Goal: Task Accomplishment & Management: Manage account settings

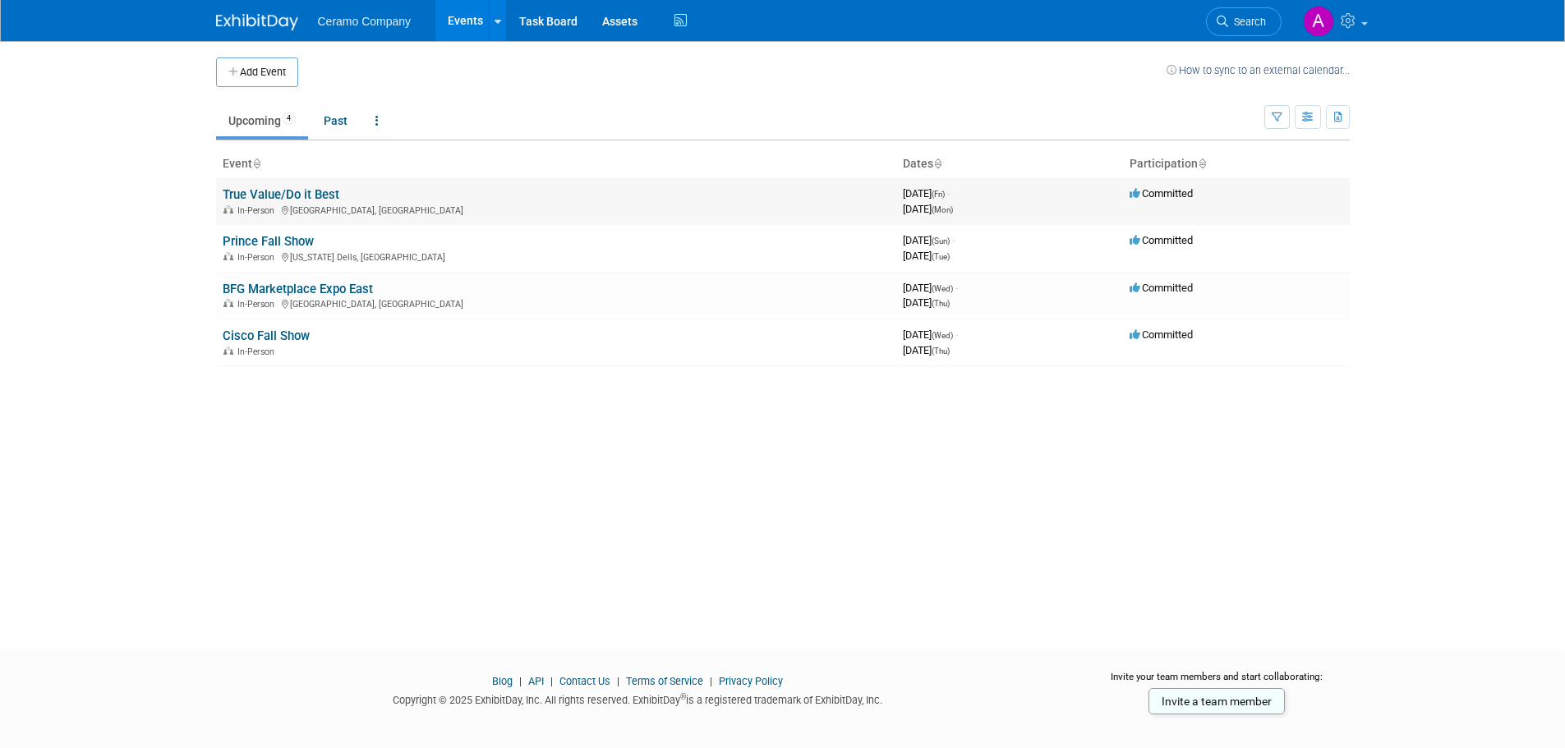
click at [320, 192] on link "True Value/Do it Best" at bounding box center [281, 194] width 117 height 15
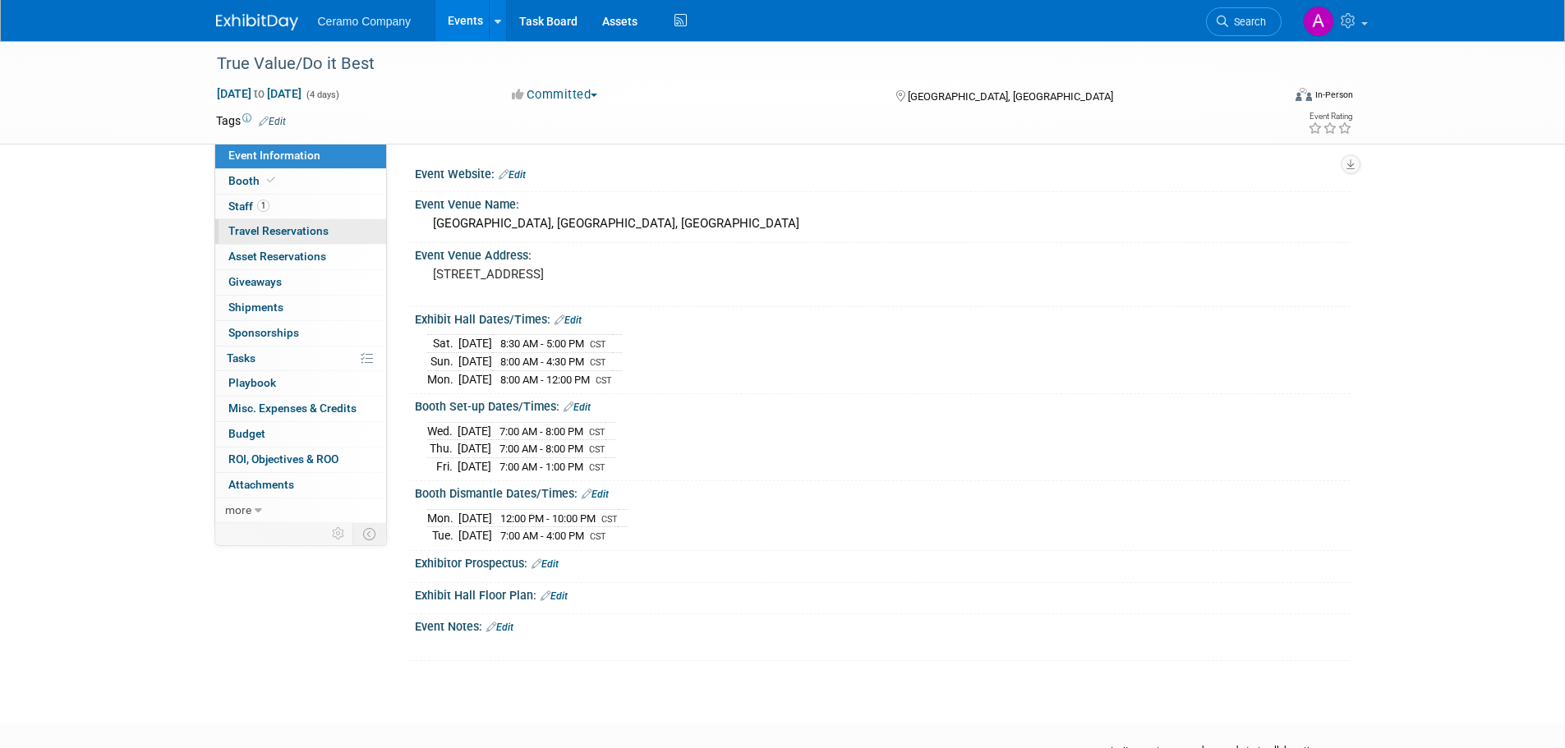
click at [283, 233] on span "Travel Reservations 0" at bounding box center [278, 230] width 100 height 13
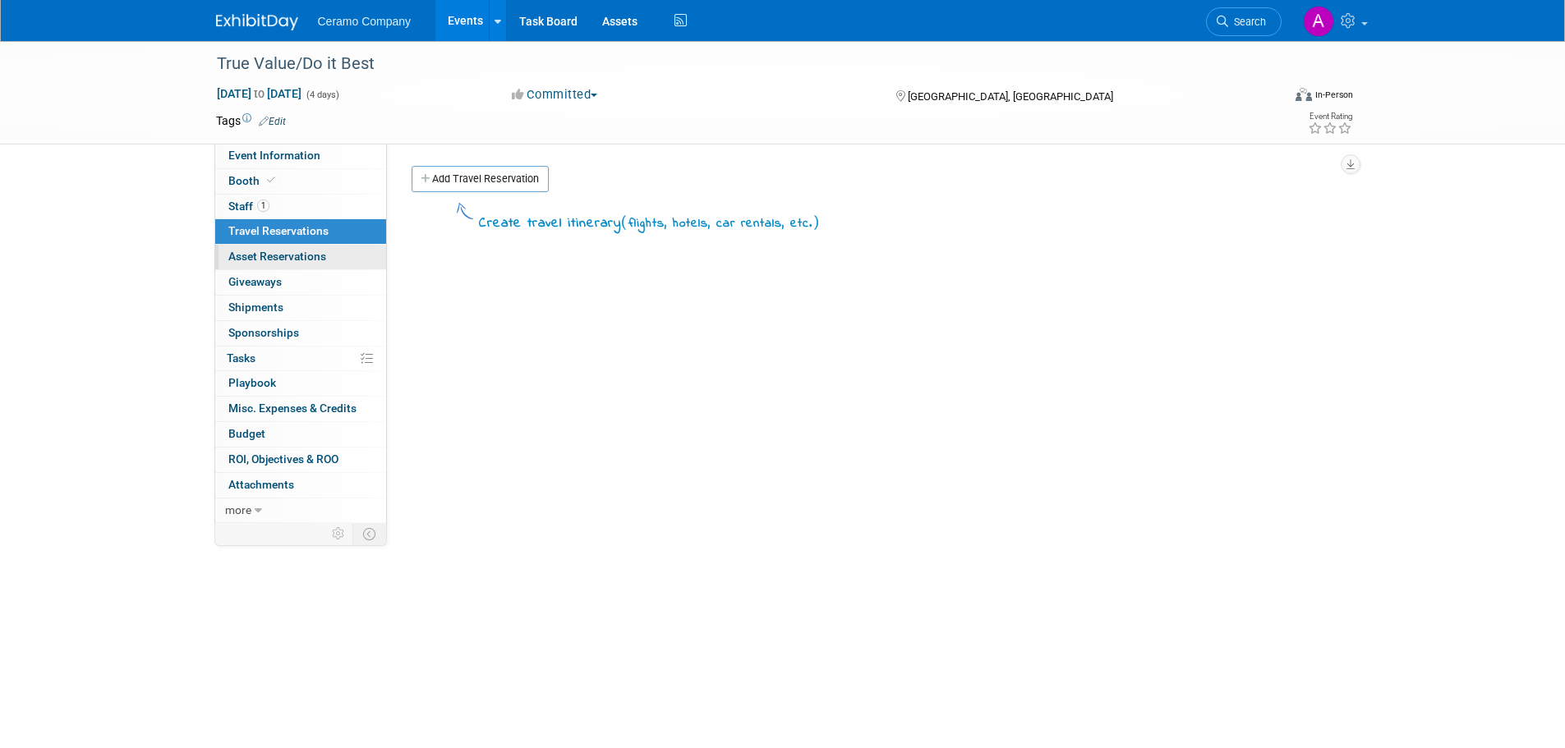
click at [274, 256] on span "Asset Reservations 0" at bounding box center [277, 256] width 98 height 13
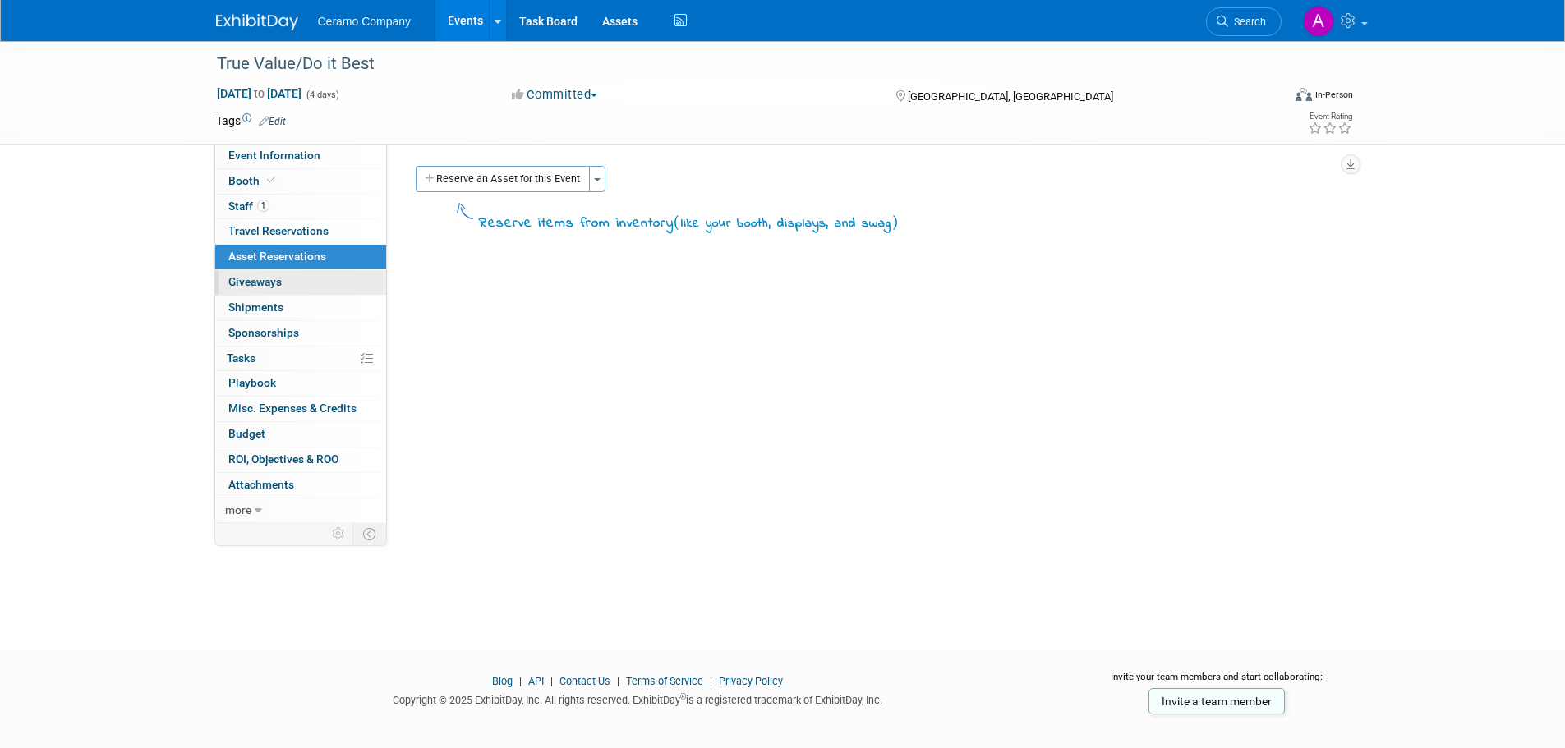
click at [264, 275] on span "Giveaways 0" at bounding box center [254, 281] width 53 height 13
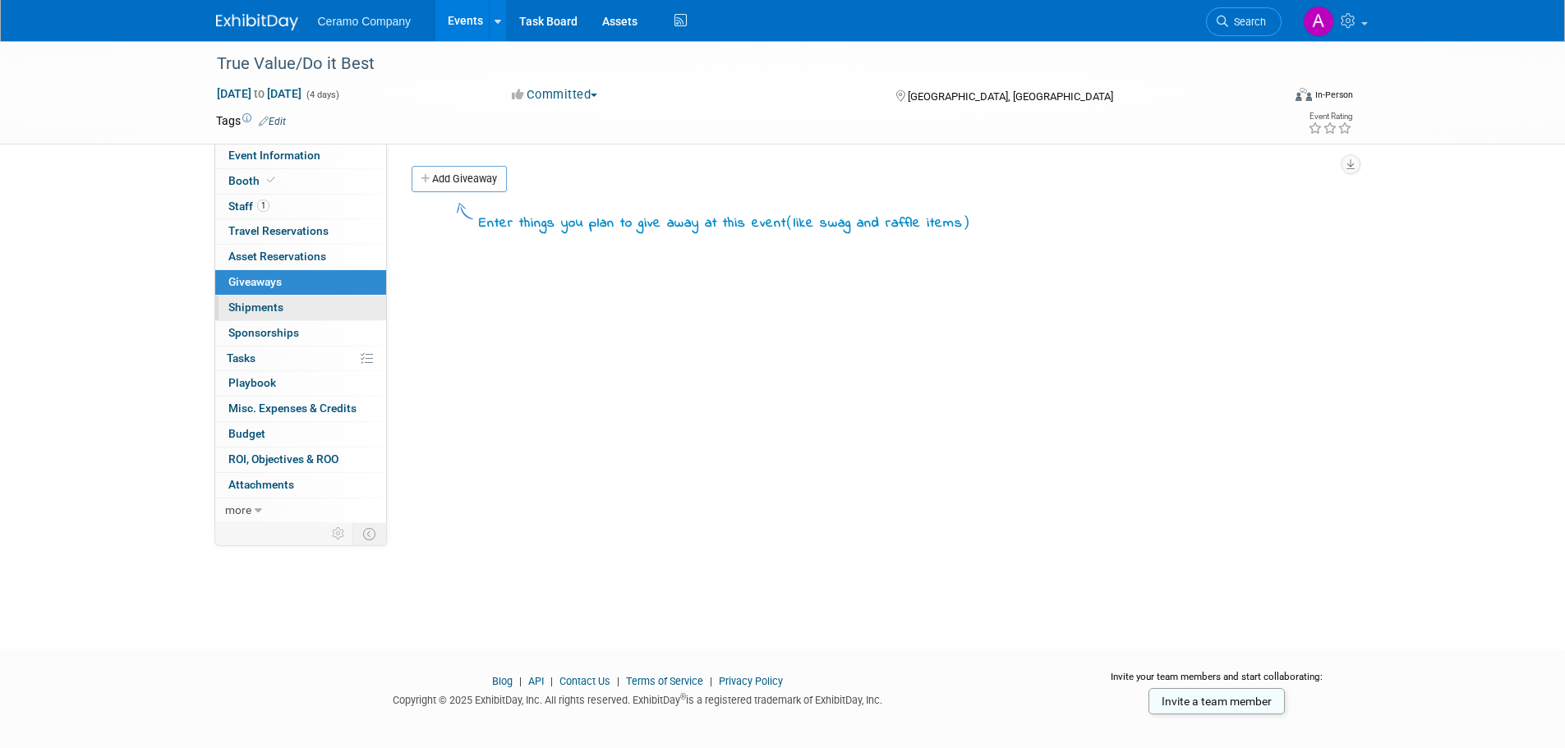
click at [271, 308] on span "Shipments 0" at bounding box center [255, 307] width 55 height 13
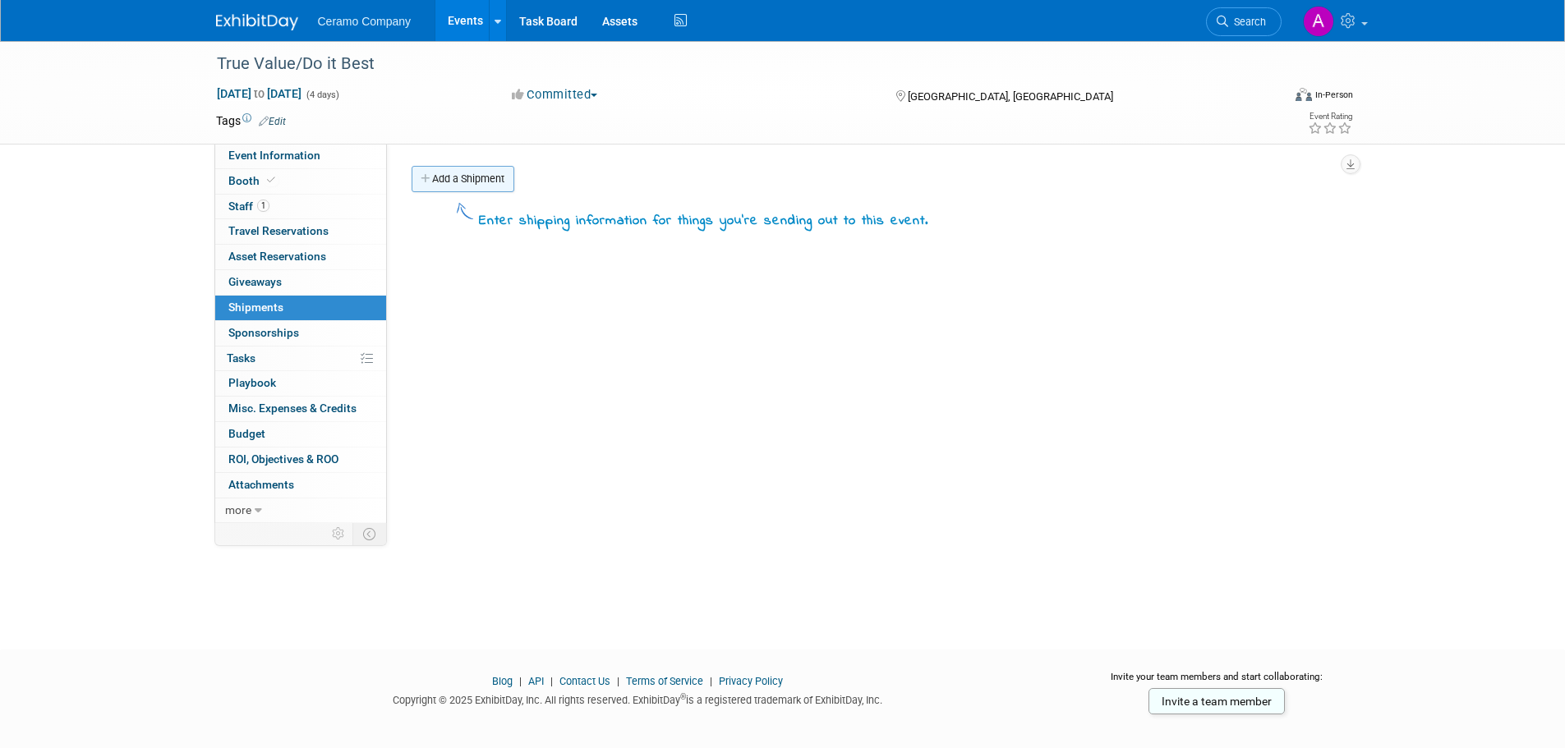
click at [470, 173] on link "Add a Shipment" at bounding box center [463, 179] width 103 height 26
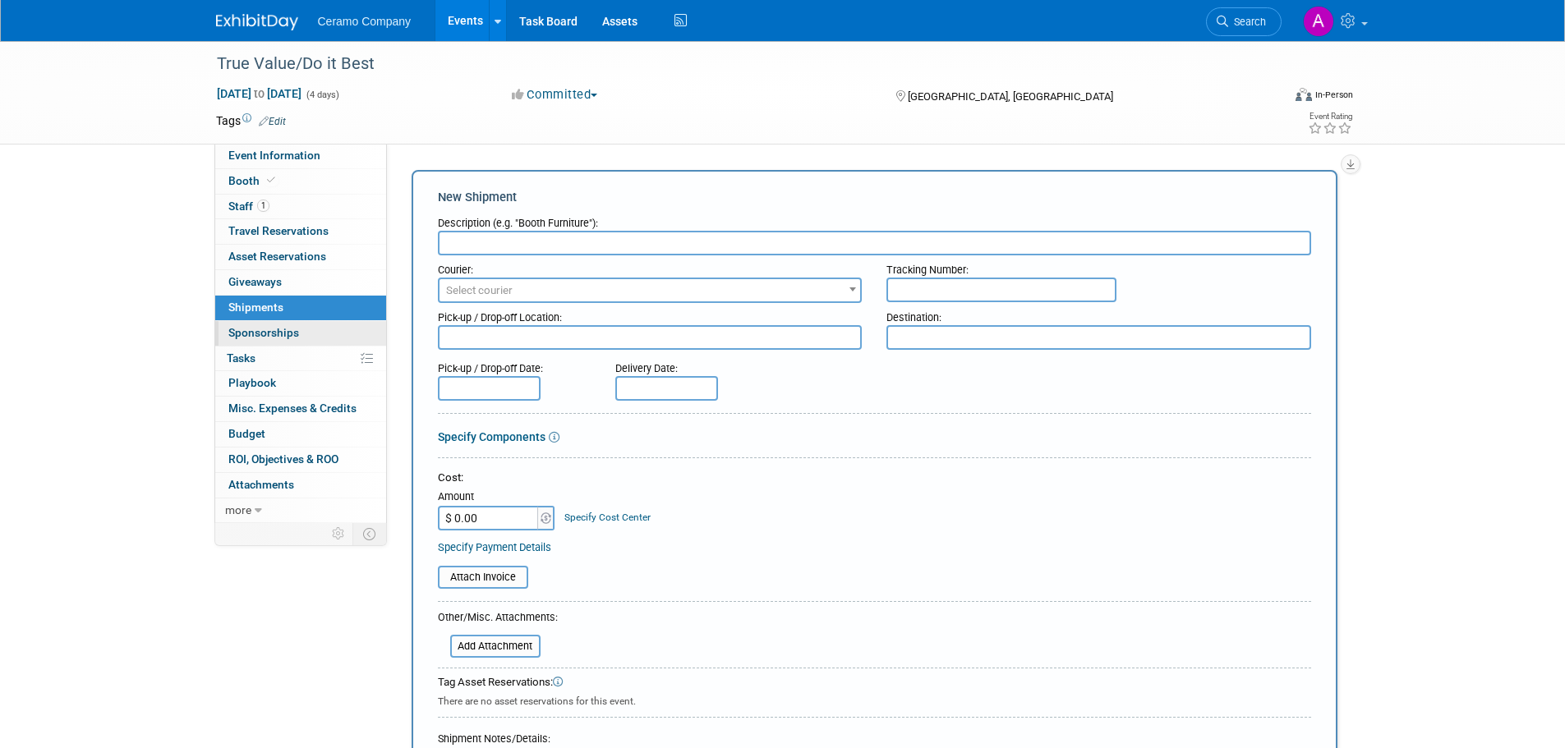
click at [260, 330] on span "Sponsorships 0" at bounding box center [263, 332] width 71 height 13
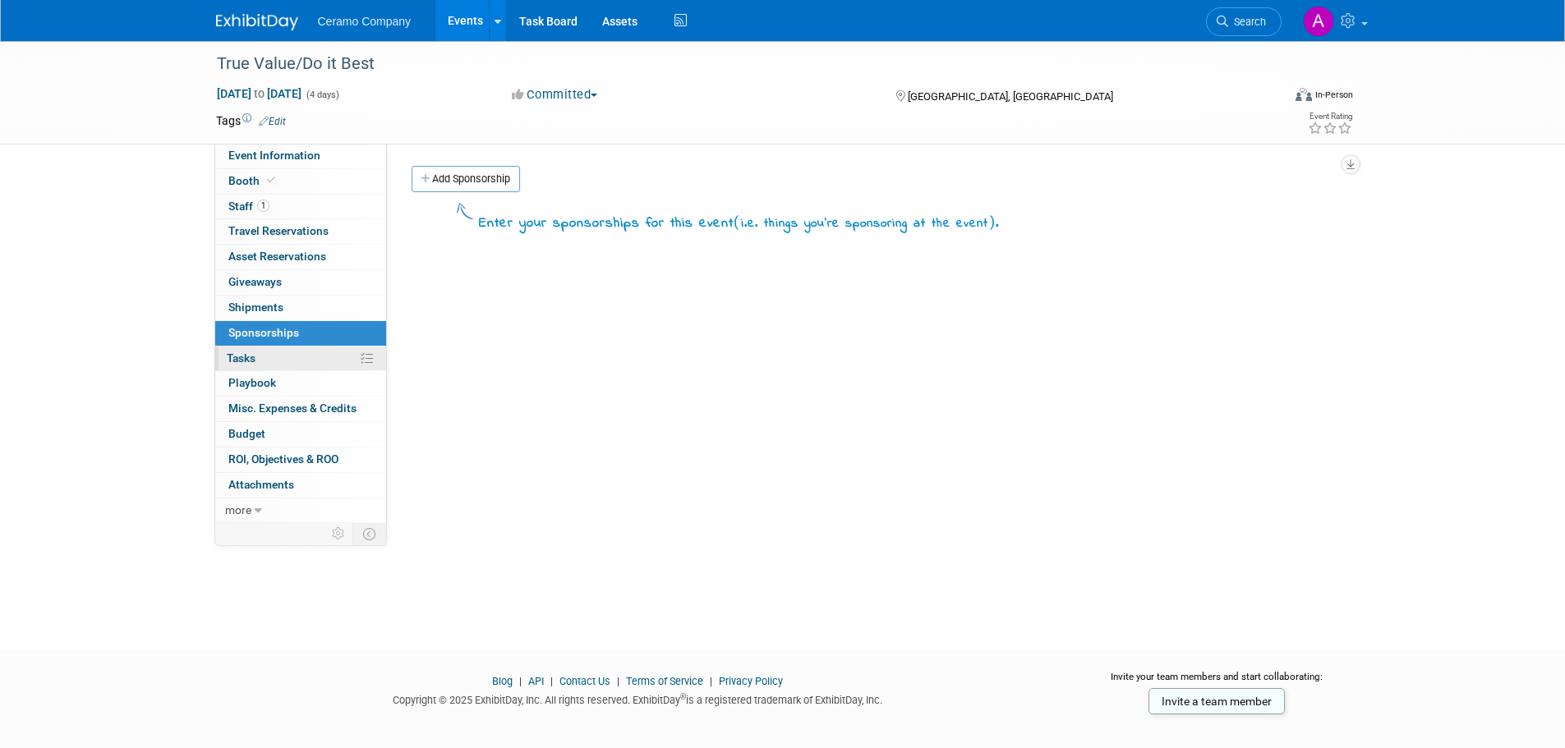
click at [242, 365] on link "0% Tasks 0%" at bounding box center [300, 359] width 171 height 25
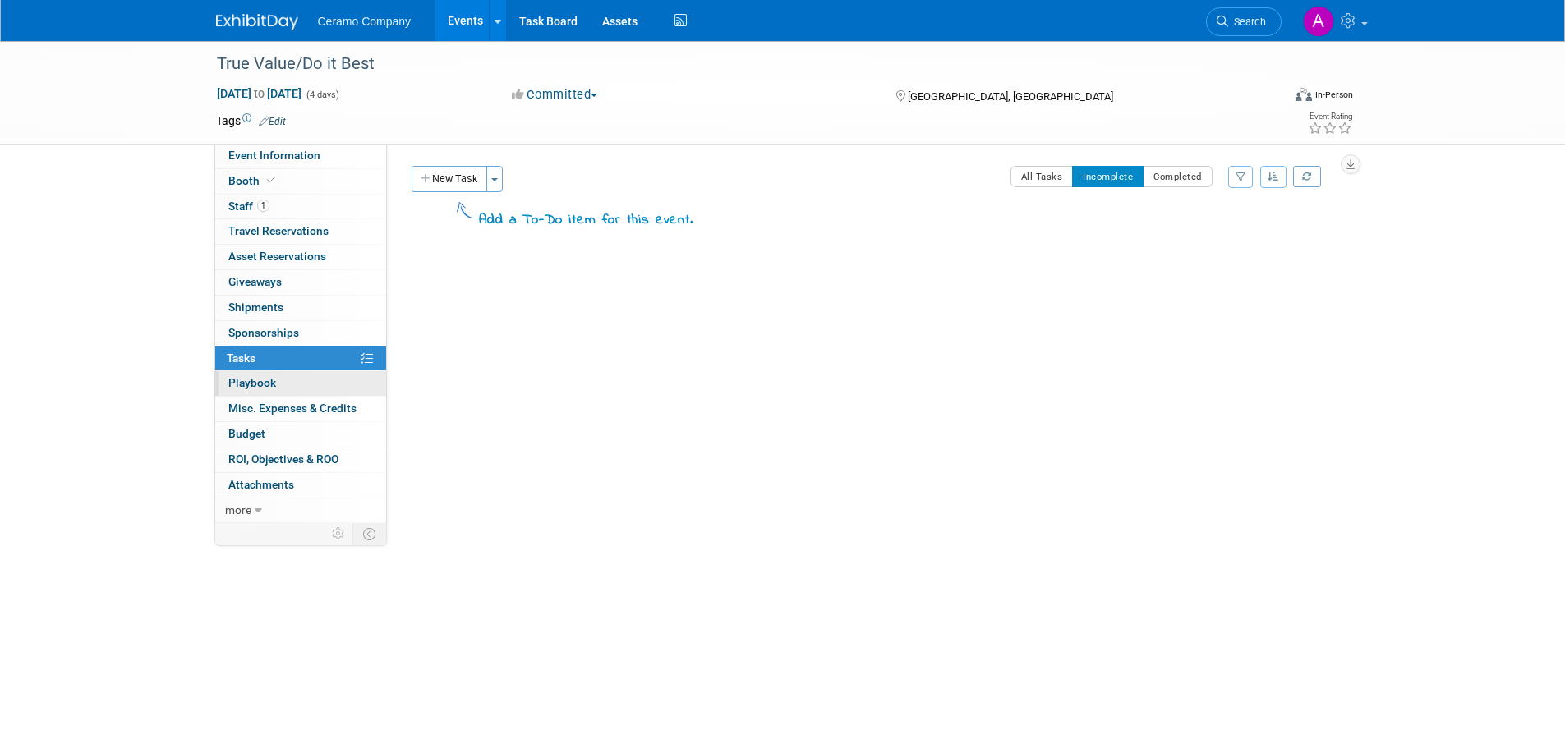
click at [247, 389] on span "Playbook 0" at bounding box center [252, 382] width 48 height 13
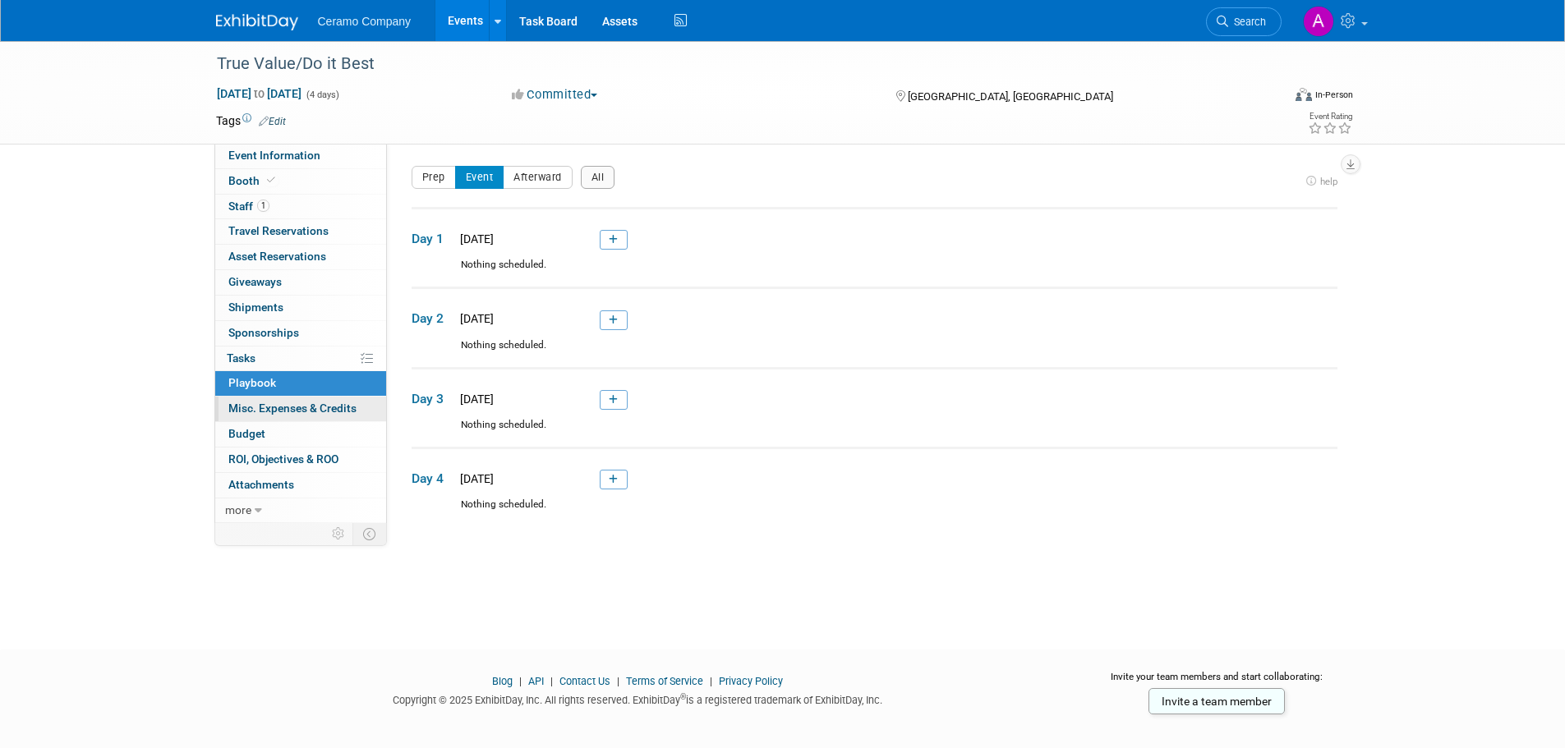
click at [253, 413] on span "Misc. Expenses & Credits 0" at bounding box center [292, 408] width 128 height 13
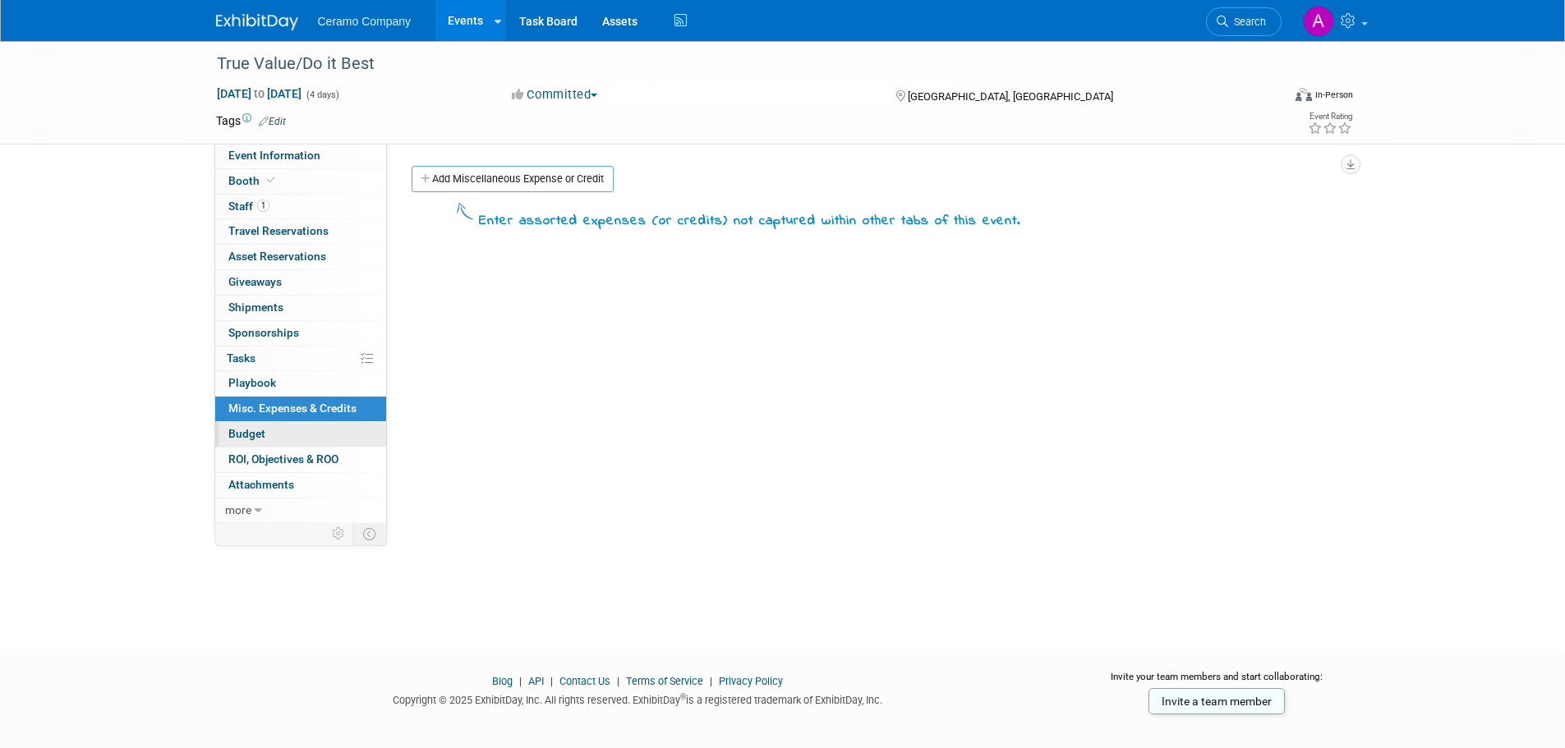
click at [242, 428] on span "Budget" at bounding box center [246, 433] width 37 height 13
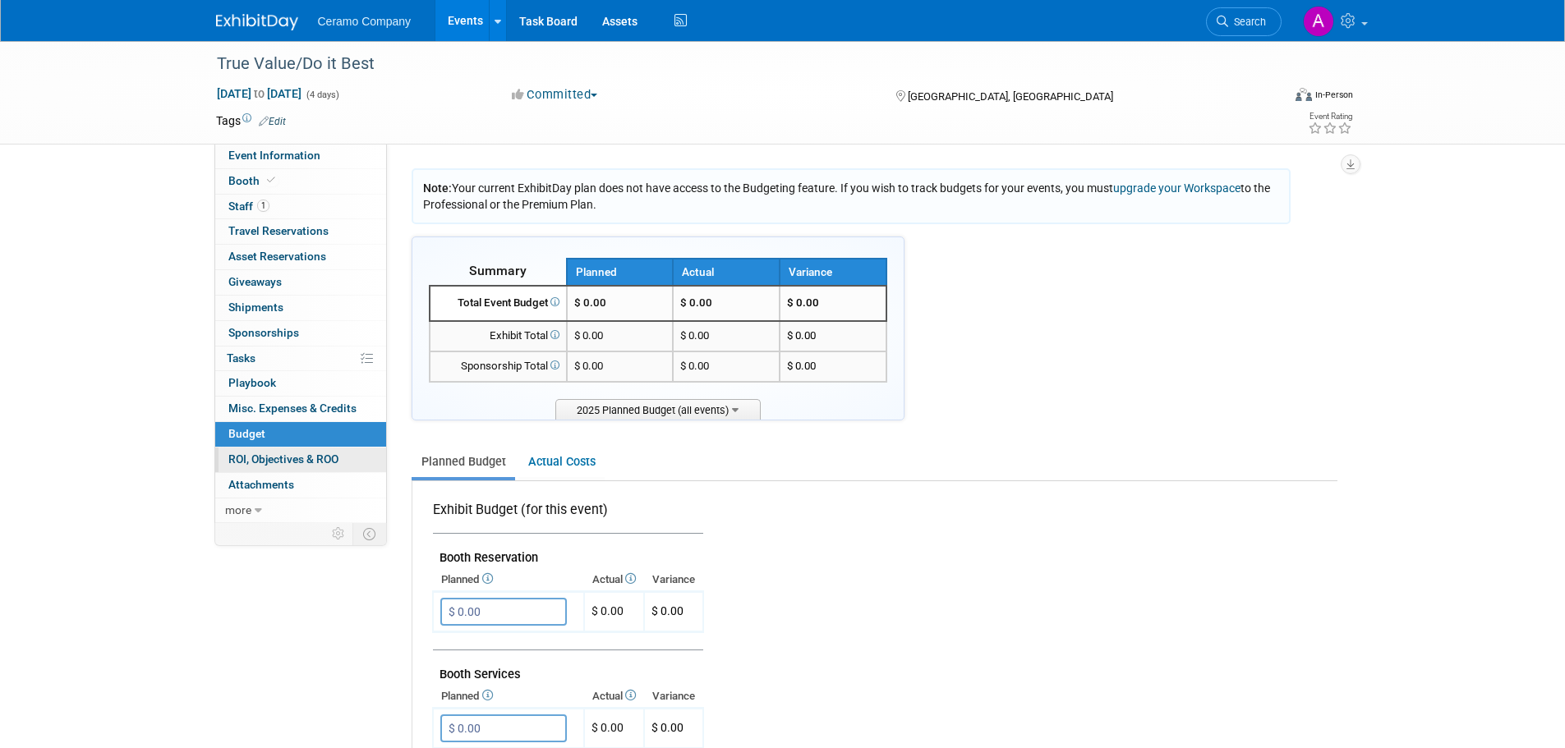
click at [257, 459] on span "ROI, Objectives & ROO 0" at bounding box center [283, 459] width 110 height 13
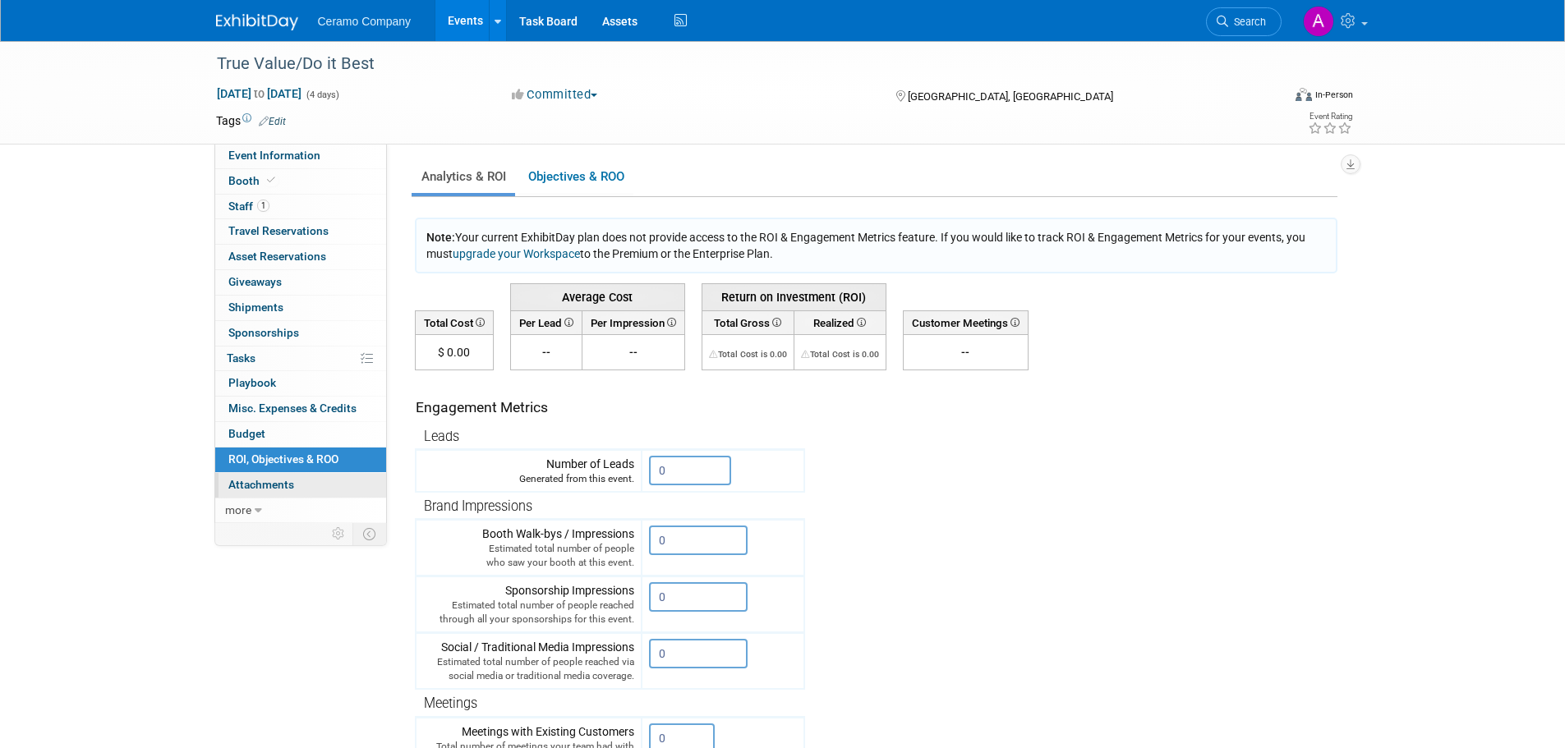
click at [265, 485] on span "Attachments 0" at bounding box center [261, 484] width 66 height 13
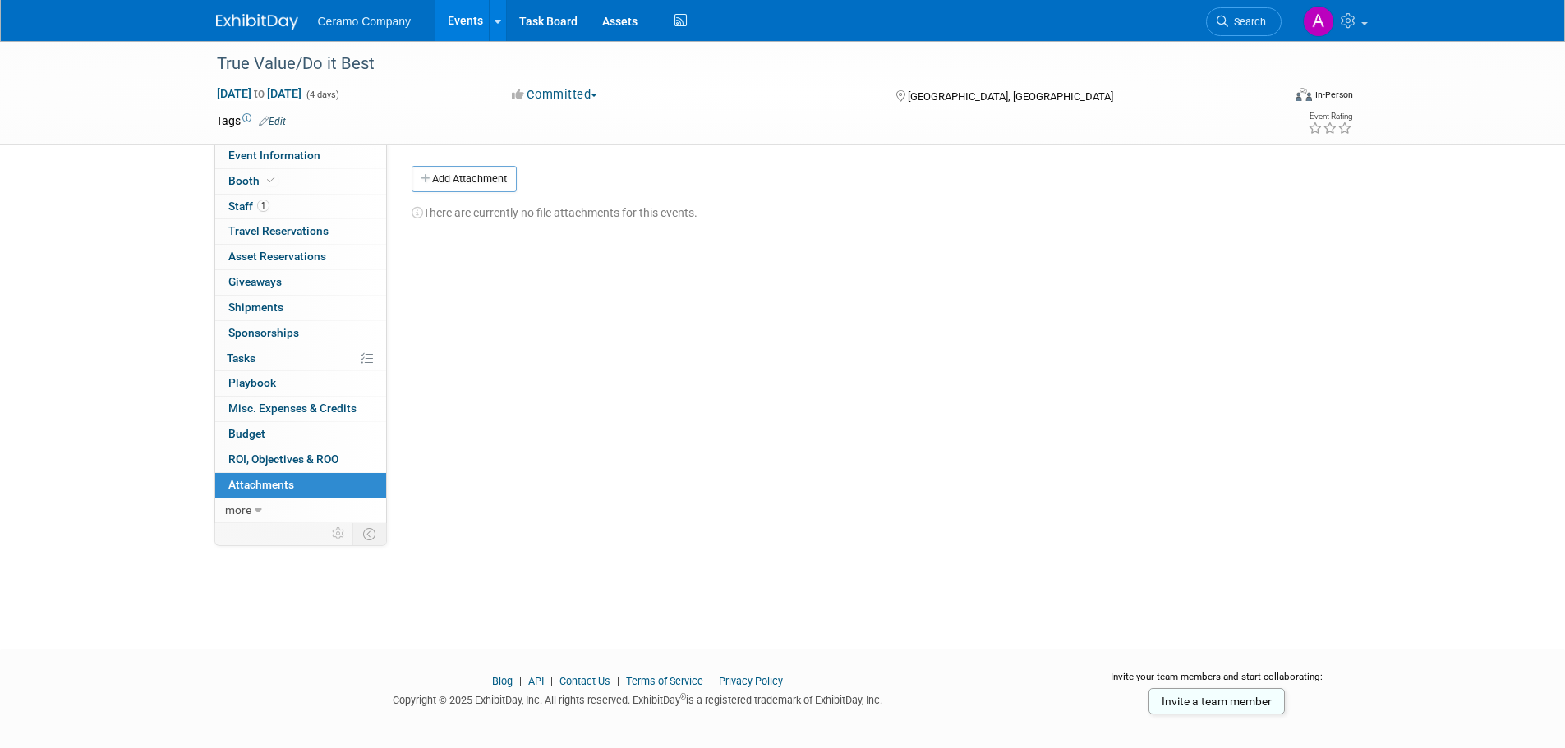
click at [460, 20] on link "Events" at bounding box center [465, 20] width 60 height 41
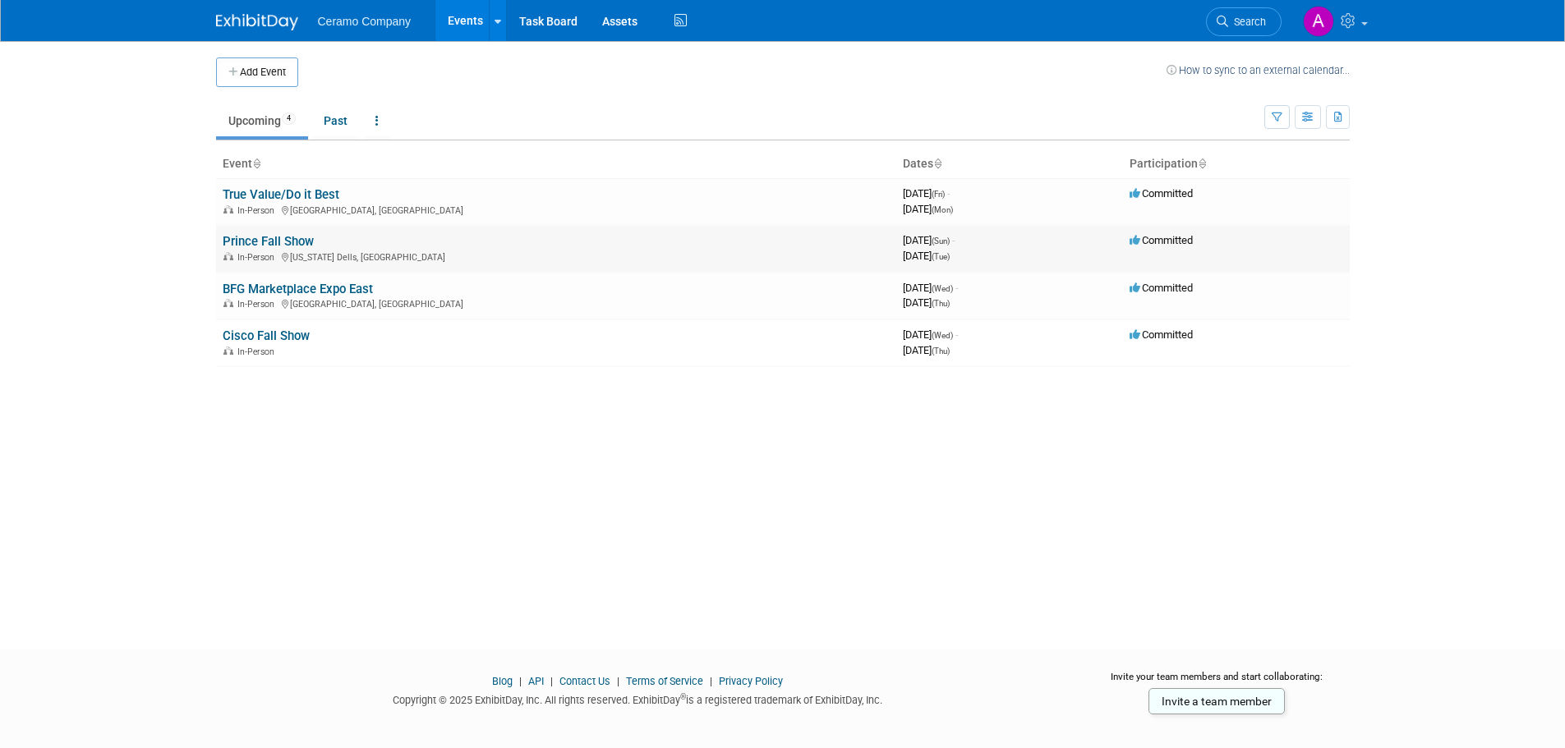
click at [265, 263] on div "In-Person Wisconsin Dells, WI" at bounding box center [556, 256] width 667 height 13
click at [256, 245] on link "Prince Fall Show" at bounding box center [268, 241] width 91 height 15
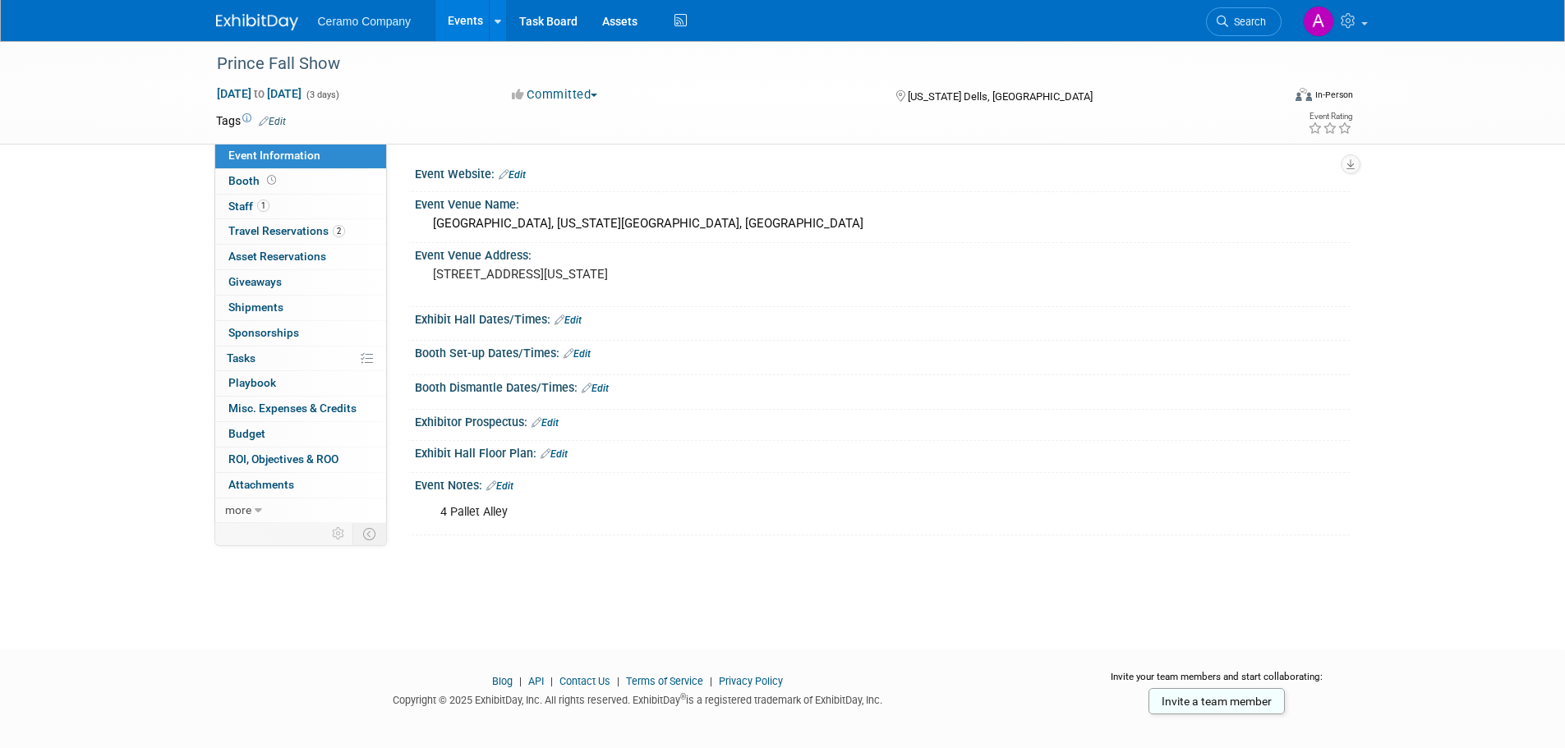
click at [573, 320] on link "Edit" at bounding box center [568, 321] width 27 height 12
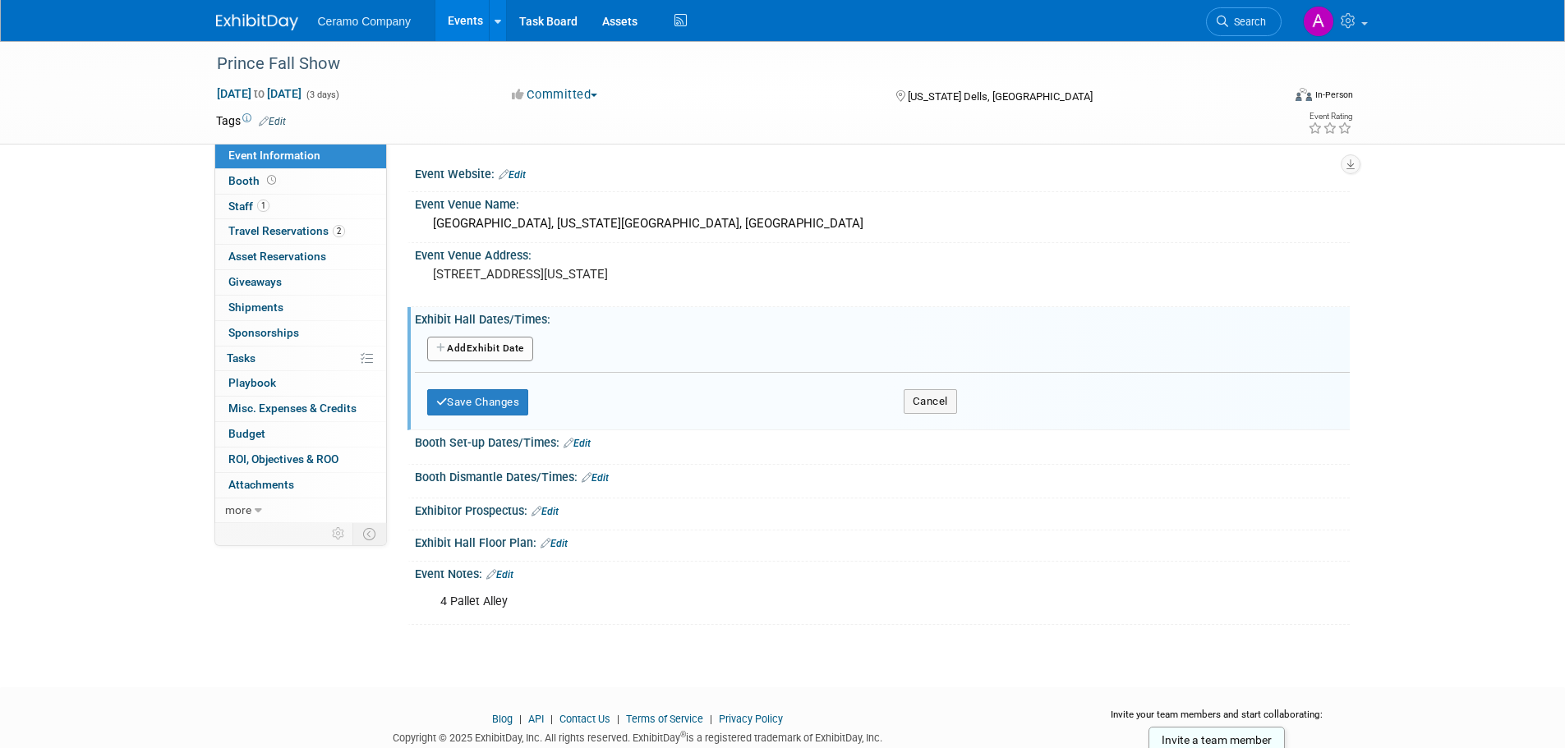
click at [509, 353] on button "Add Another Exhibit Date" at bounding box center [480, 349] width 106 height 25
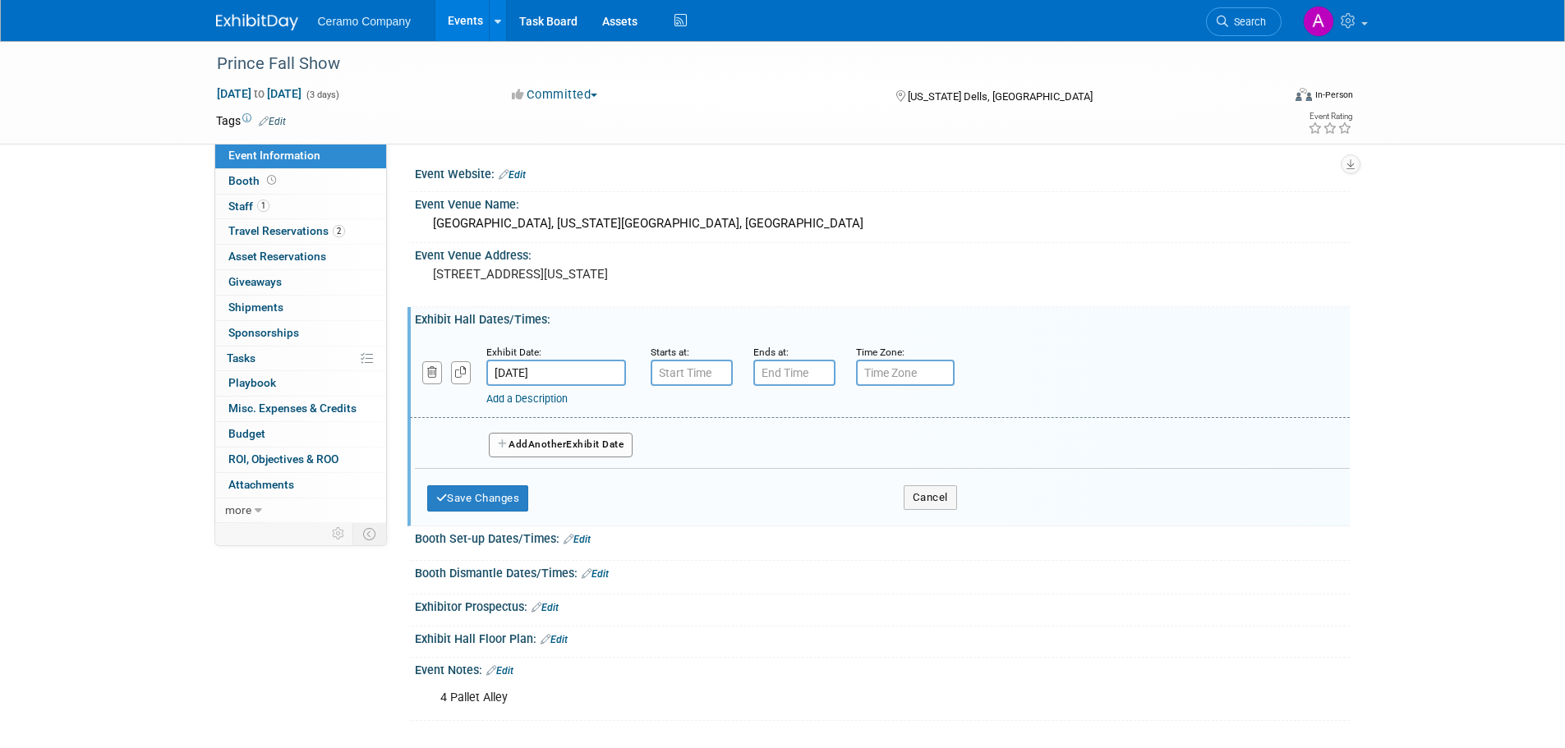
click at [528, 397] on link "Add a Description" at bounding box center [526, 399] width 81 height 12
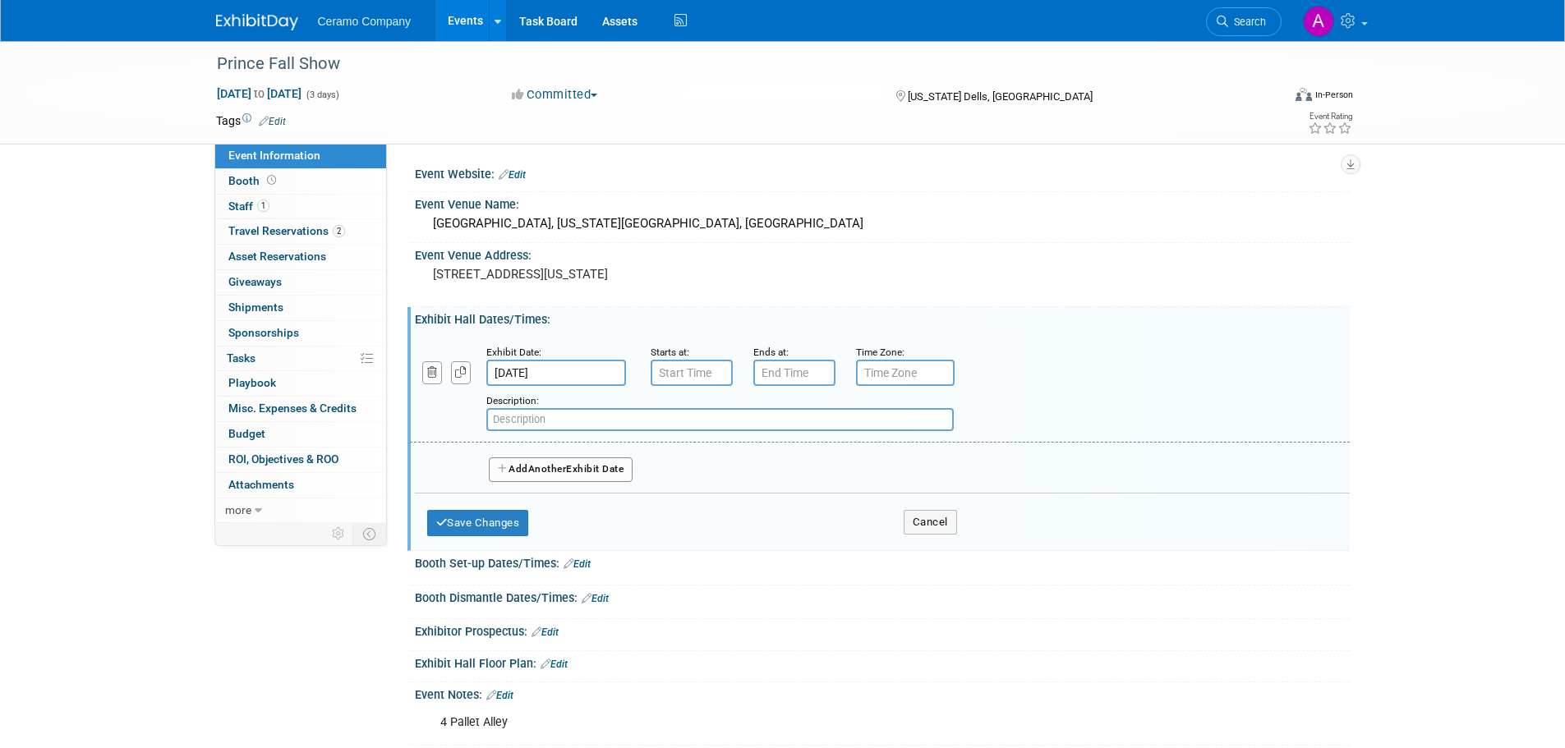
click at [535, 470] on span "Another" at bounding box center [547, 469] width 39 height 12
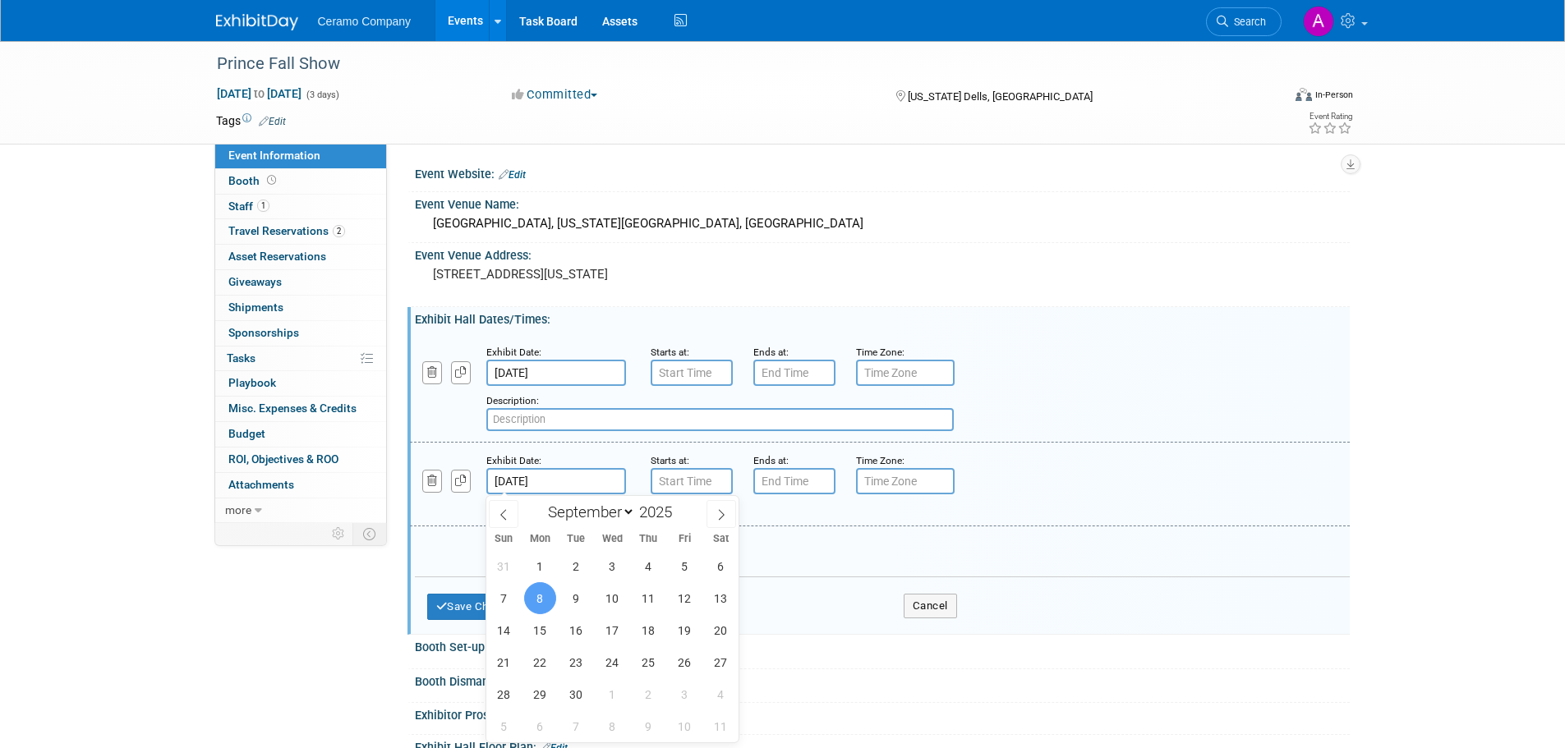
click at [529, 480] on input "[DATE]" at bounding box center [556, 481] width 140 height 26
click at [582, 601] on span "9" at bounding box center [576, 599] width 32 height 32
type input "[DATE]"
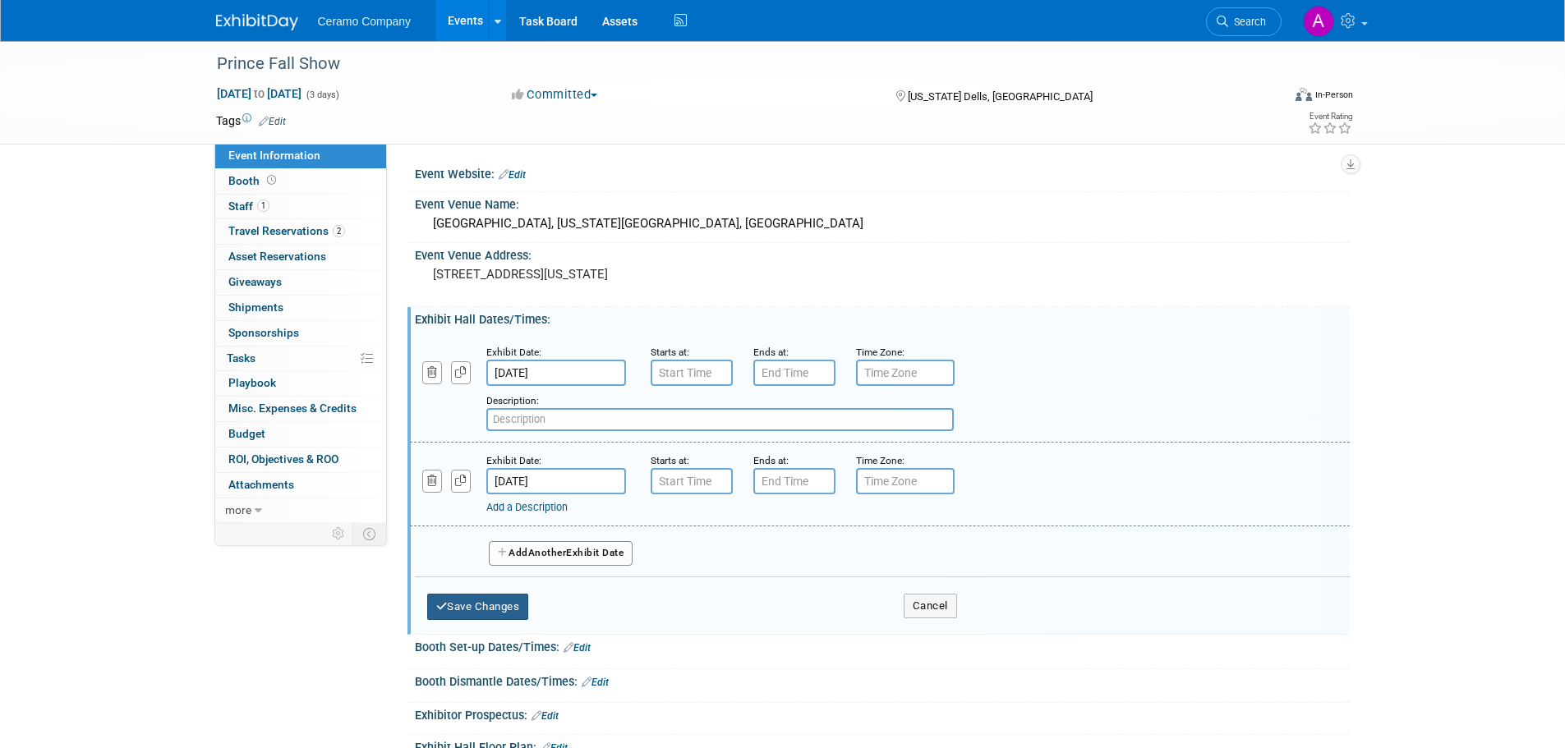
click at [478, 600] on button "Save Changes" at bounding box center [478, 607] width 102 height 26
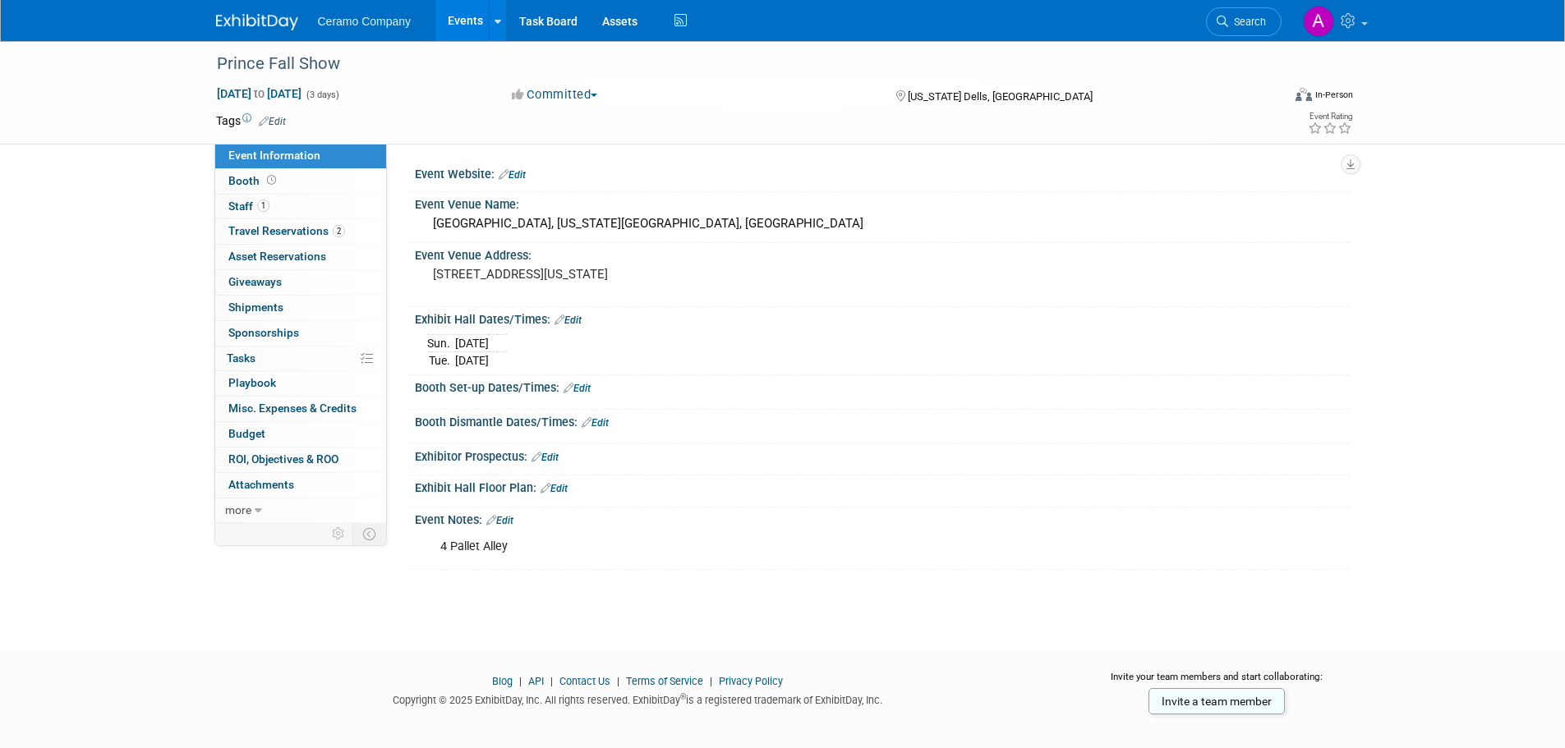
click at [578, 320] on link "Edit" at bounding box center [568, 321] width 27 height 12
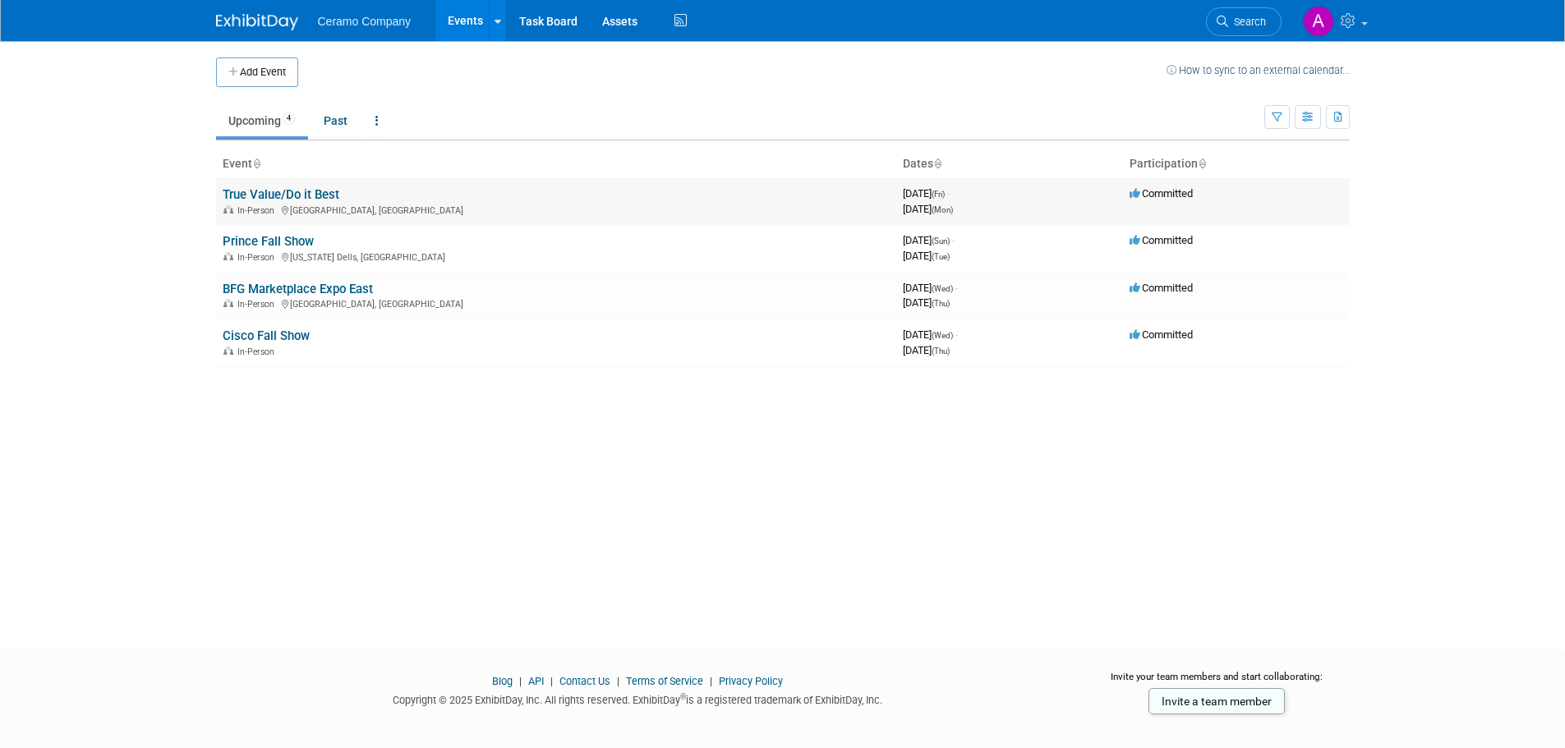
click at [317, 205] on div "In-Person [GEOGRAPHIC_DATA], [GEOGRAPHIC_DATA]" at bounding box center [556, 209] width 667 height 13
click at [306, 187] on link "True Value/Do it Best" at bounding box center [281, 194] width 117 height 15
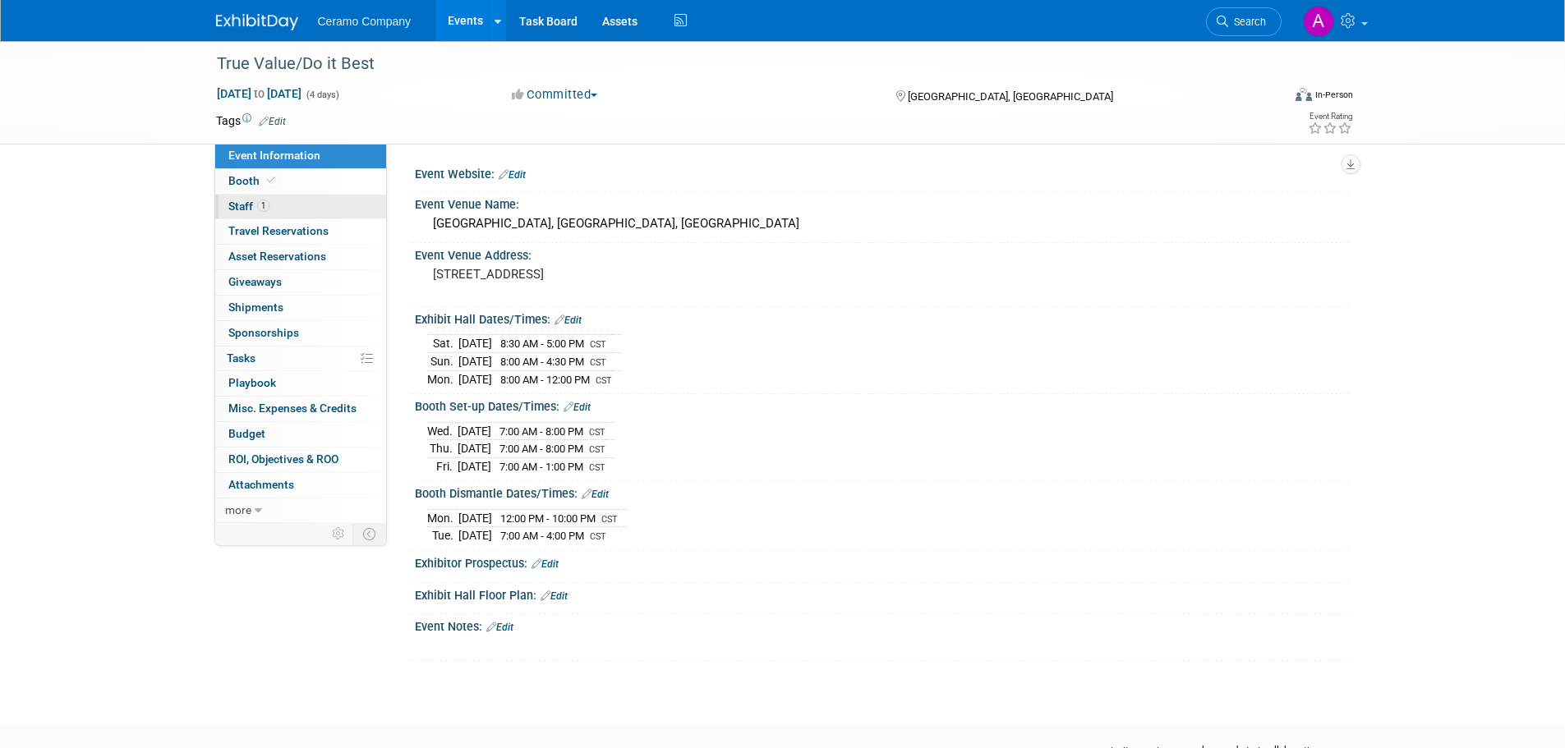
click at [251, 212] on span "Staff 1" at bounding box center [248, 206] width 41 height 13
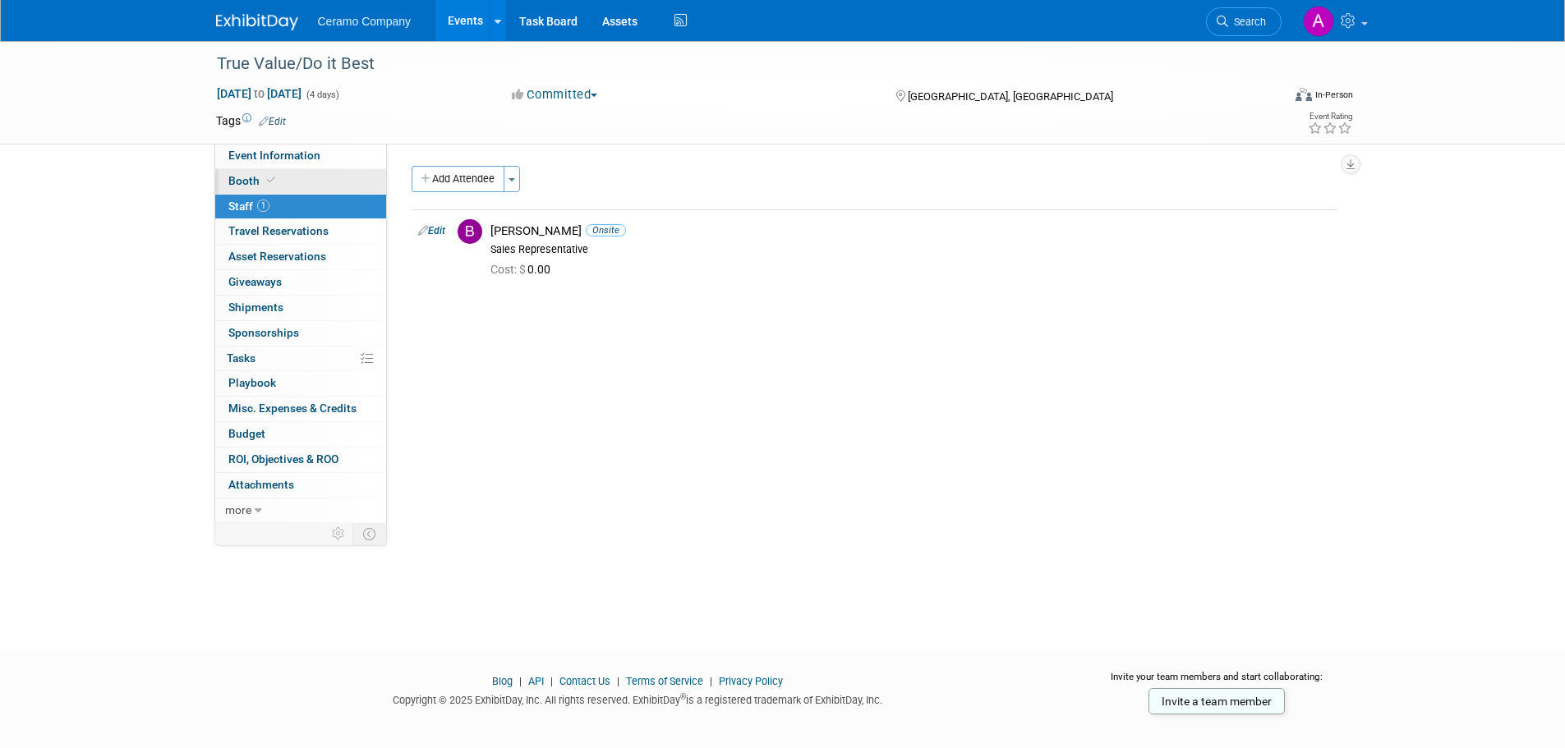
click at [264, 180] on span at bounding box center [271, 180] width 15 height 12
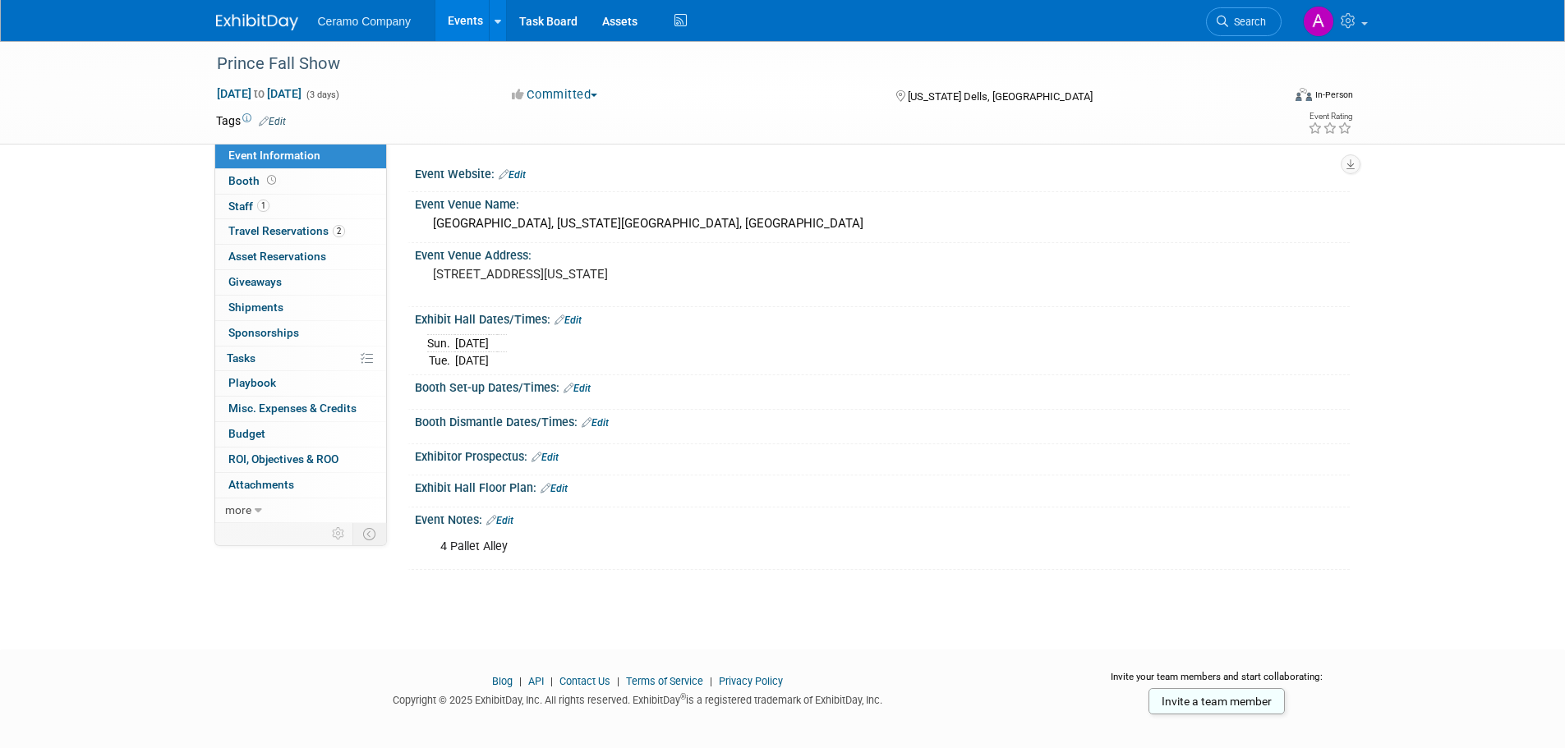
click at [576, 320] on link "Edit" at bounding box center [568, 321] width 27 height 12
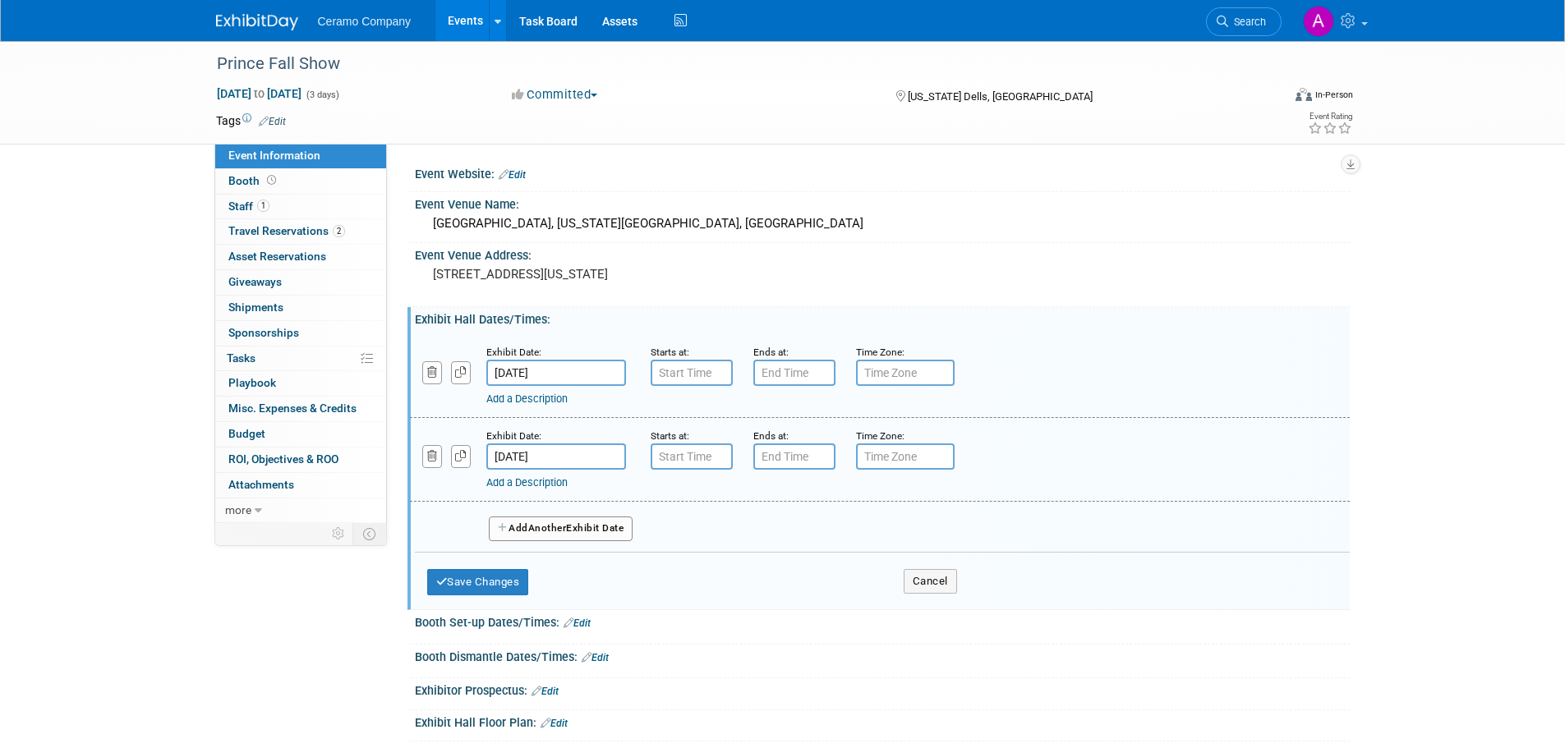
click at [547, 532] on span "Another" at bounding box center [547, 529] width 39 height 12
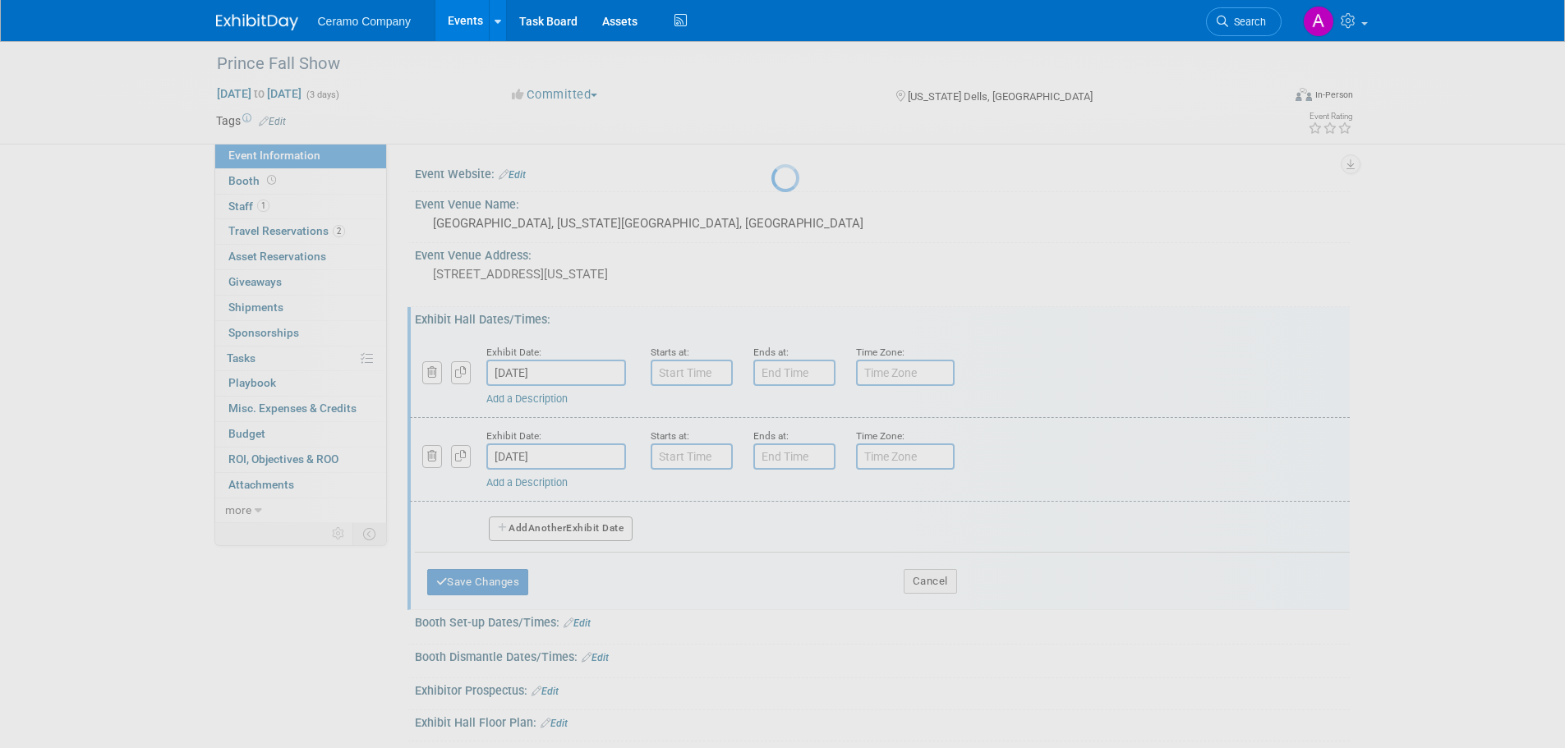
select select "8"
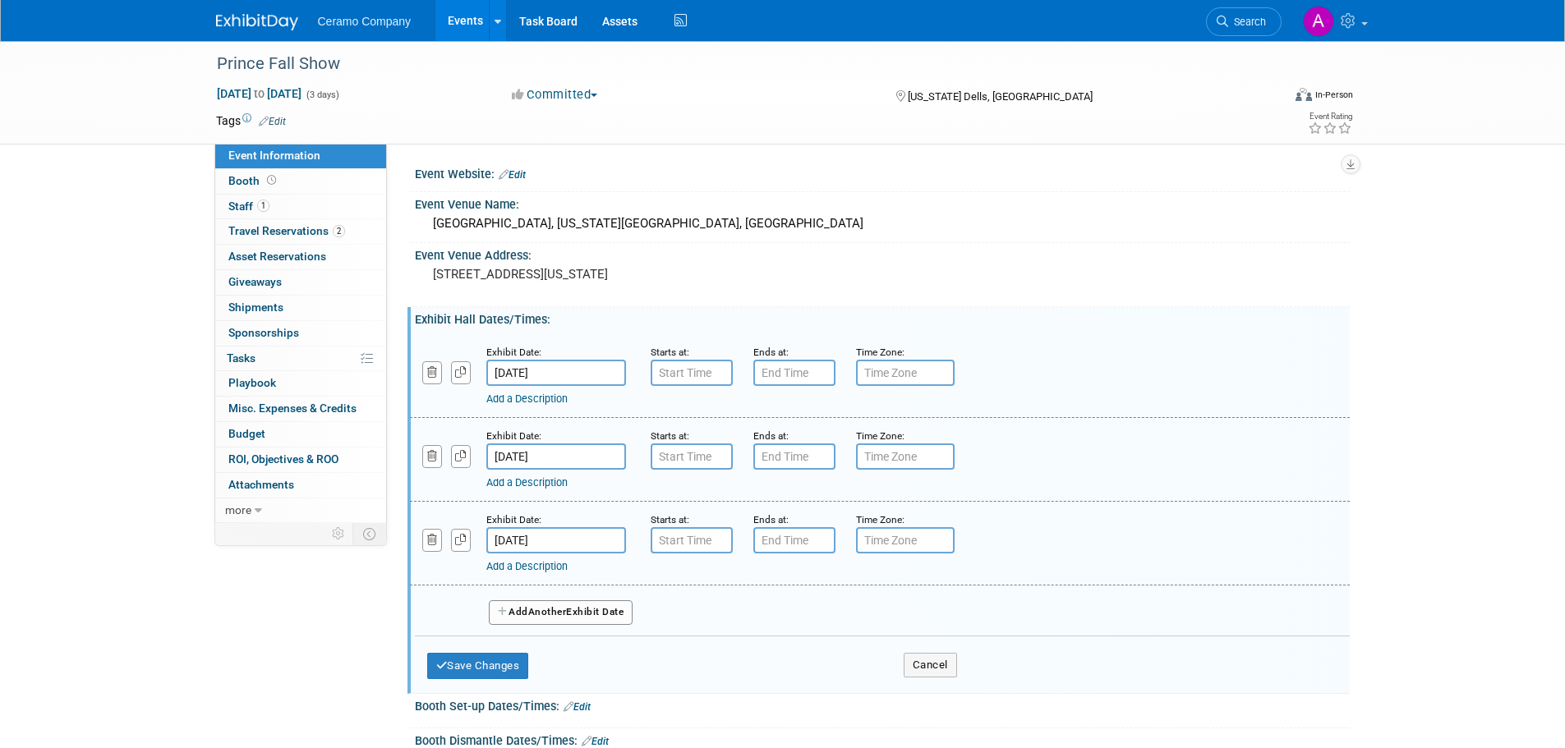
click at [533, 458] on input "[DATE]" at bounding box center [556, 457] width 140 height 26
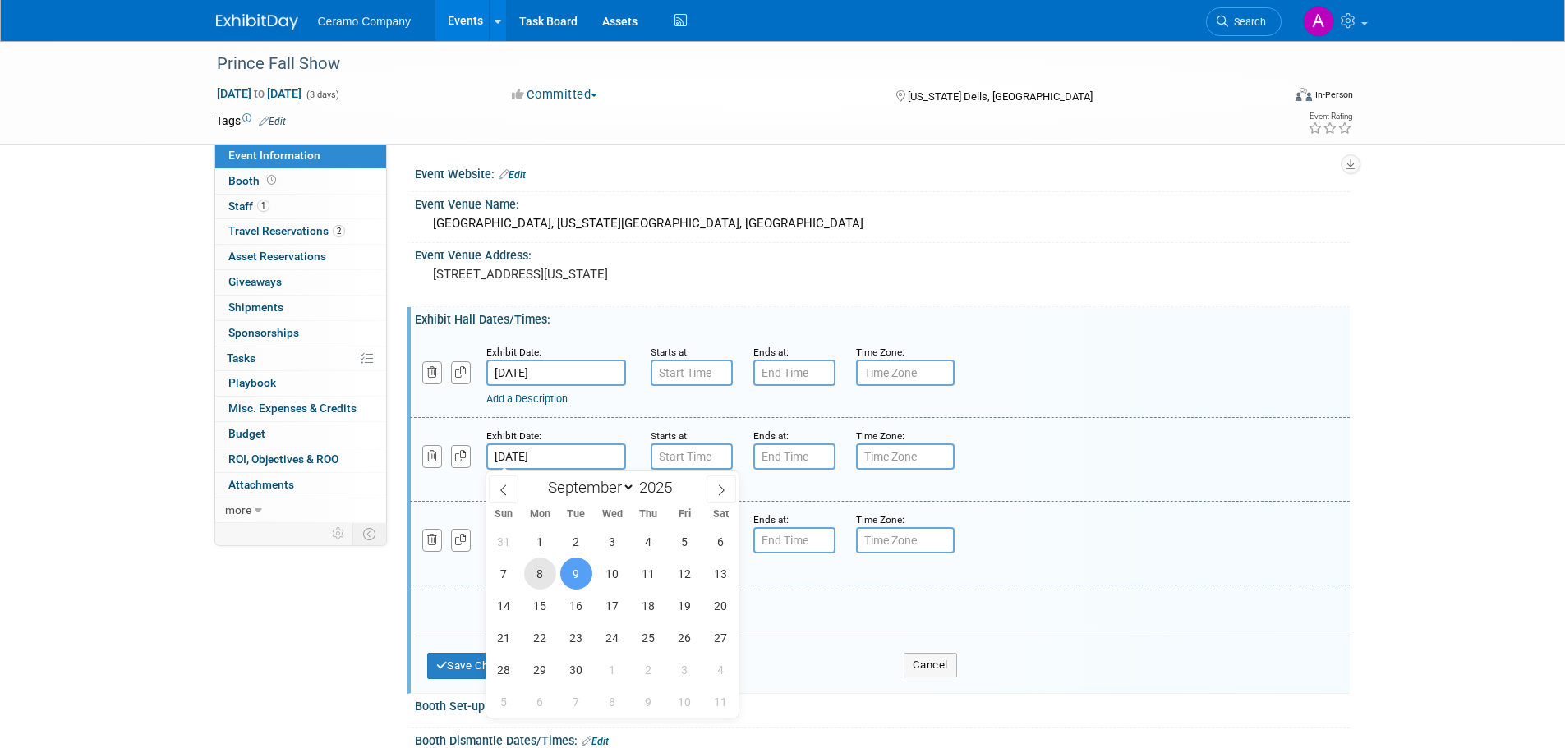
click at [539, 572] on span "8" at bounding box center [540, 574] width 32 height 32
type input "Sep 8, 2025"
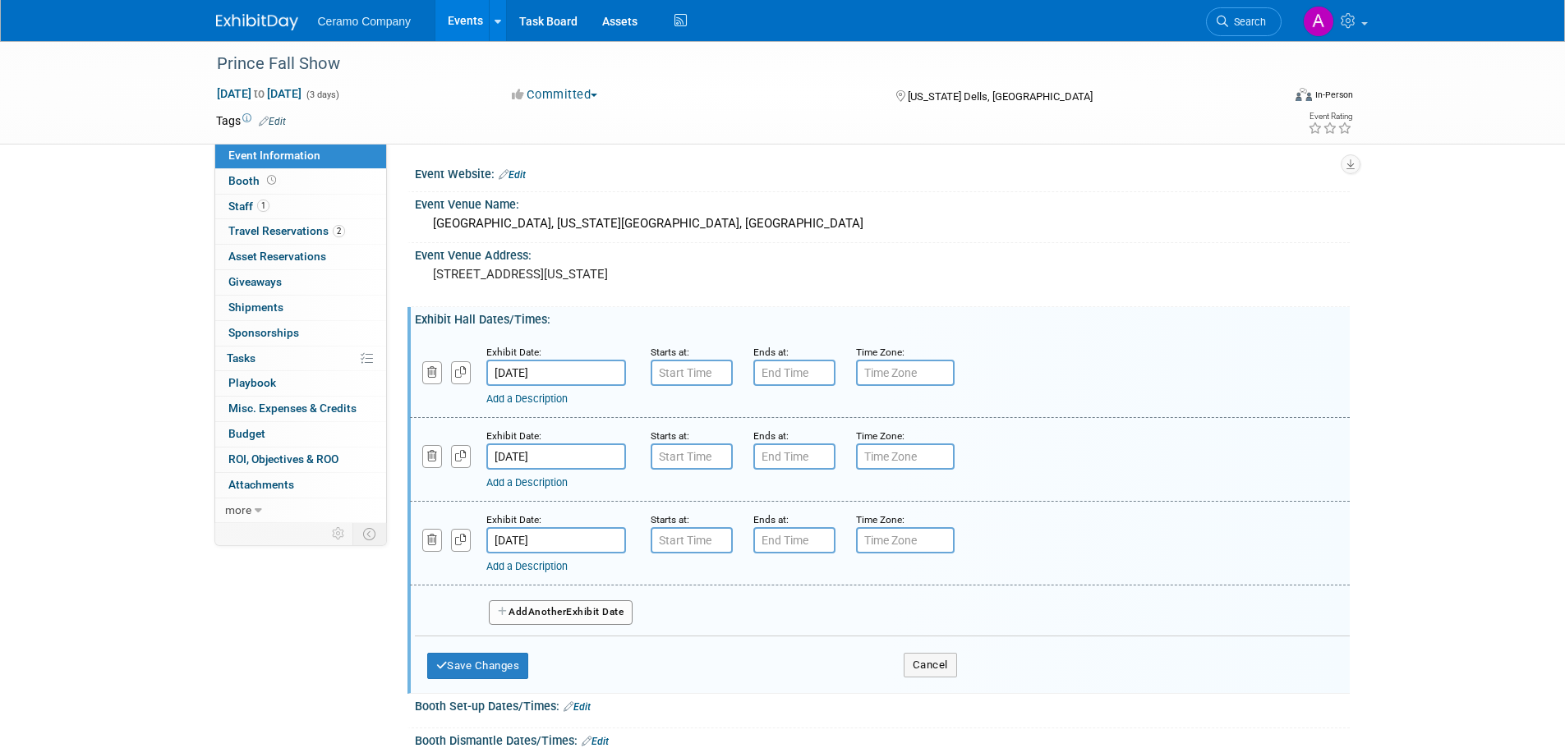
click at [533, 538] on input "Sep 10, 2025" at bounding box center [556, 540] width 140 height 26
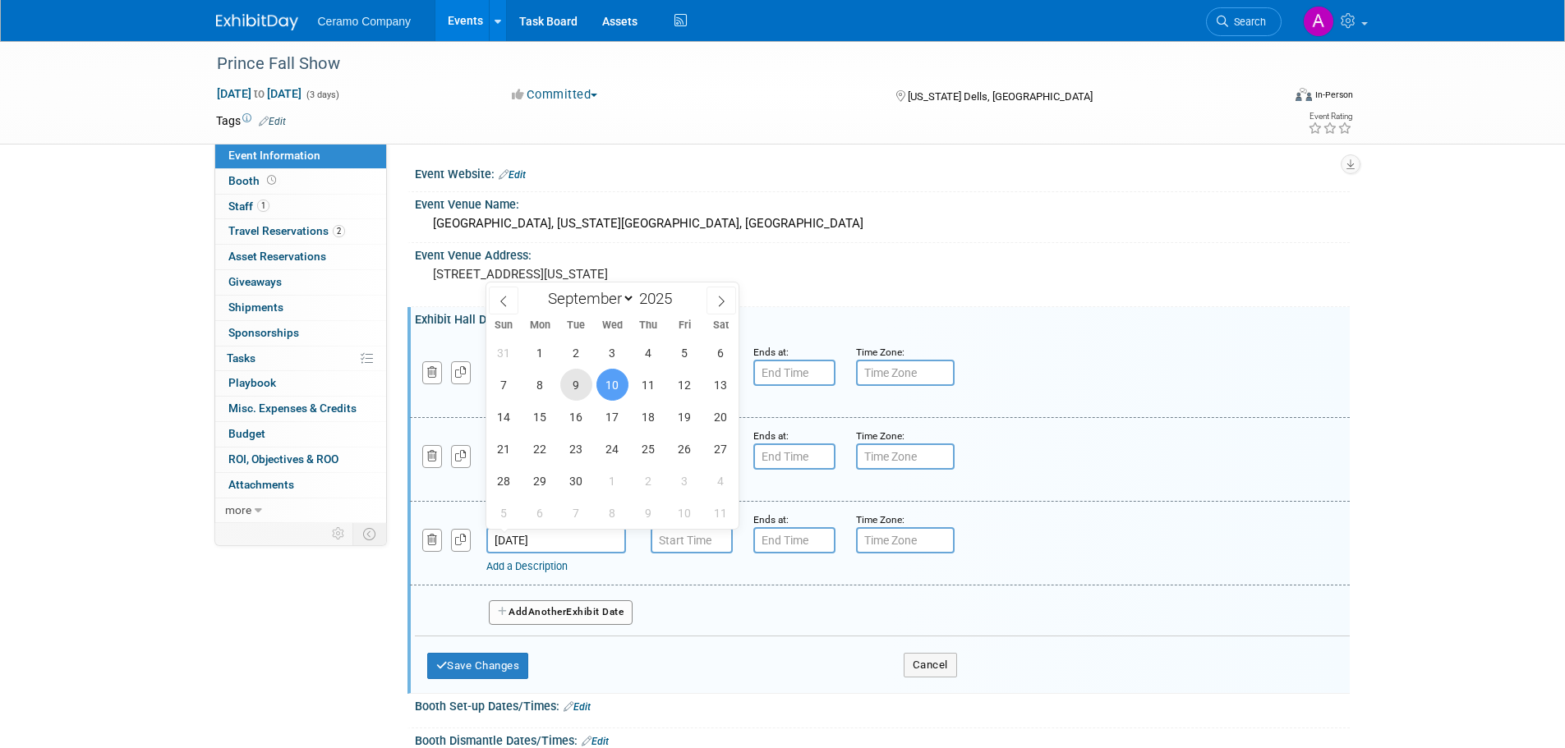
click at [575, 384] on span "9" at bounding box center [576, 385] width 32 height 32
type input "Sep 9, 2025"
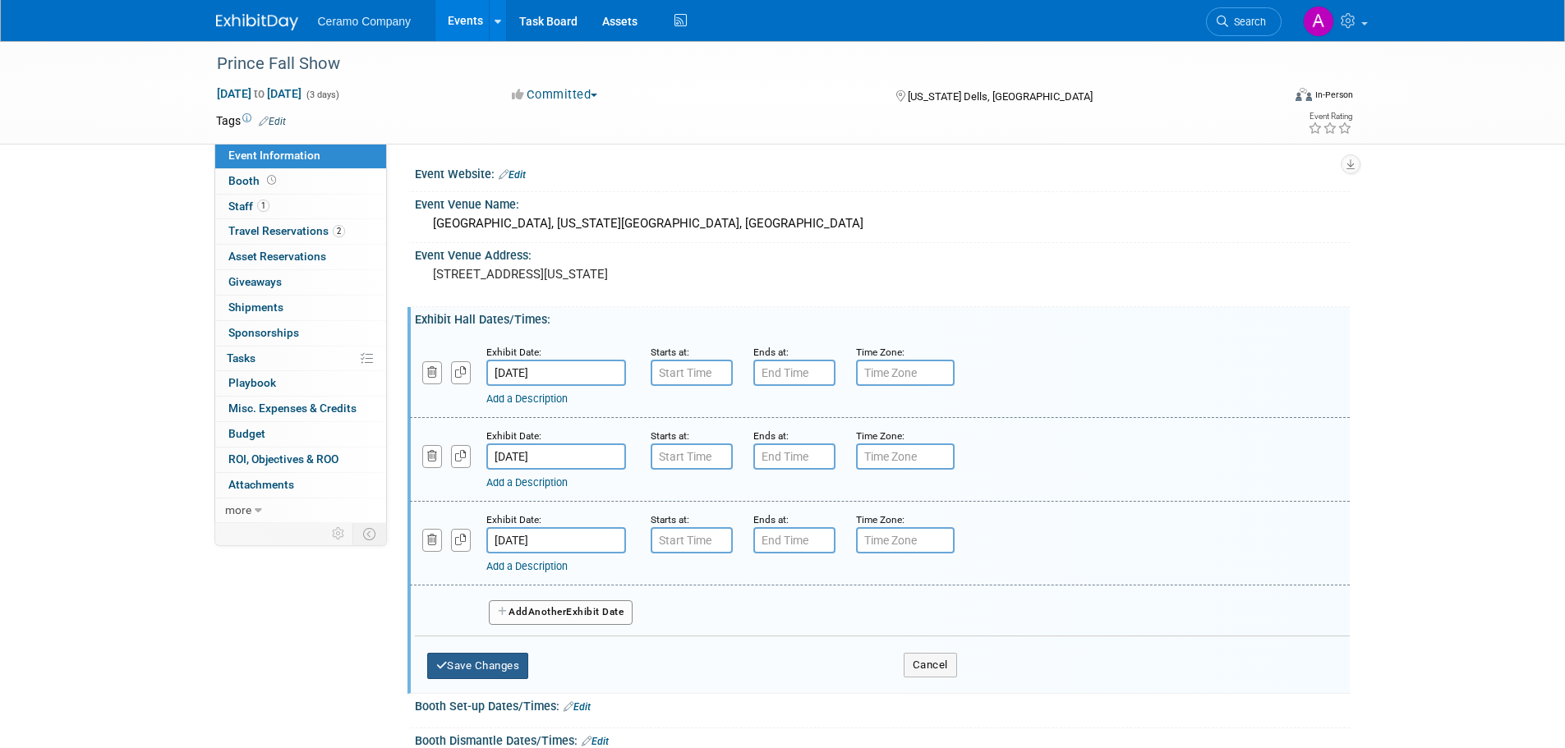
click at [481, 667] on button "Save Changes" at bounding box center [478, 666] width 102 height 26
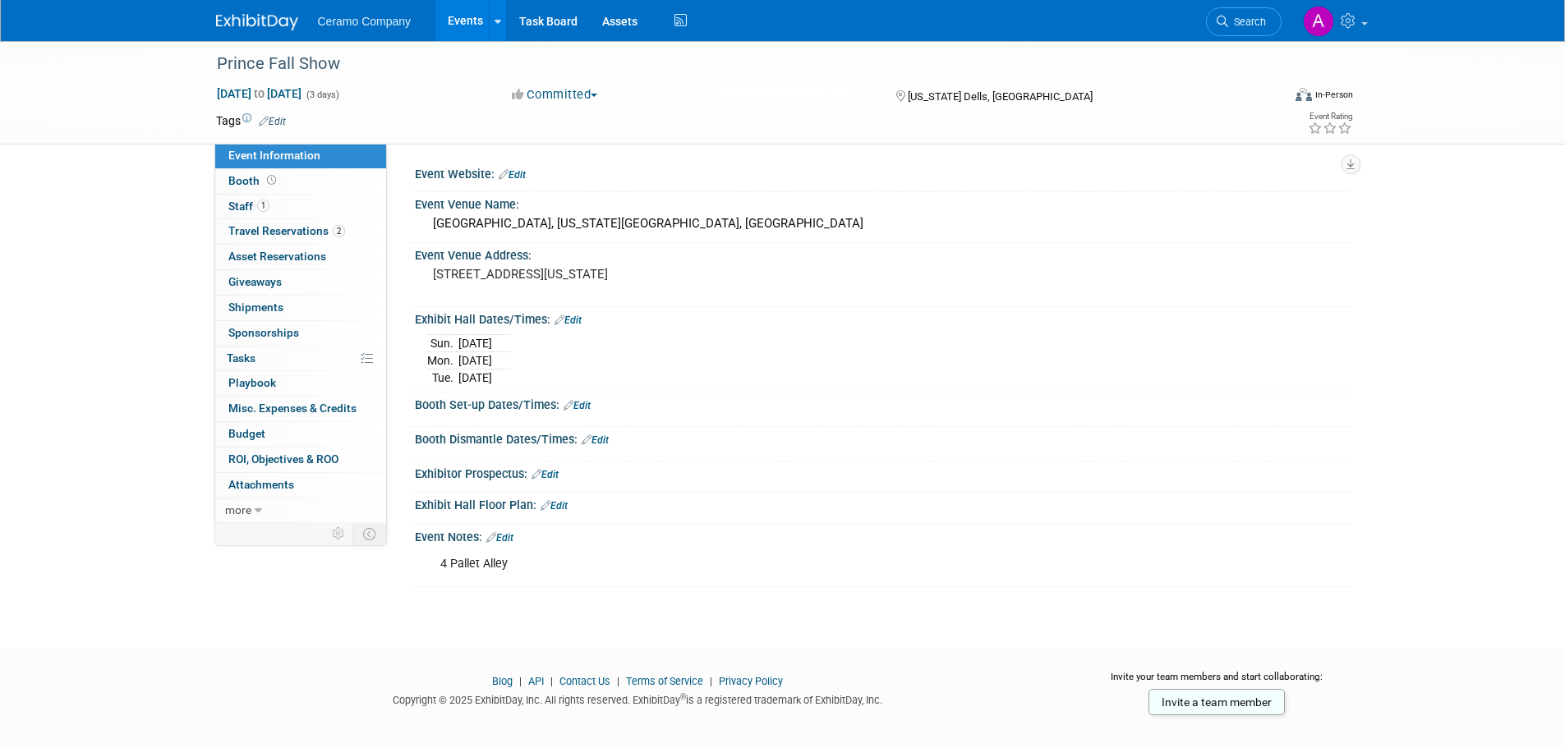
click at [580, 403] on link "Edit" at bounding box center [577, 406] width 27 height 12
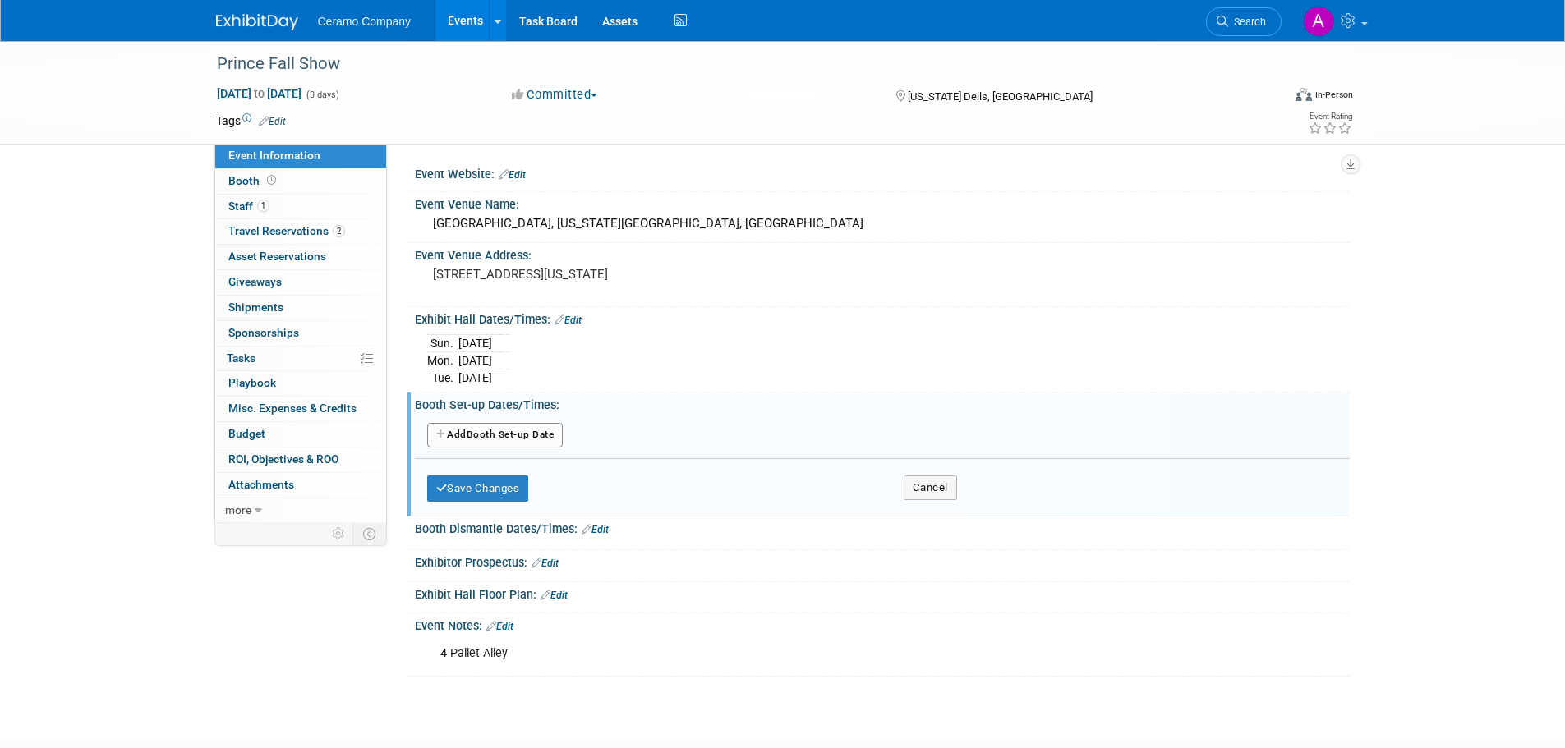
click at [524, 435] on button "Add Another Booth Set-up Date" at bounding box center [495, 435] width 136 height 25
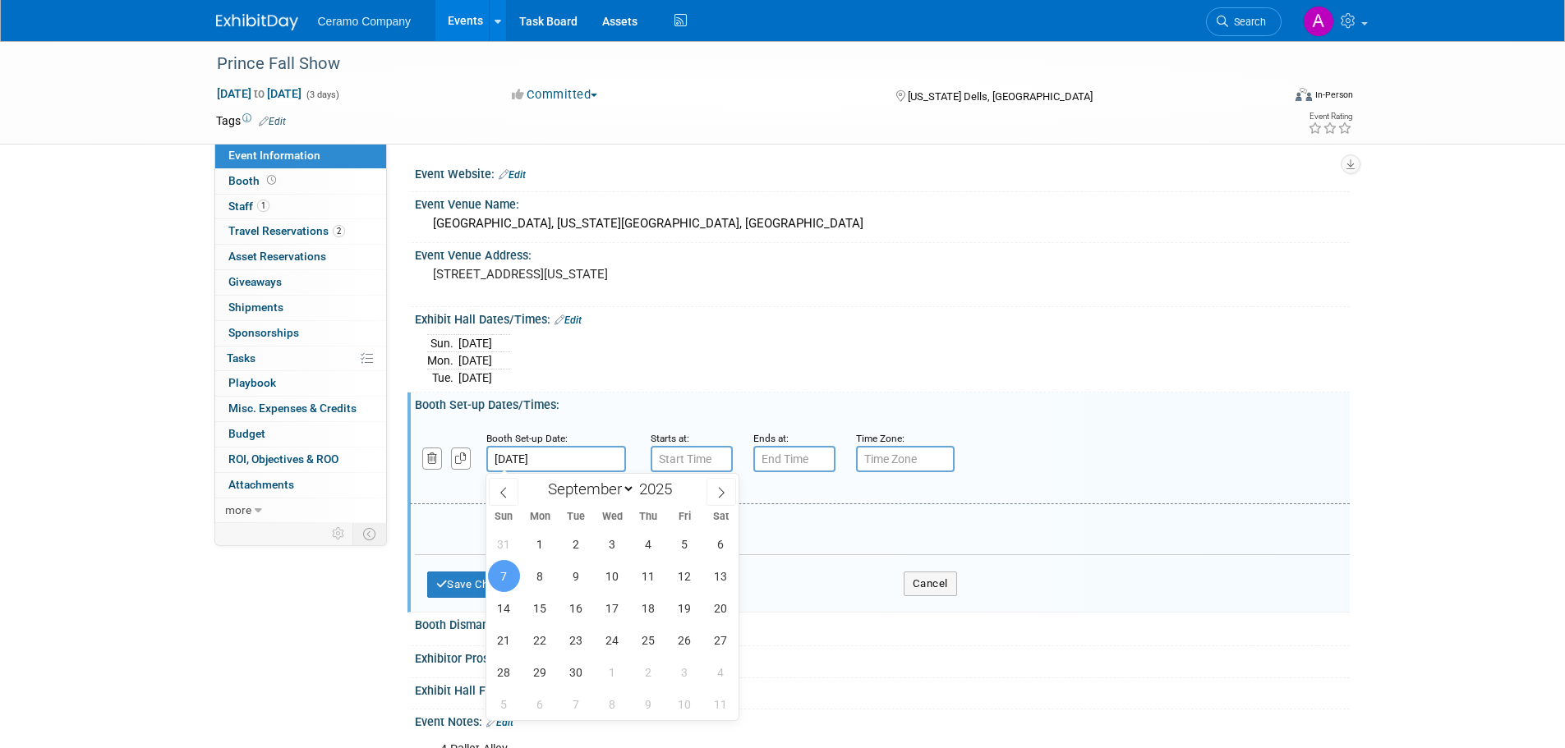
click at [535, 460] on input "[DATE]" at bounding box center [556, 459] width 140 height 26
click at [929, 587] on button "Cancel" at bounding box center [930, 584] width 53 height 25
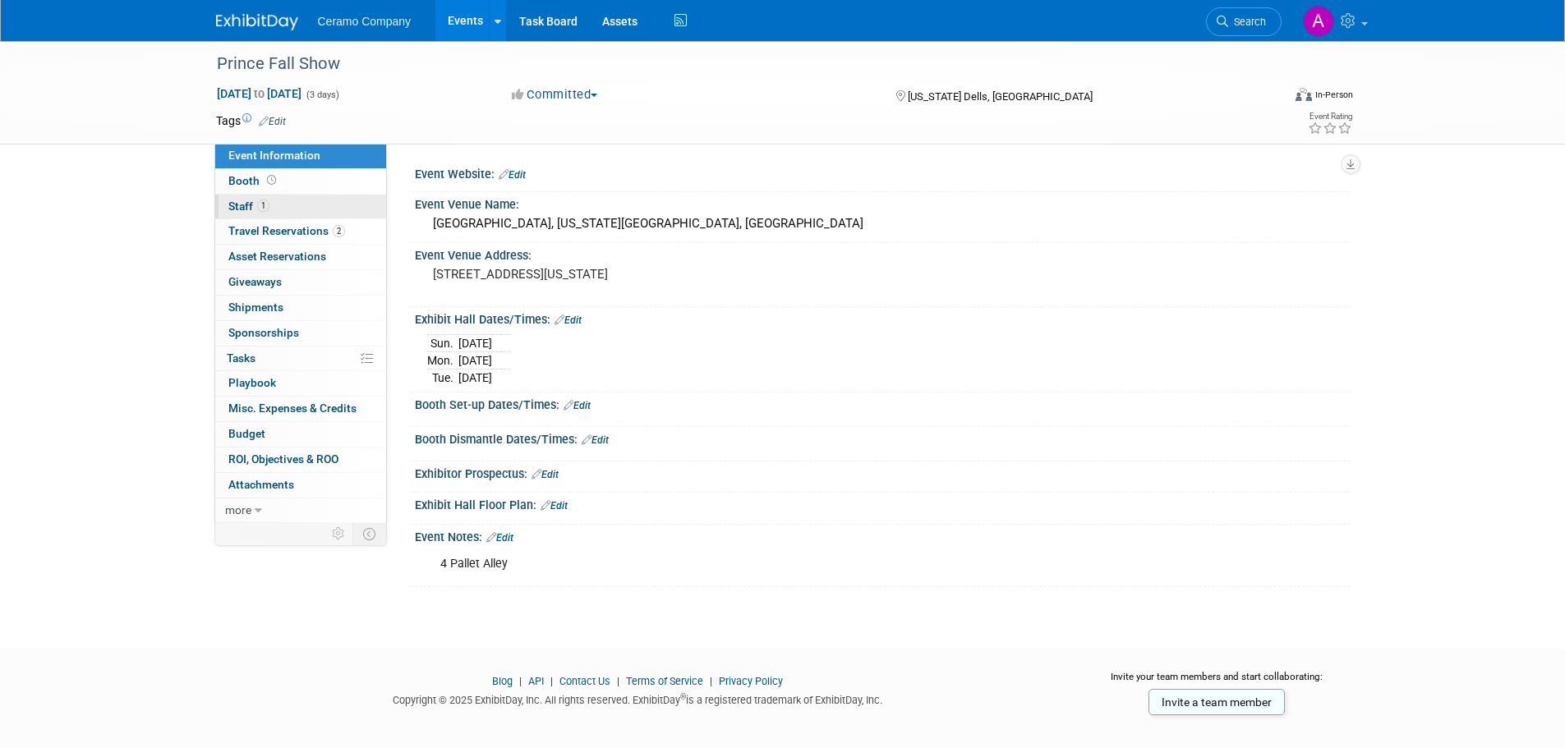
click at [288, 199] on link "1 Staff 1" at bounding box center [300, 207] width 171 height 25
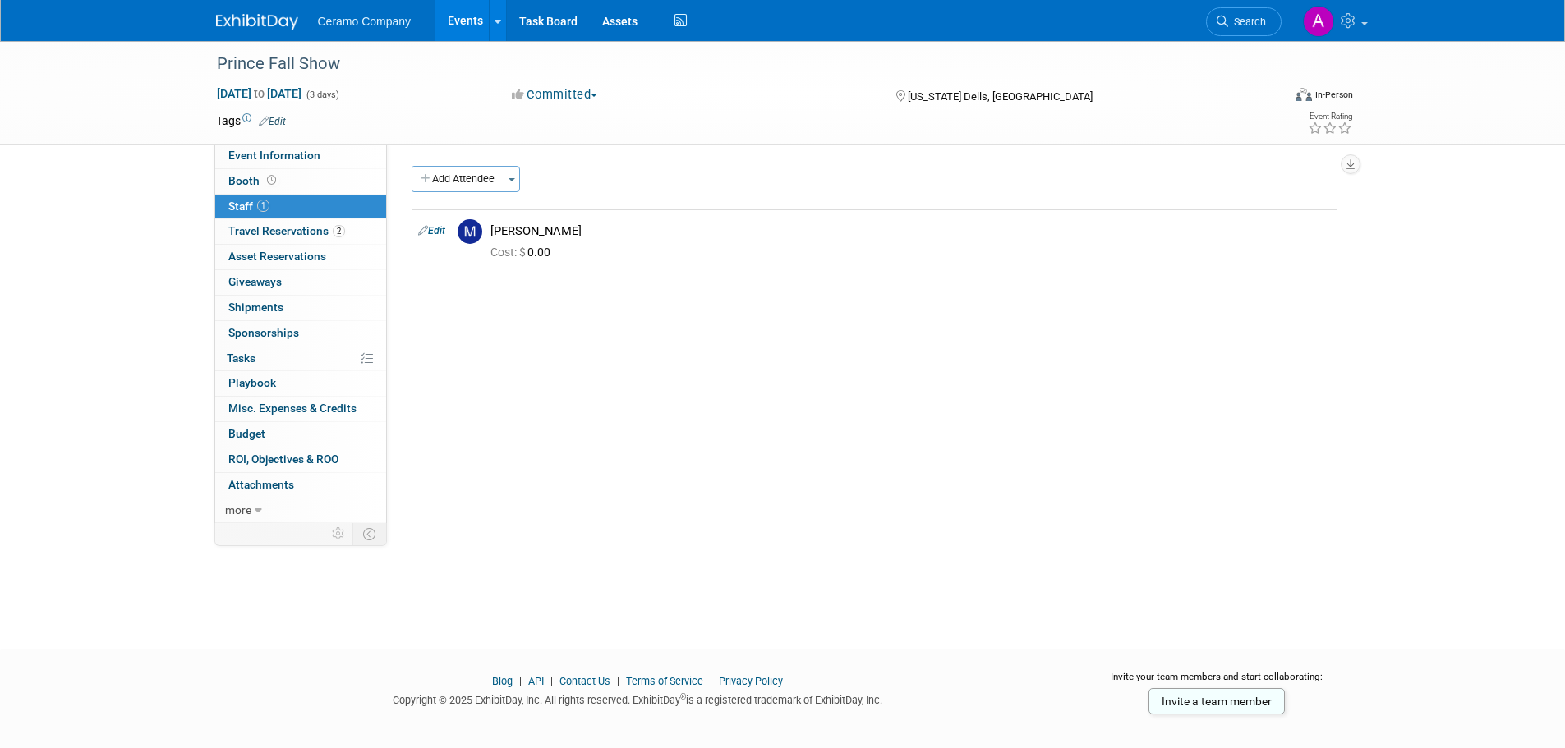
click at [655, 405] on div "Event Website: Edit Event Venue Name: Kalahari Resort & Convention Center, Wisc…" at bounding box center [868, 334] width 963 height 380
click at [291, 230] on span "Travel Reservations 2" at bounding box center [286, 230] width 117 height 13
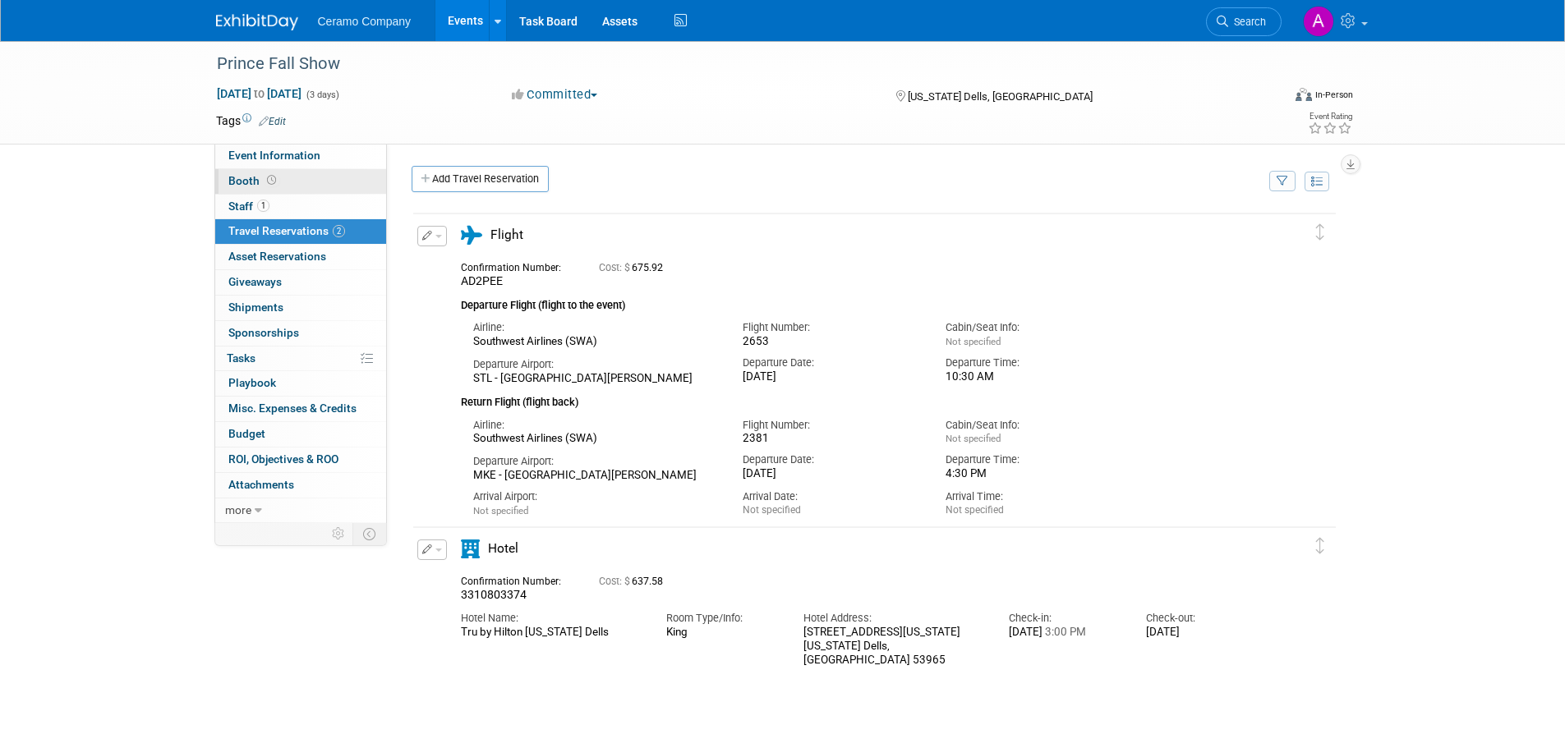
click at [254, 182] on span "Booth" at bounding box center [253, 180] width 51 height 13
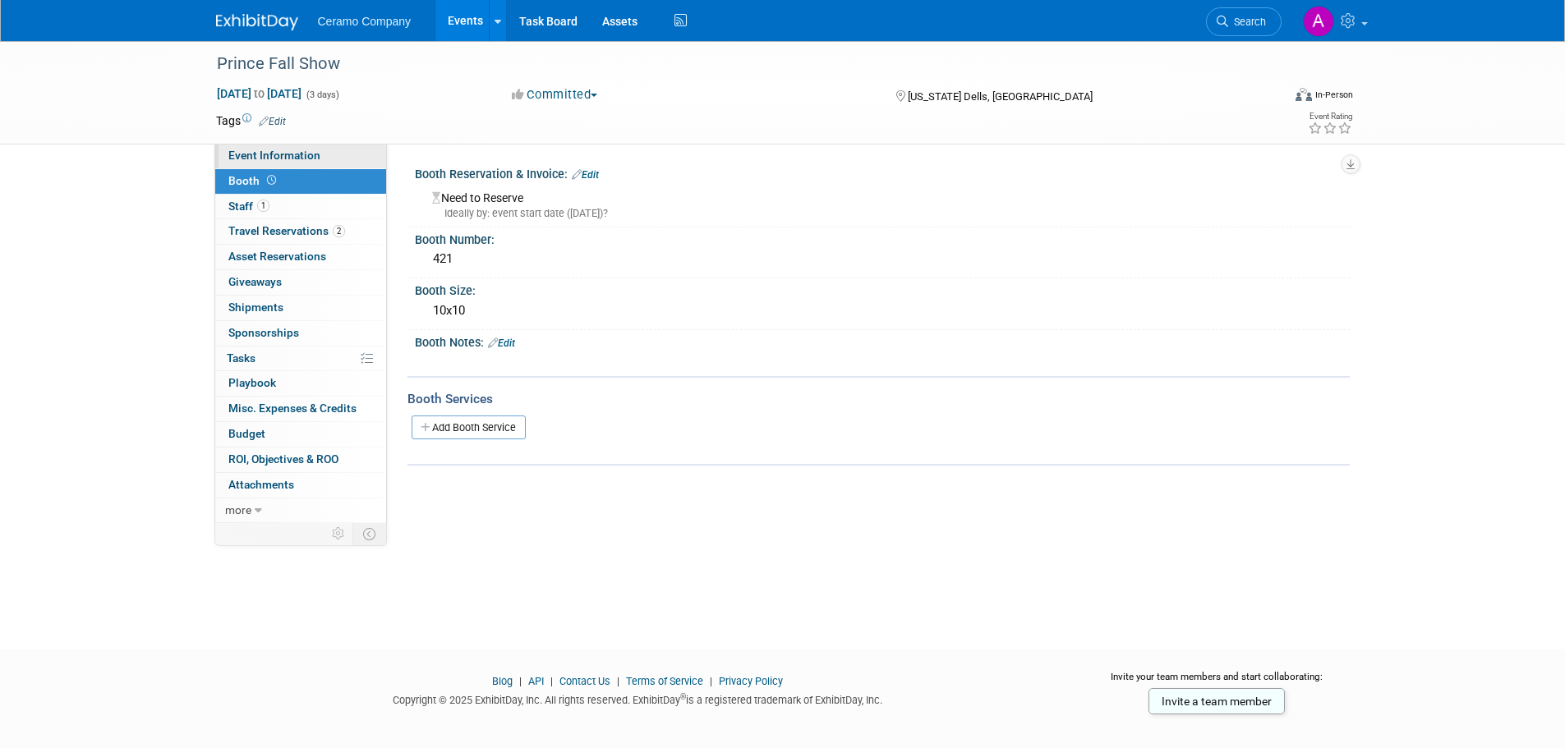
click at [284, 159] on span "Event Information" at bounding box center [274, 155] width 92 height 13
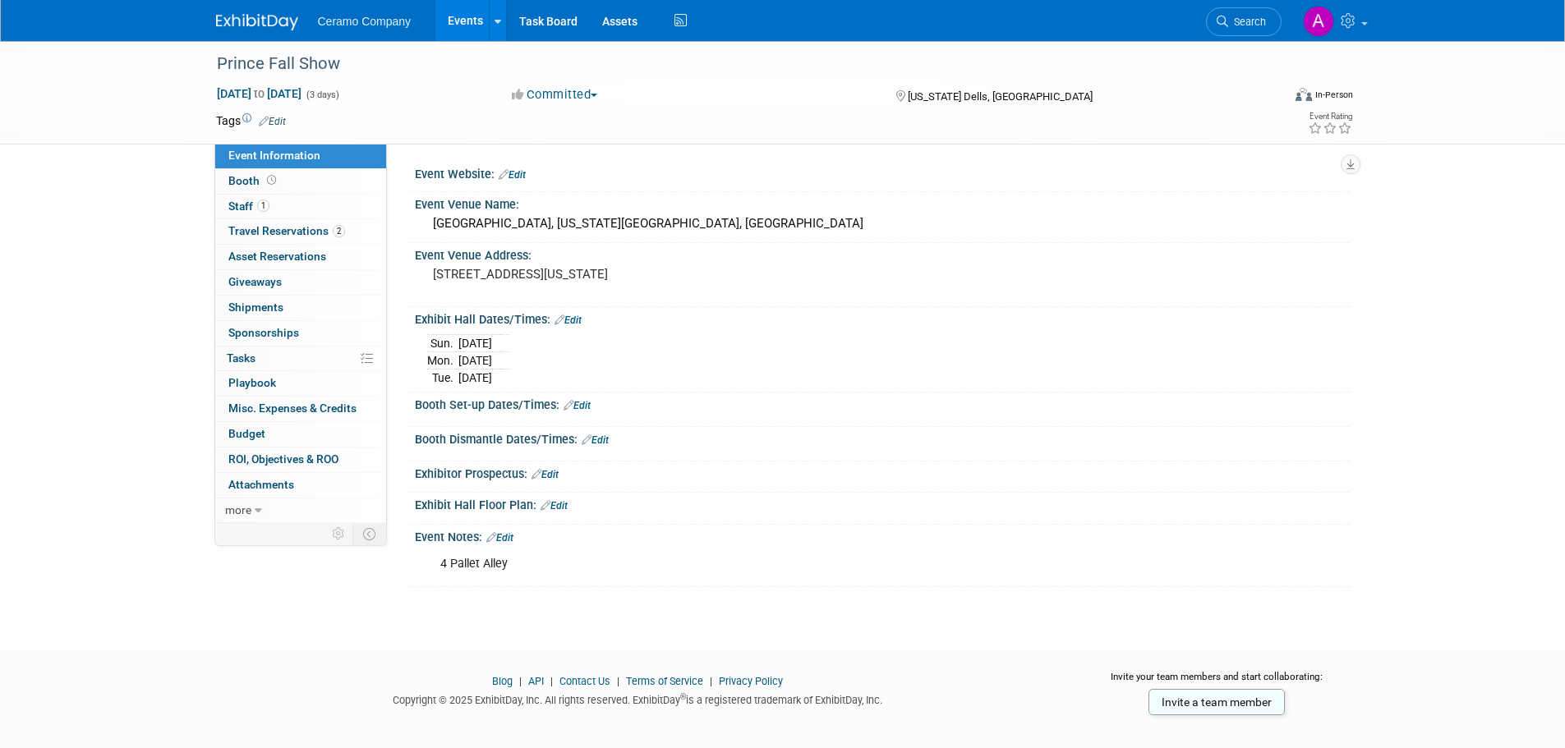
click at [597, 403] on div "Booth Set-up Dates/Times: Edit" at bounding box center [882, 403] width 935 height 21
click at [590, 404] on link "Edit" at bounding box center [577, 406] width 27 height 12
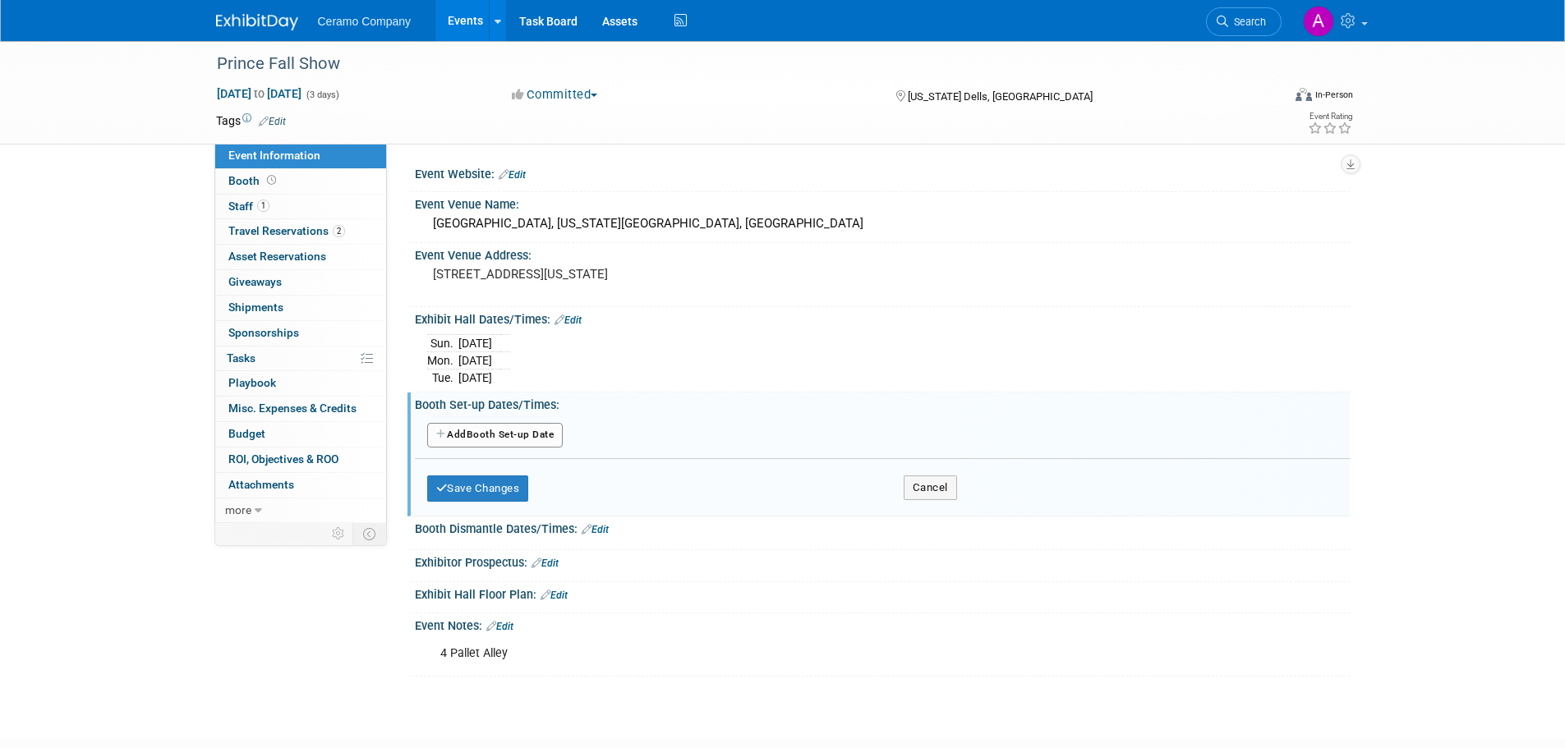
click at [479, 436] on button "Add Another Booth Set-up Date" at bounding box center [495, 435] width 136 height 25
select select "8"
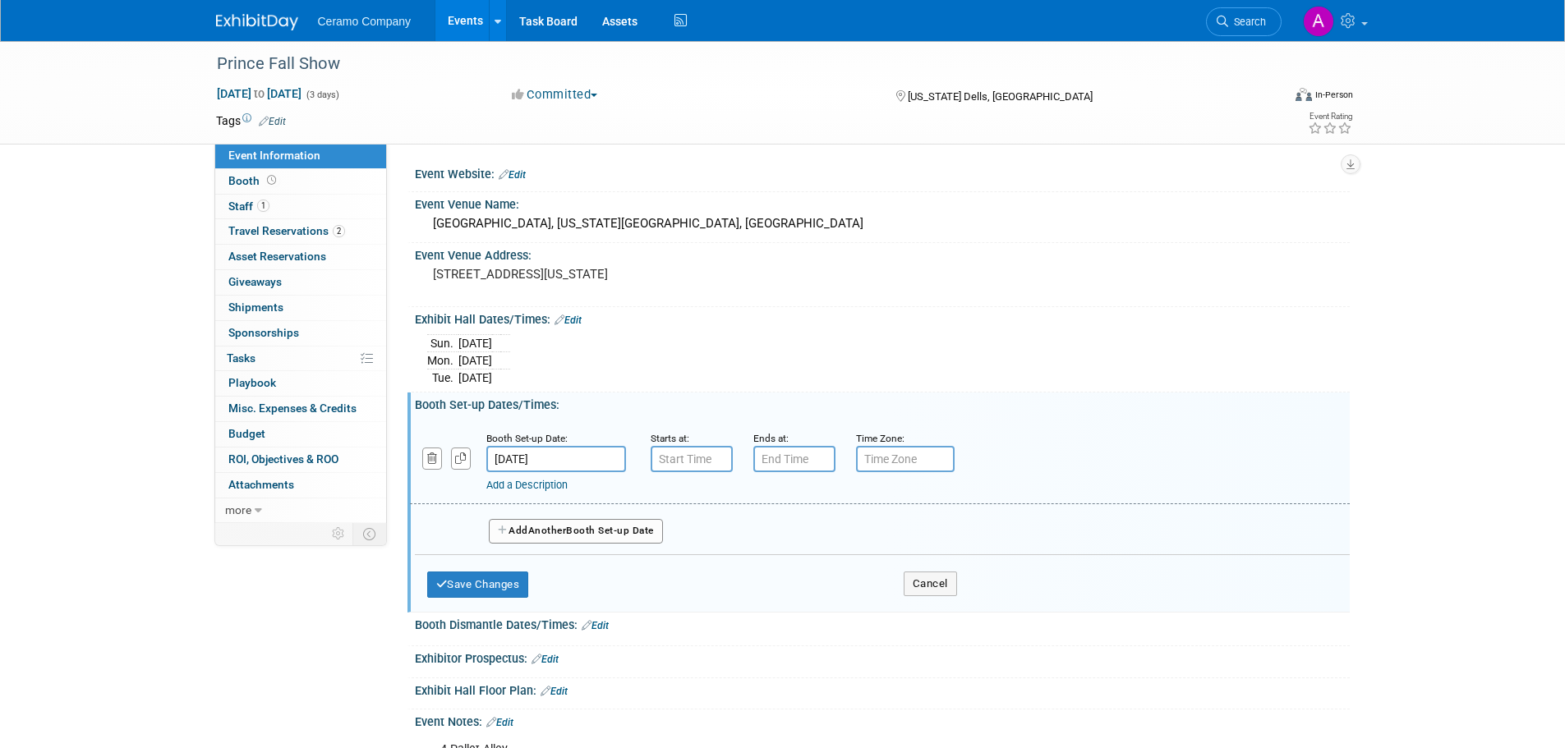
click at [527, 461] on input "Sep 7, 2025" at bounding box center [556, 459] width 140 height 26
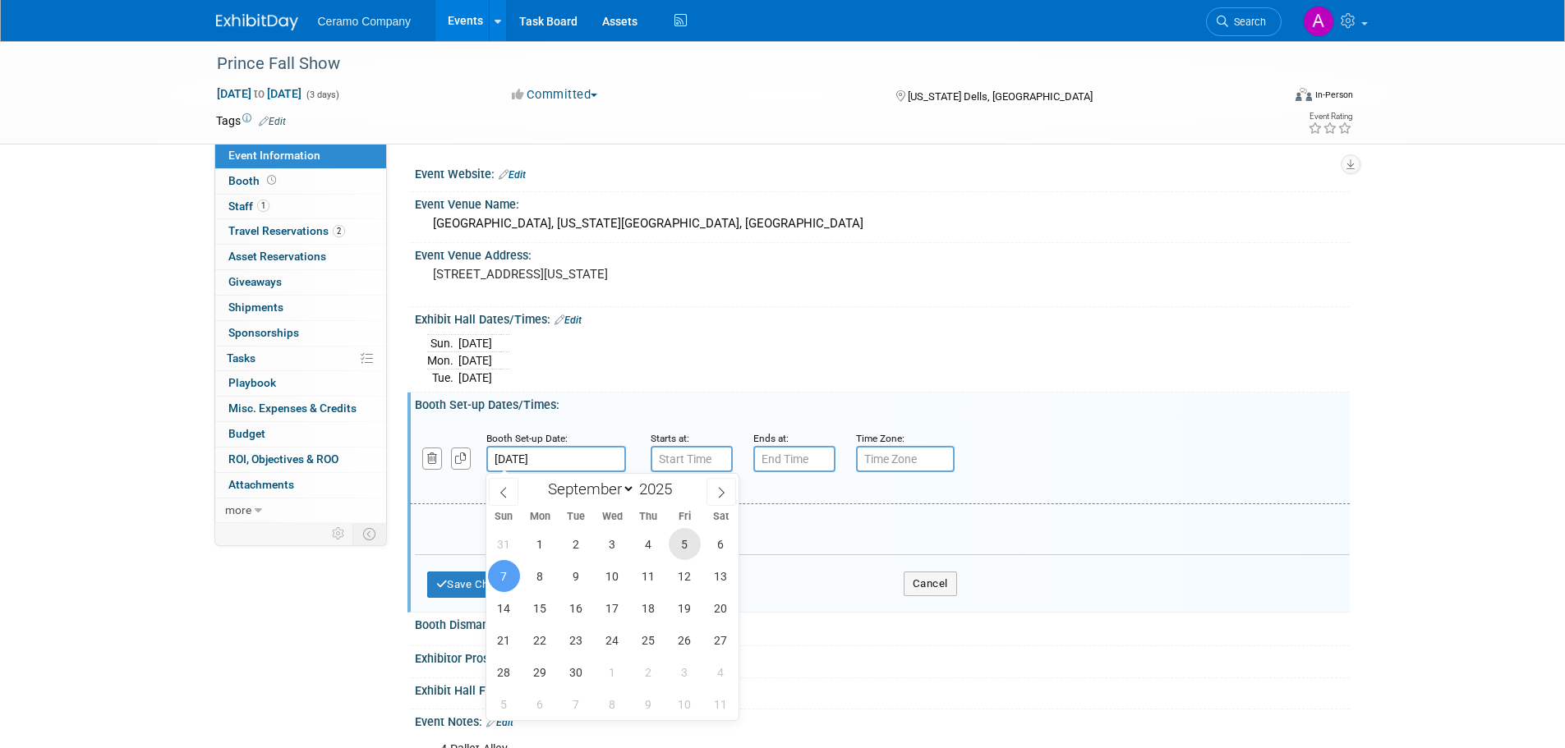
click at [678, 543] on span "5" at bounding box center [685, 544] width 32 height 32
type input "Sep 5, 2025"
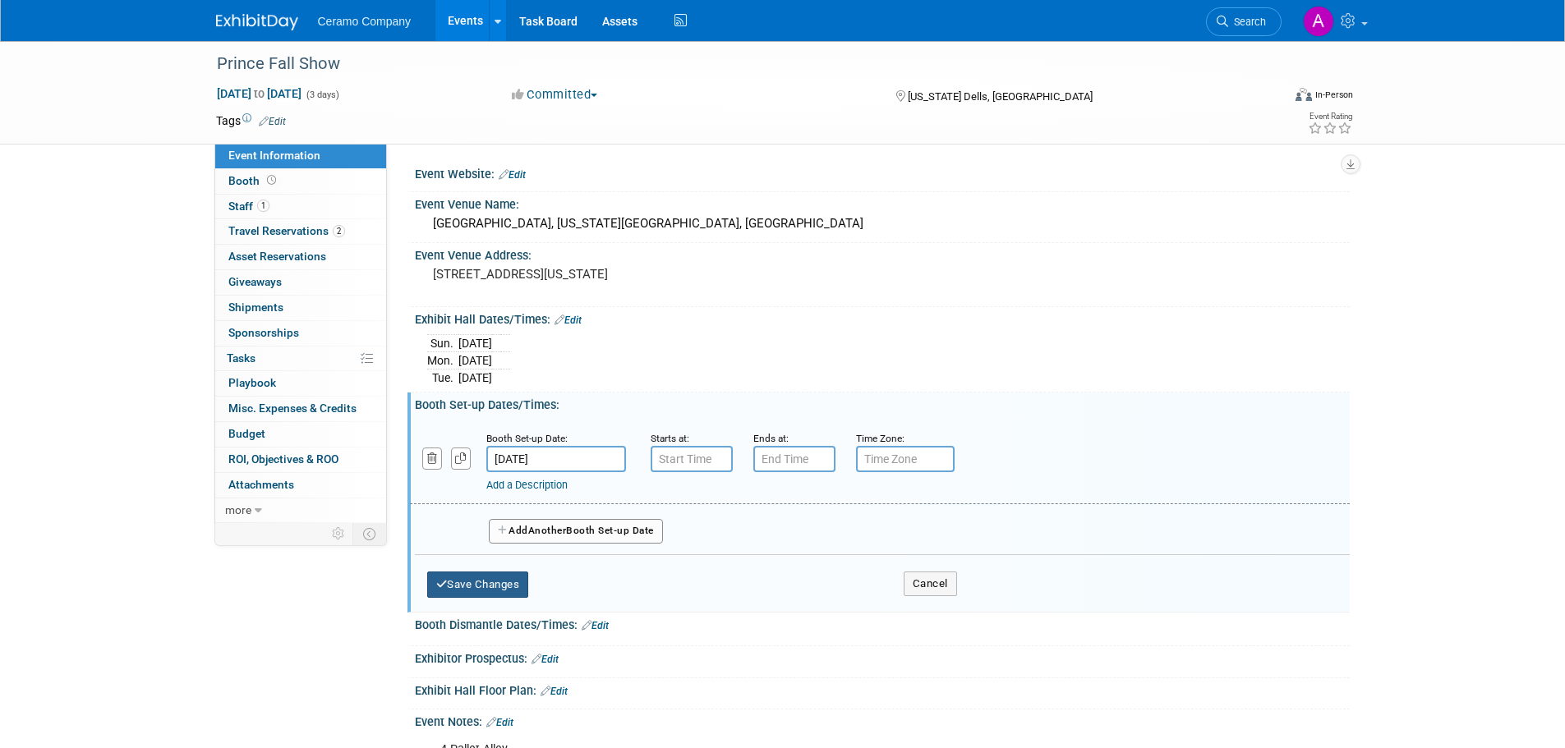
click at [486, 581] on button "Save Changes" at bounding box center [478, 585] width 102 height 26
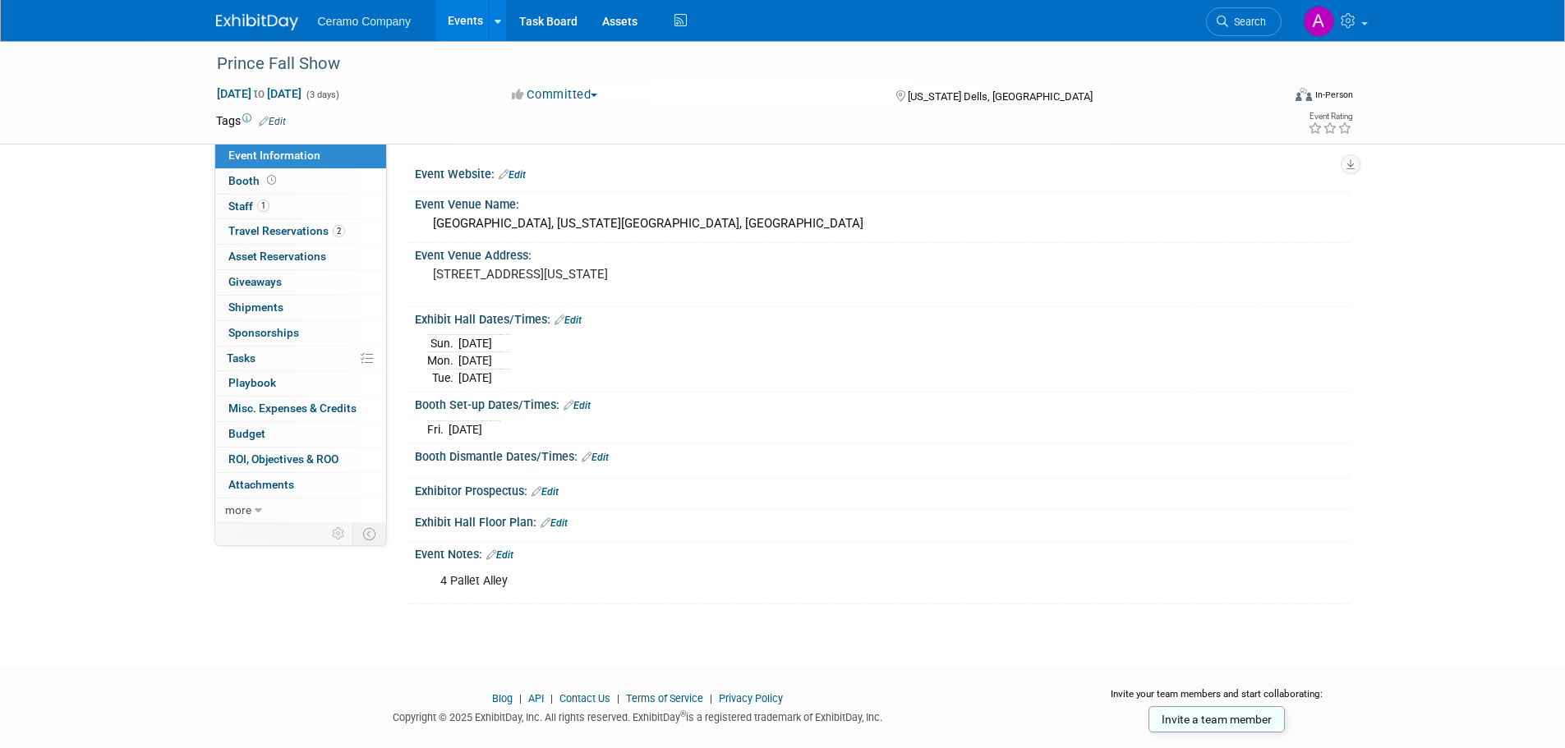
click at [602, 457] on link "Edit" at bounding box center [595, 458] width 27 height 12
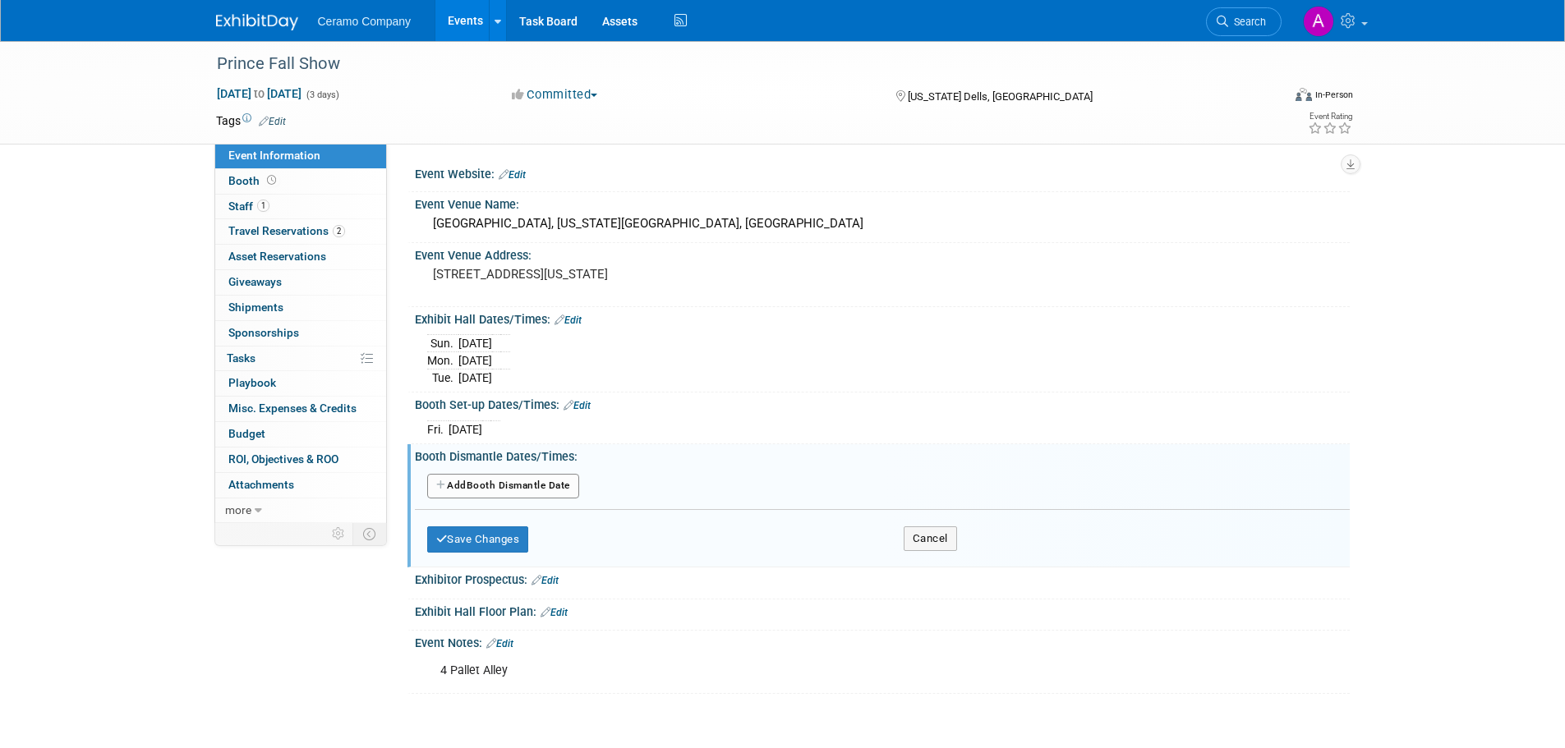
click at [485, 481] on button "Add Another Booth Dismantle Date" at bounding box center [503, 486] width 152 height 25
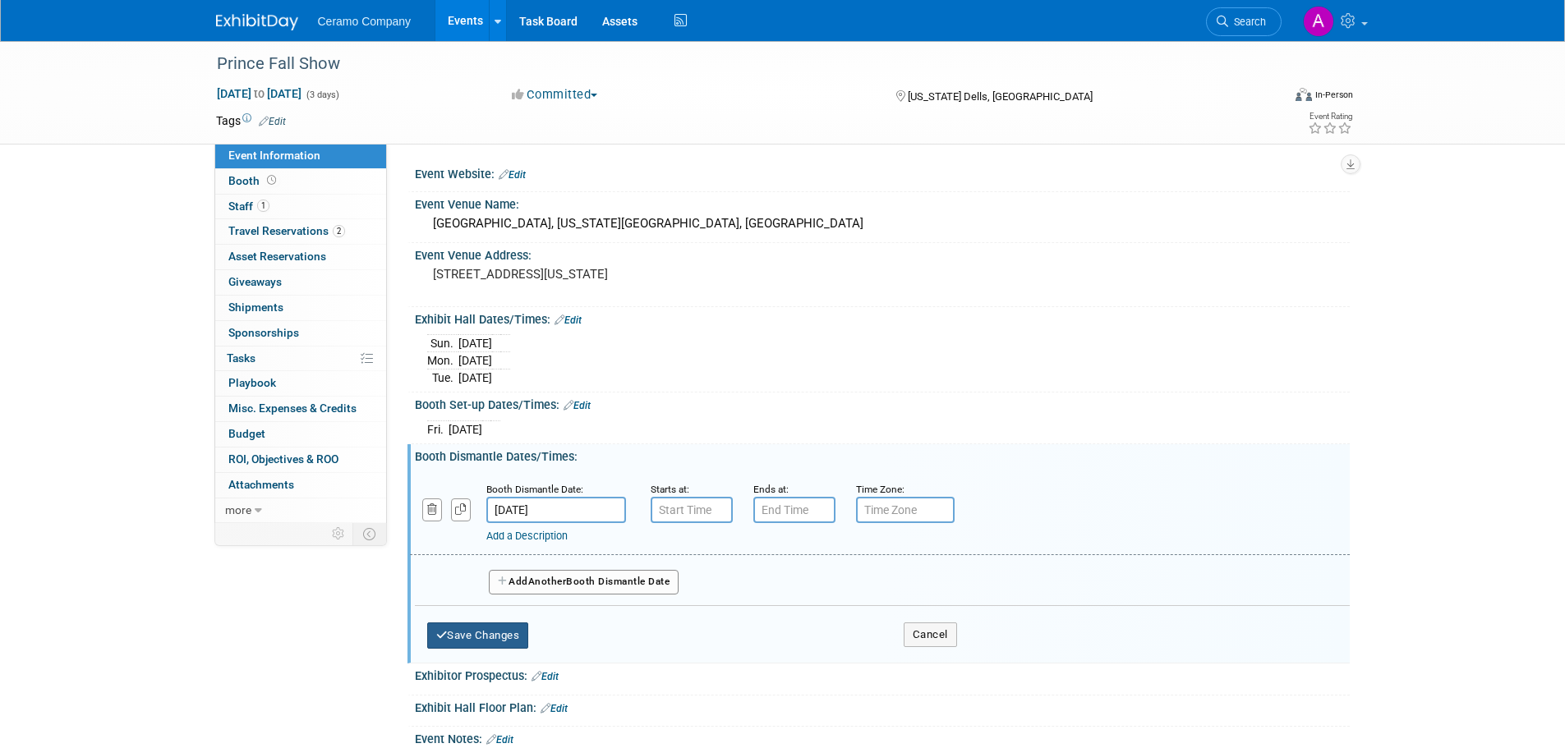
click at [495, 640] on button "Save Changes" at bounding box center [478, 636] width 102 height 26
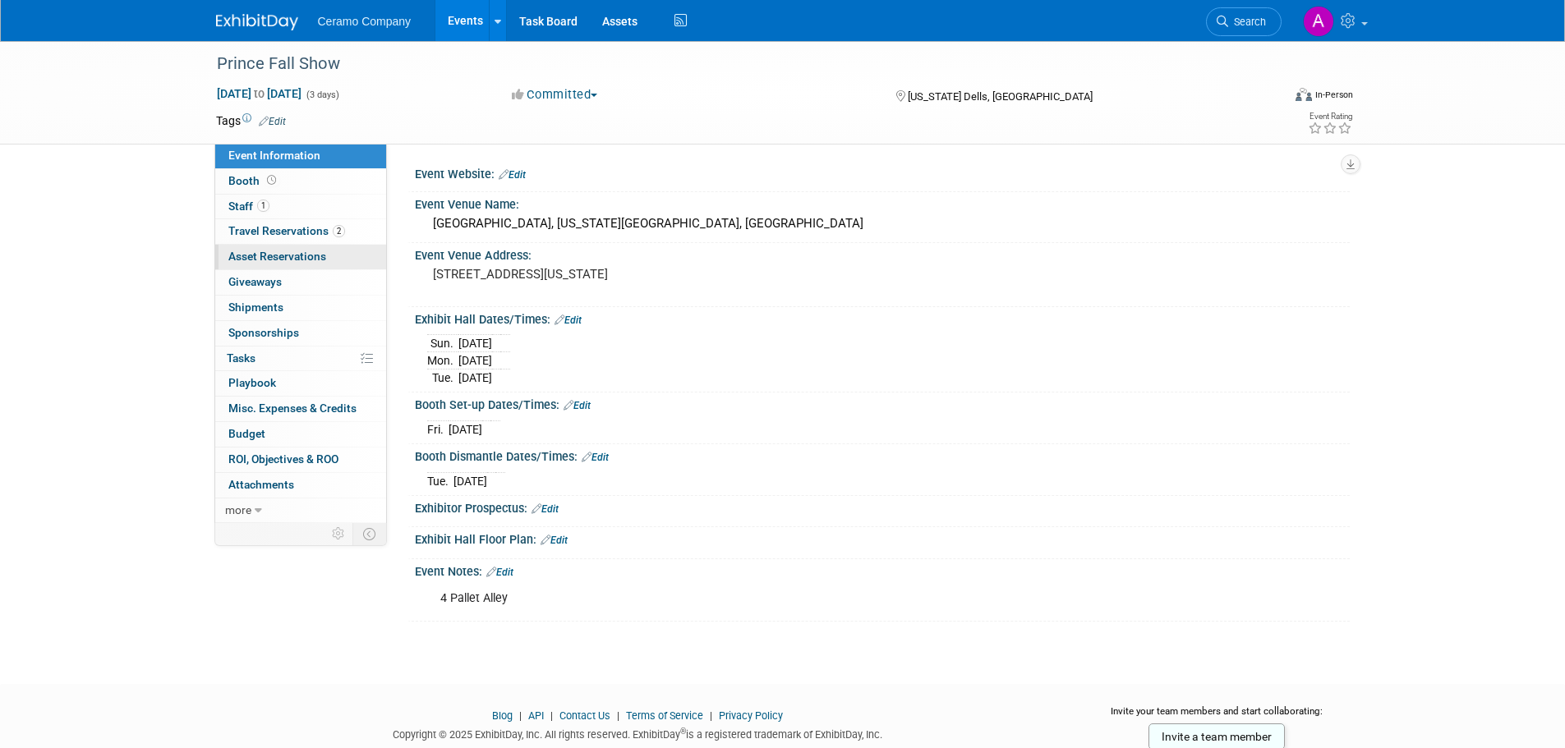
click at [290, 258] on span "Asset Reservations 0" at bounding box center [277, 256] width 98 height 13
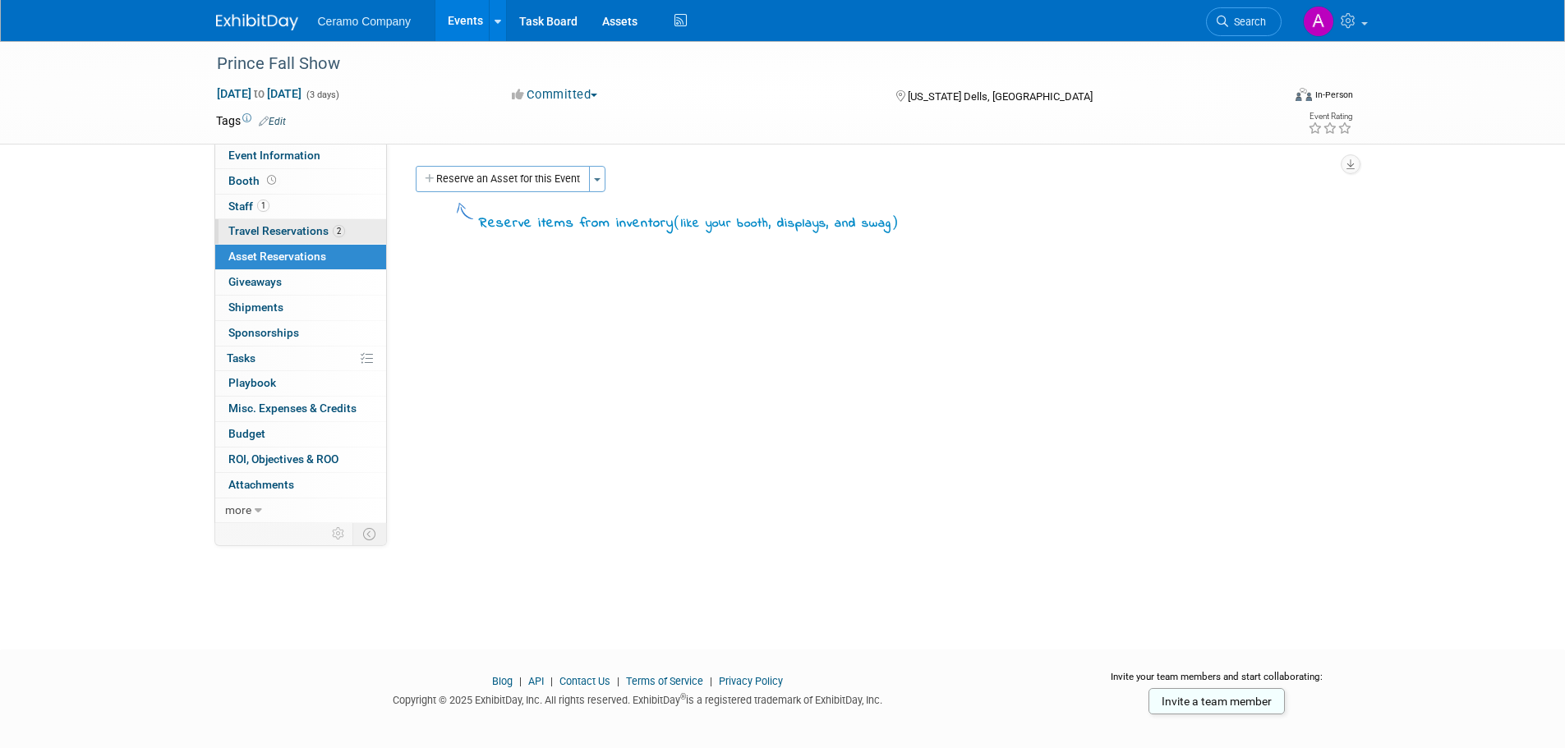
click at [283, 229] on span "Travel Reservations 2" at bounding box center [286, 230] width 117 height 13
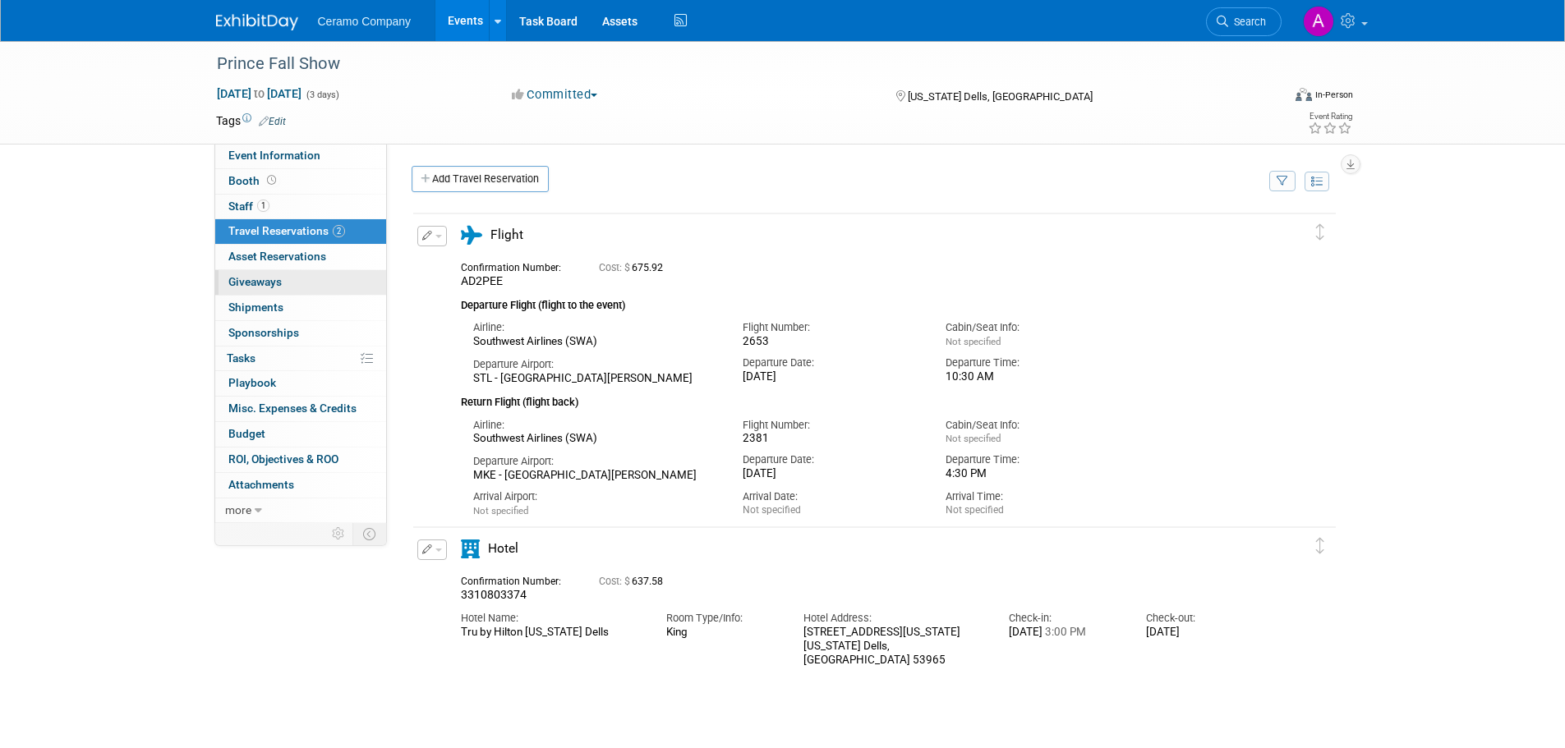
click at [284, 287] on link "0 Giveaways 0" at bounding box center [300, 282] width 171 height 25
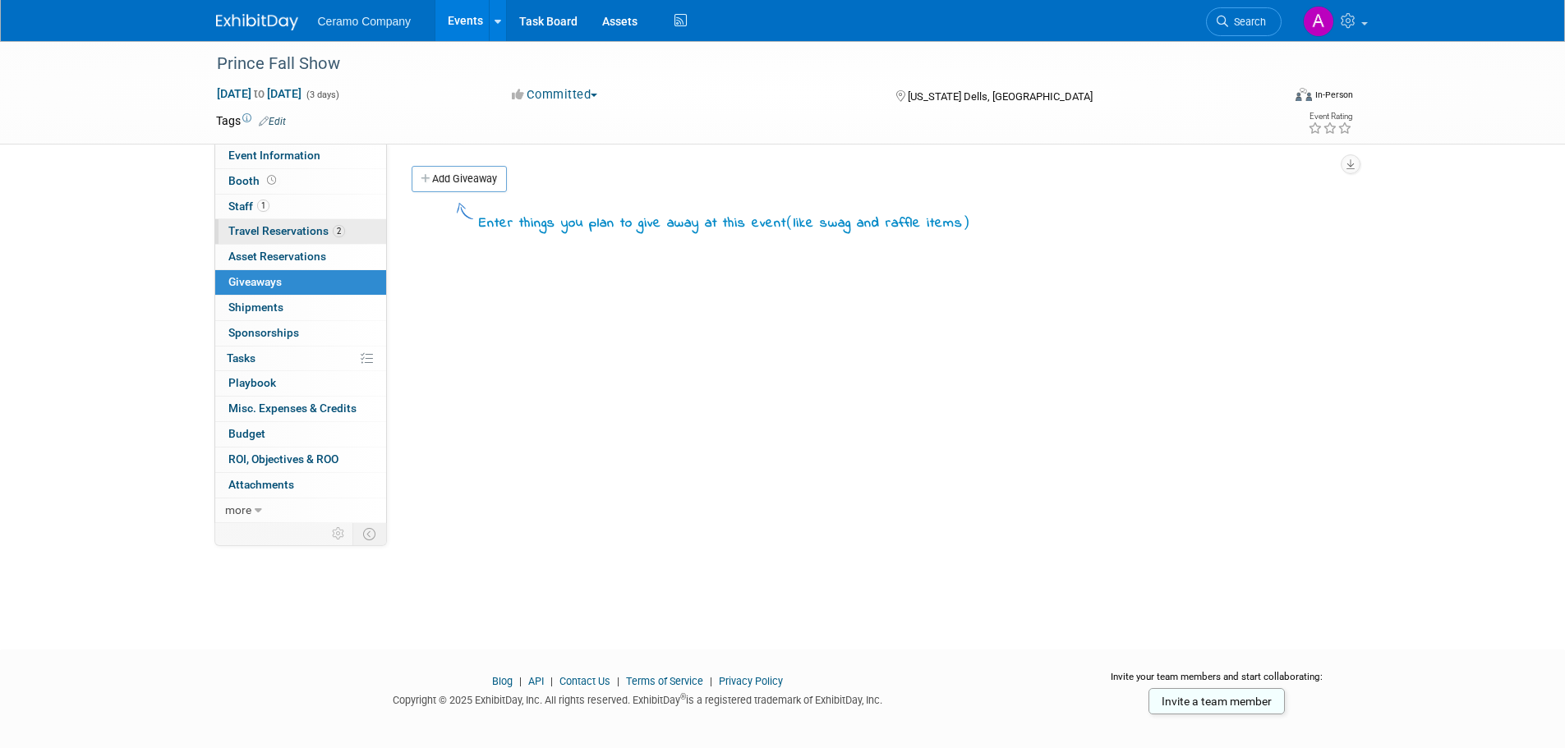
click at [278, 223] on link "2 Travel Reservations 2" at bounding box center [300, 231] width 171 height 25
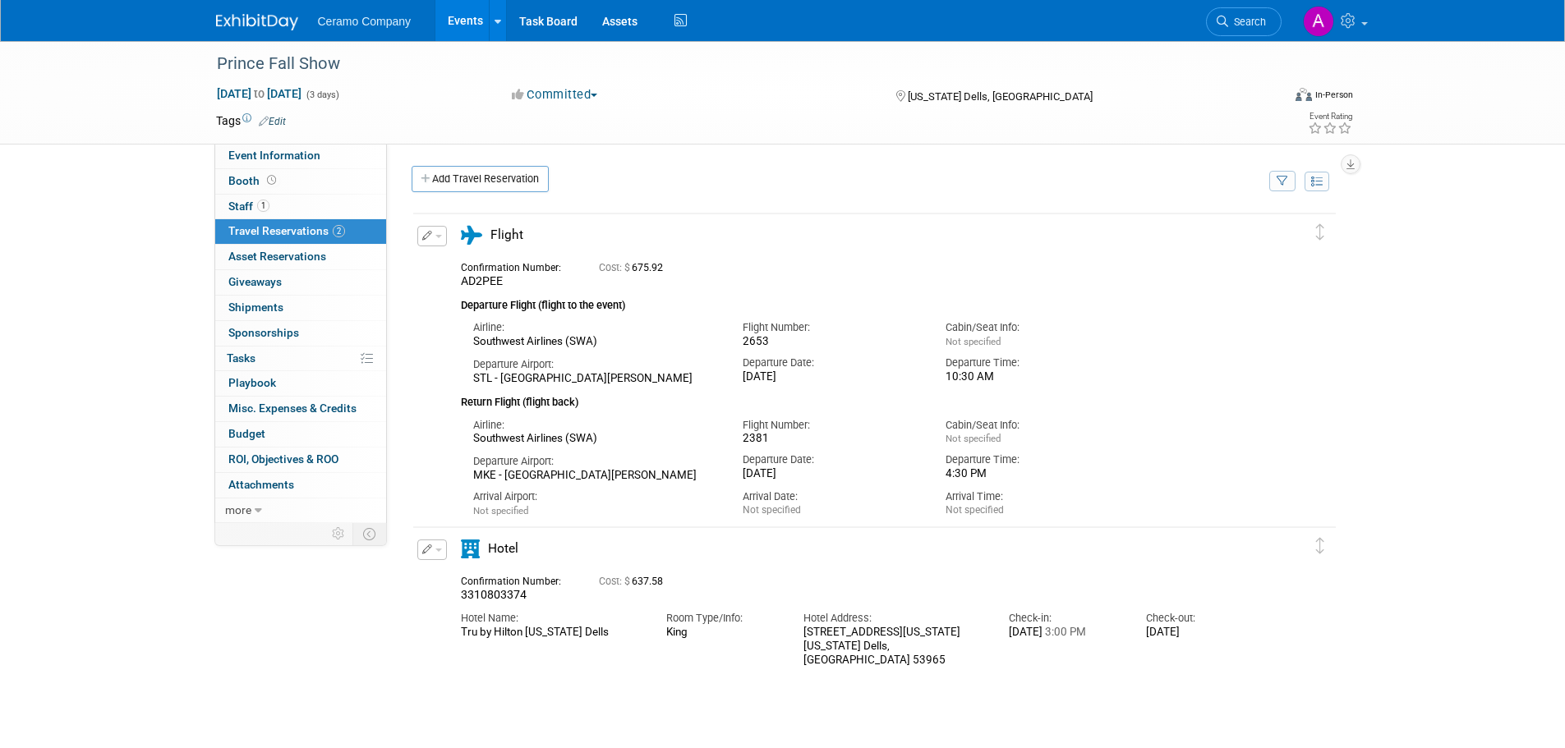
click at [479, 21] on link "Events" at bounding box center [465, 20] width 60 height 41
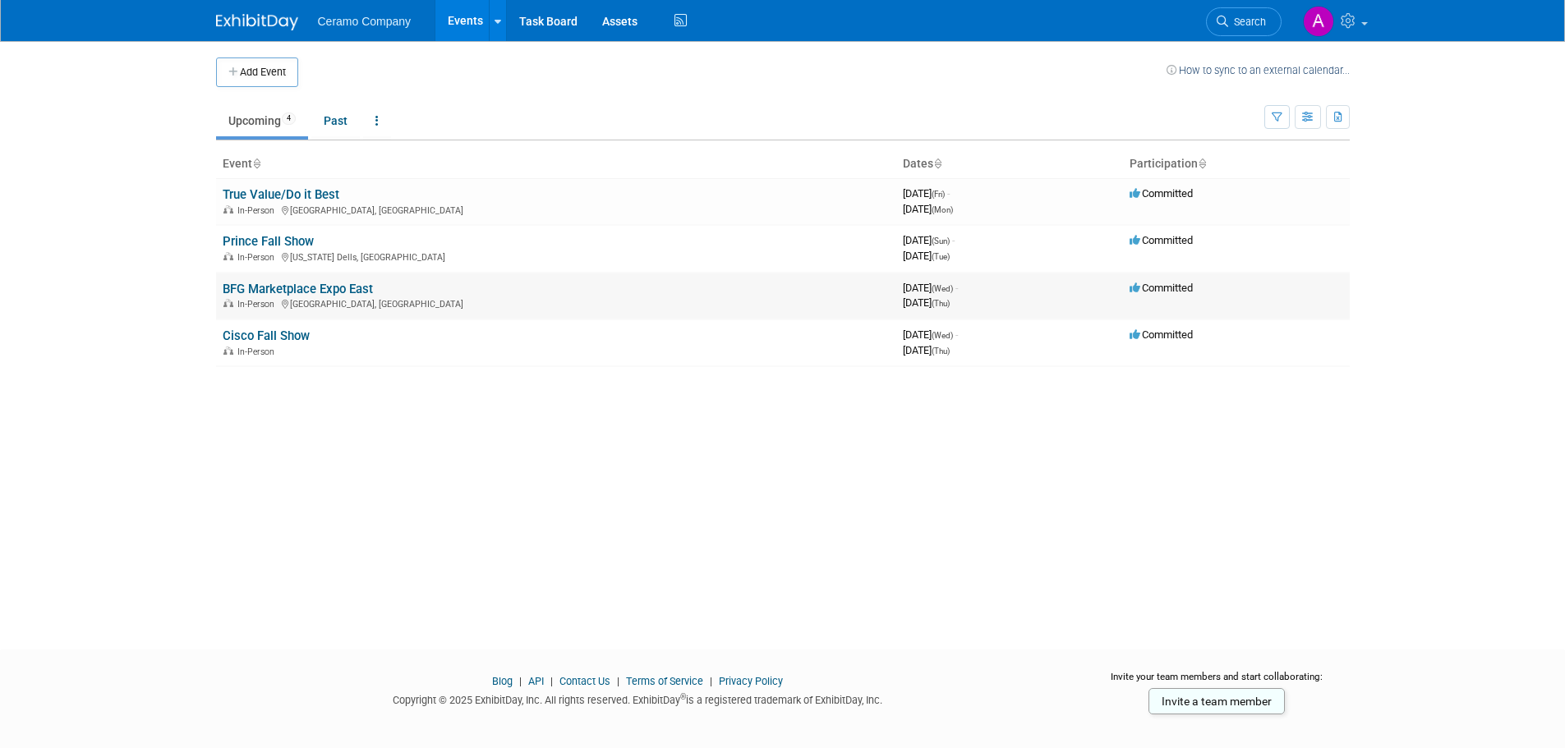
click at [288, 285] on link "BFG Marketplace Expo East" at bounding box center [298, 289] width 150 height 15
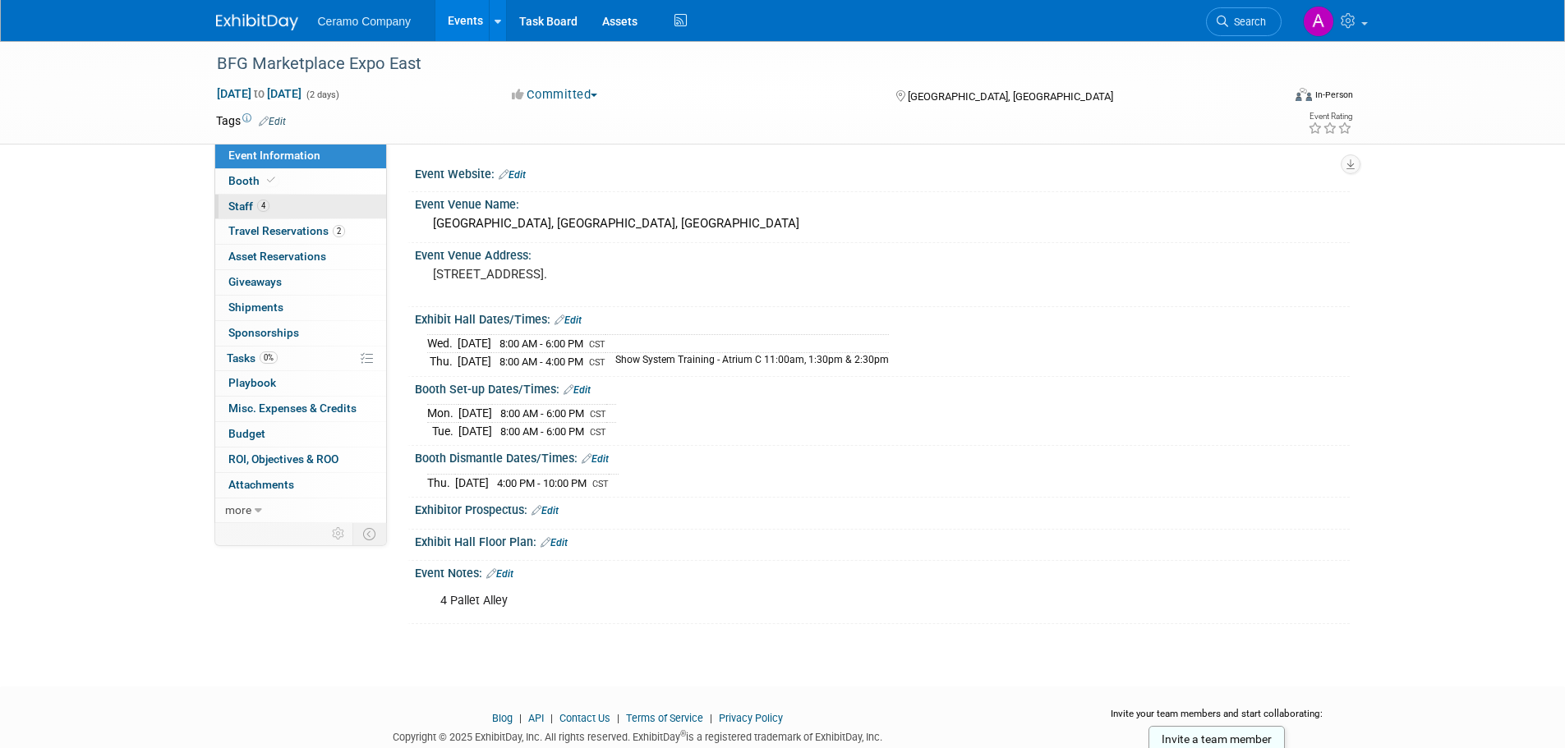
click at [256, 197] on link "4 Staff 4" at bounding box center [300, 207] width 171 height 25
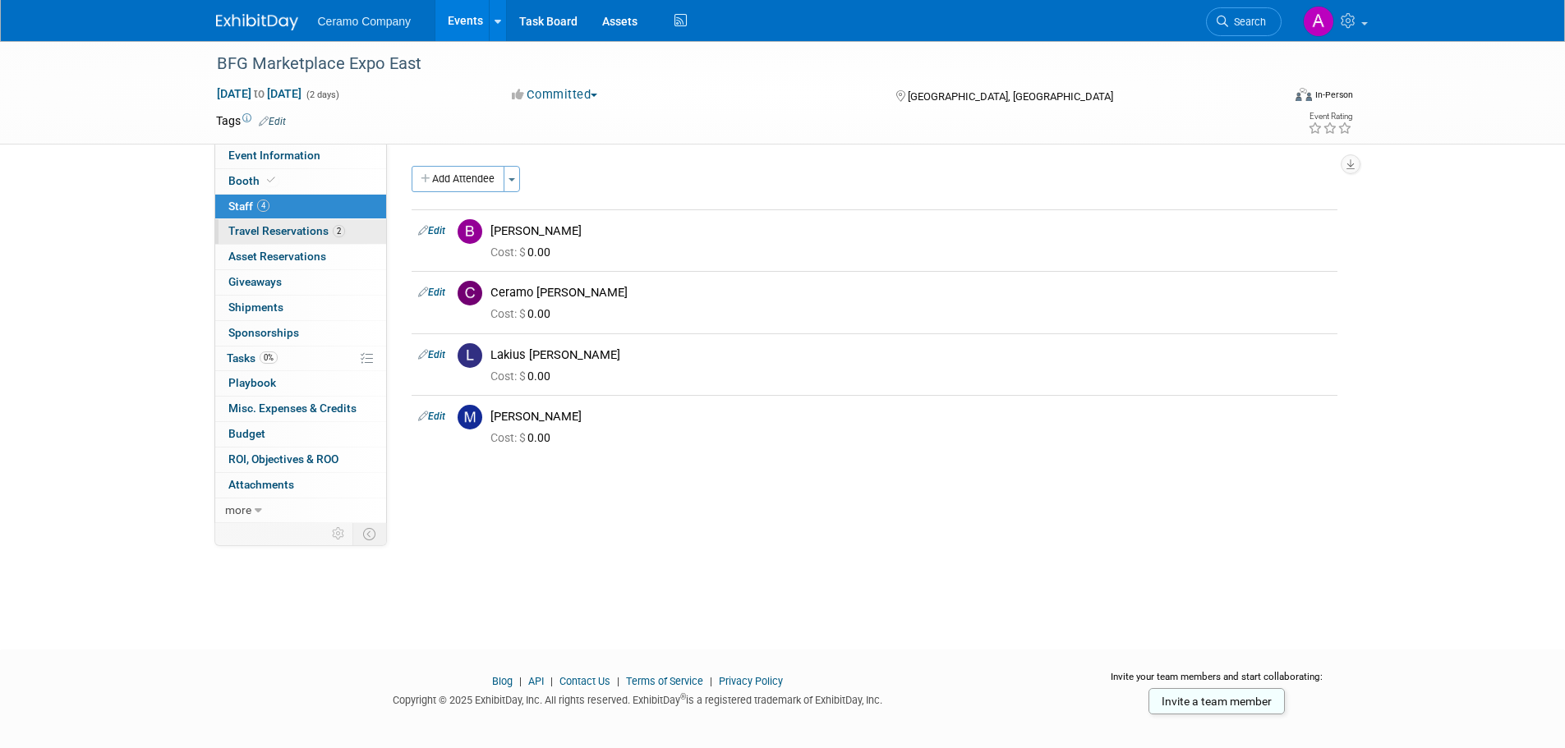
click at [269, 238] on link "2 Travel Reservations 2" at bounding box center [300, 231] width 171 height 25
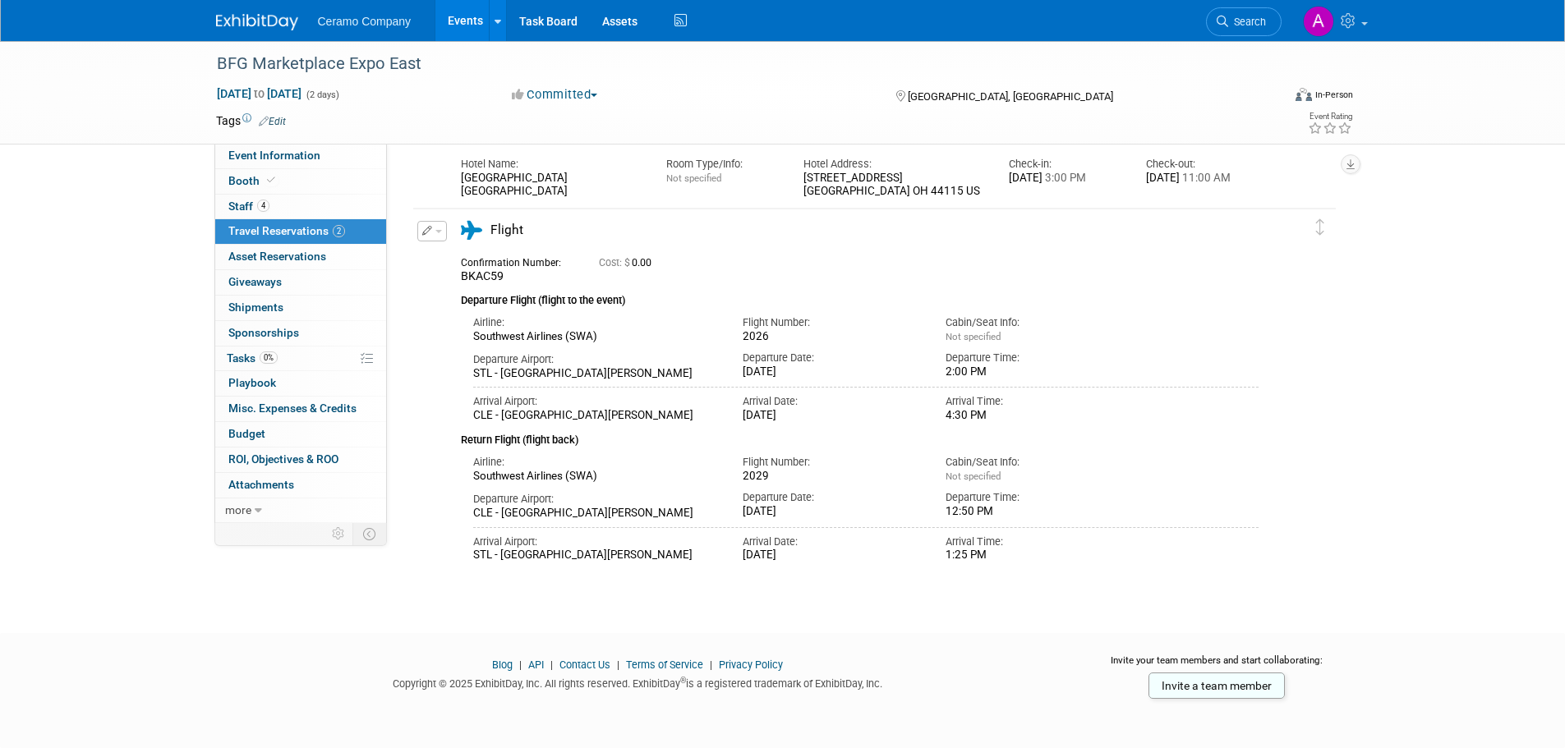
scroll to position [147, 0]
click at [274, 251] on span "Asset Reservations 0" at bounding box center [277, 256] width 98 height 13
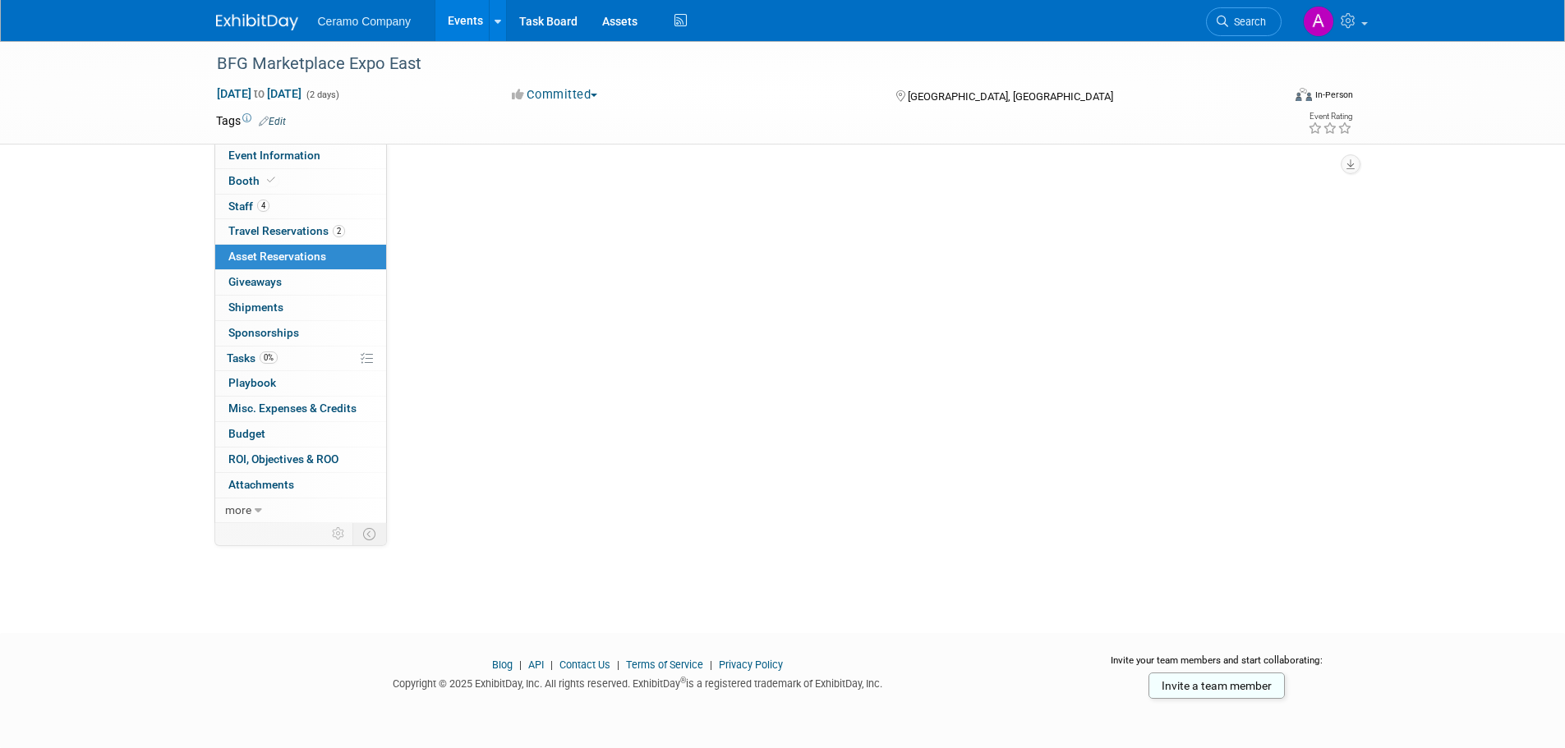
scroll to position [0, 0]
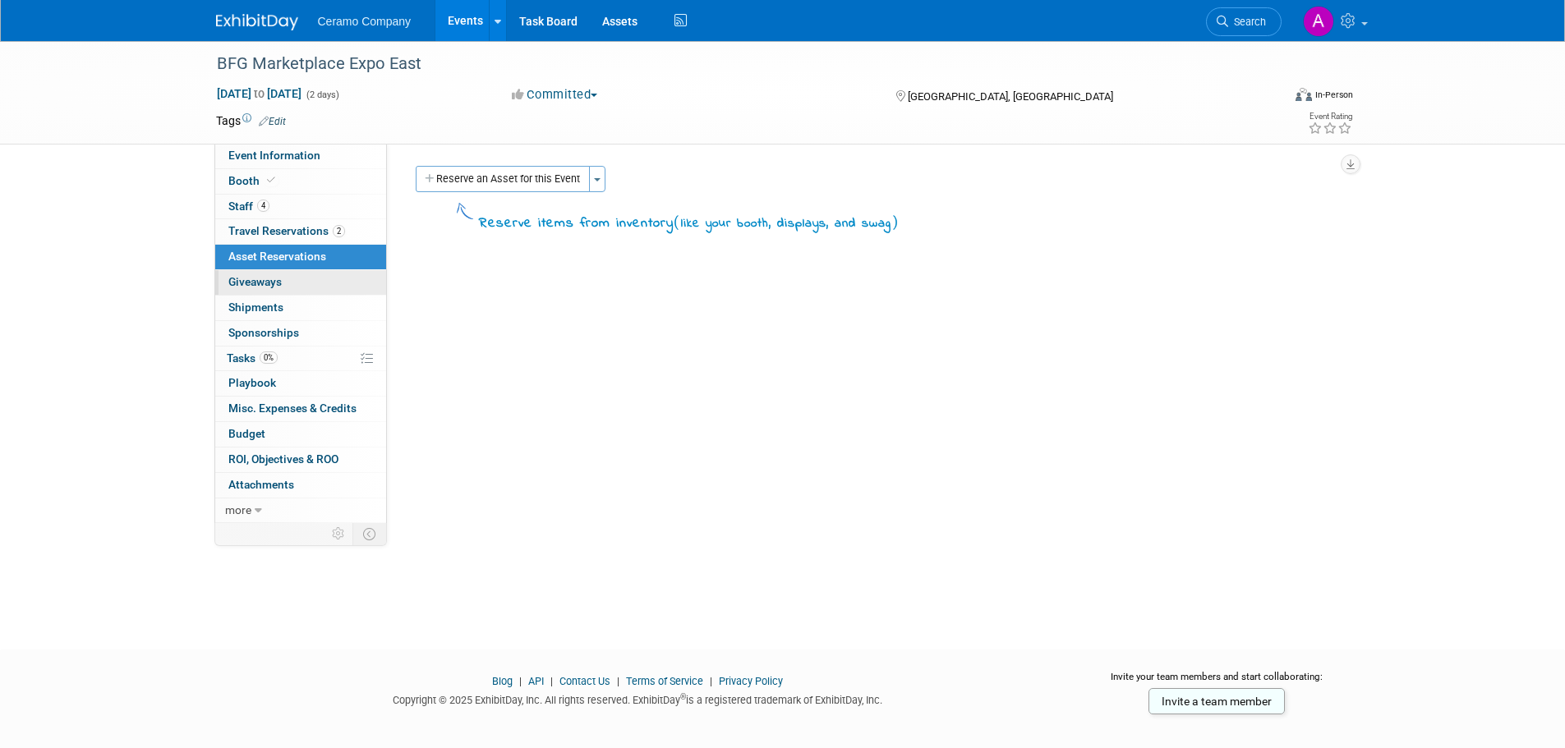
click at [285, 280] on link "0 Giveaways 0" at bounding box center [300, 282] width 171 height 25
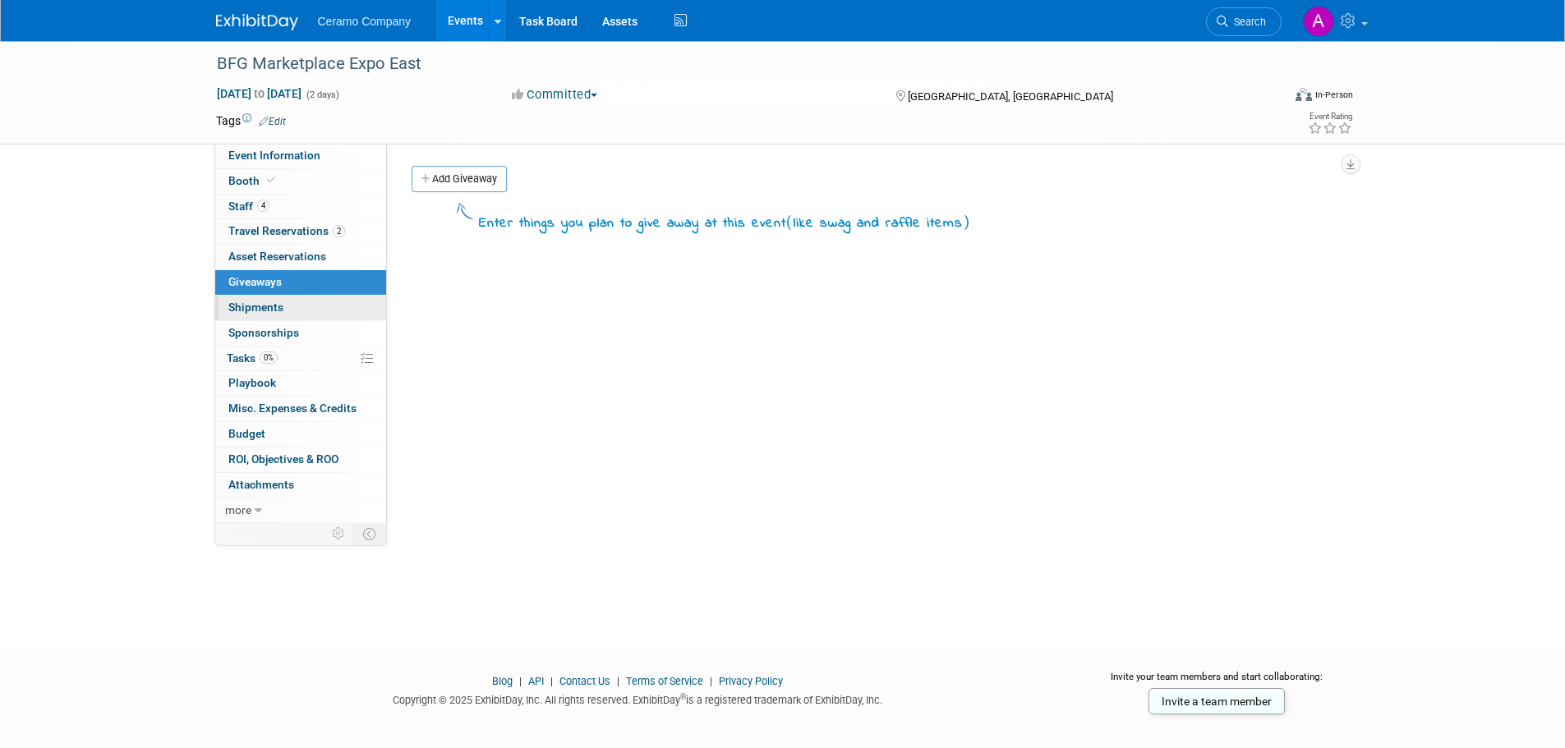
click at [289, 304] on link "0 Shipments 0" at bounding box center [300, 308] width 171 height 25
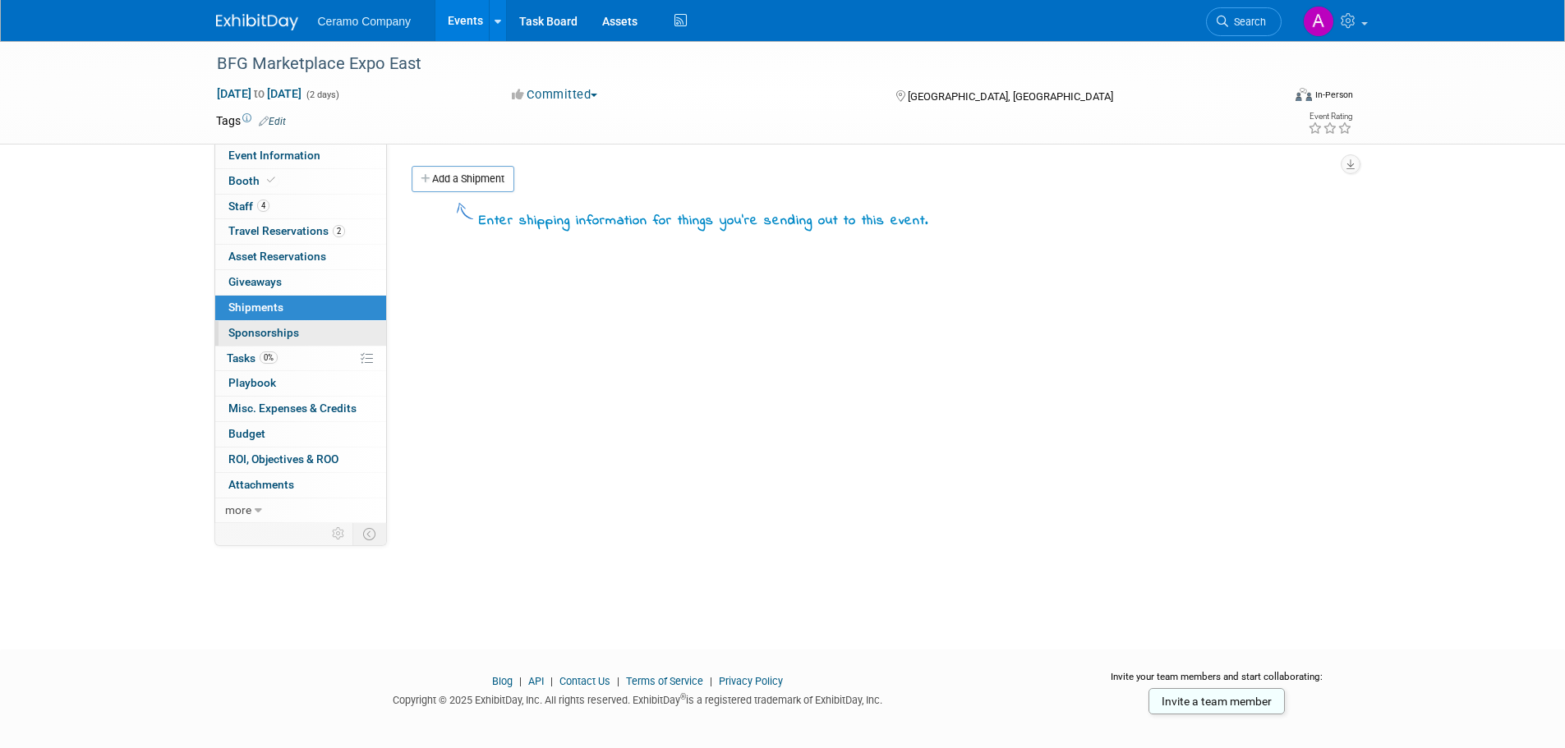
click at [303, 329] on link "0 Sponsorships 0" at bounding box center [300, 333] width 171 height 25
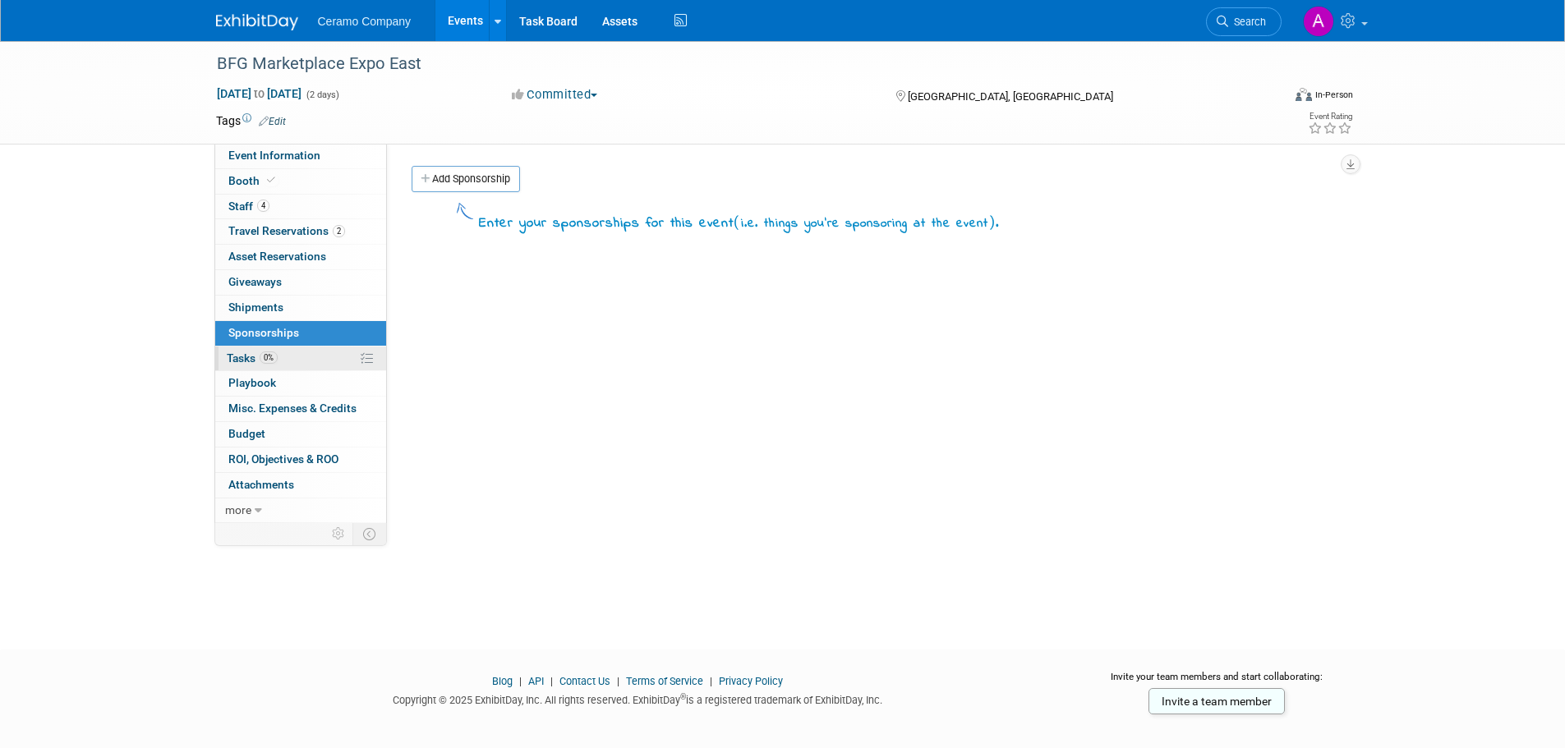
click at [289, 357] on link "0% Tasks 0%" at bounding box center [300, 359] width 171 height 25
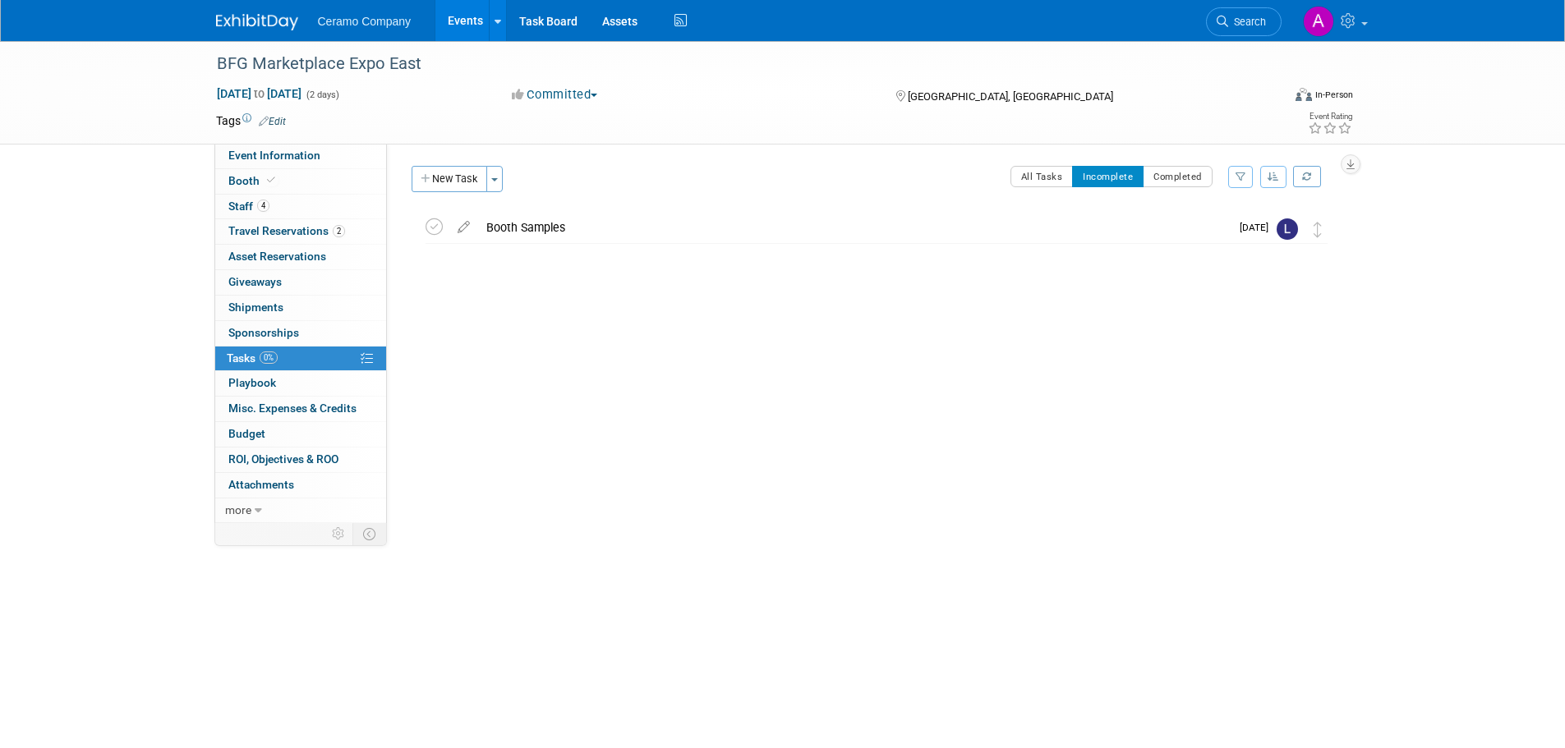
click at [470, 20] on link "Events" at bounding box center [465, 20] width 60 height 41
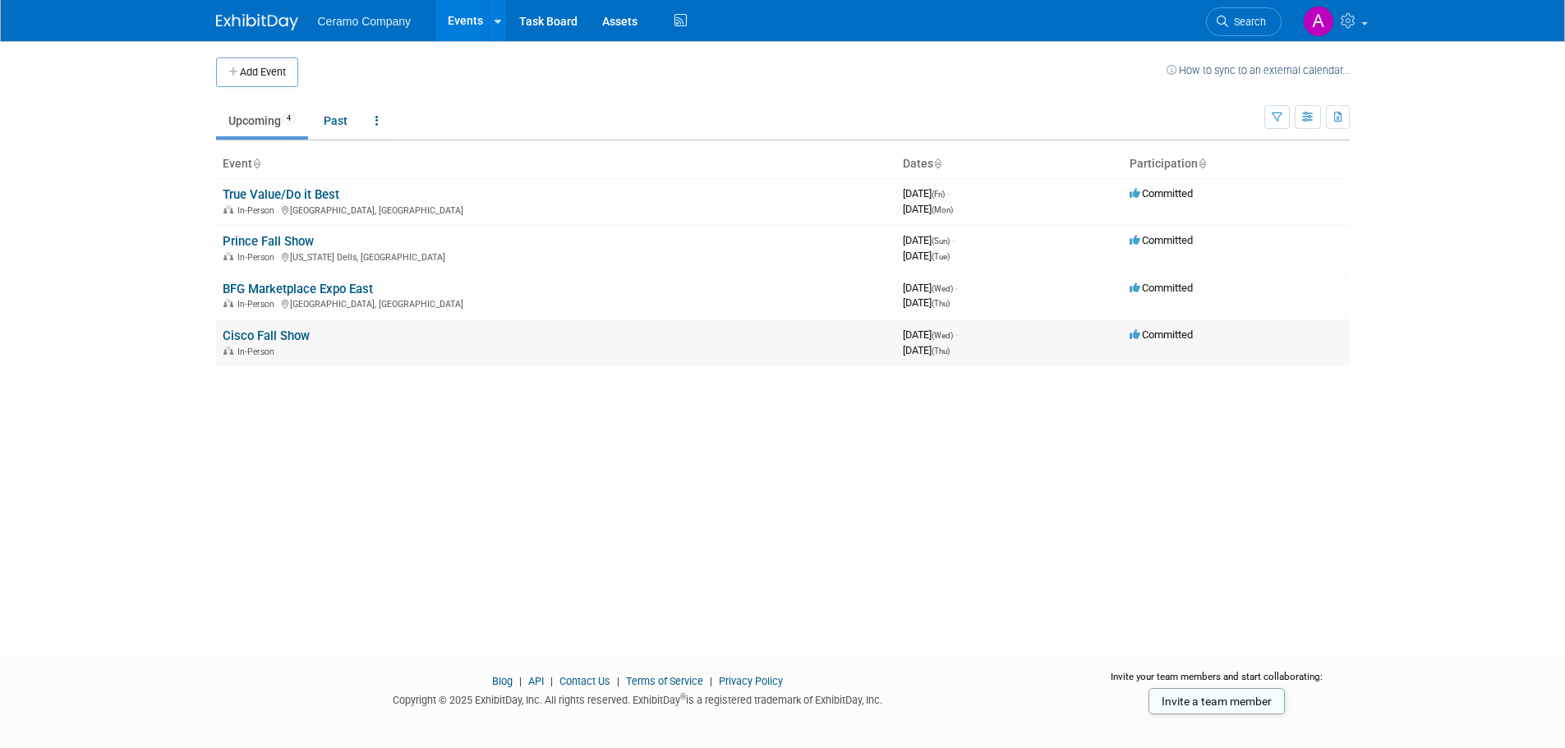
click at [279, 336] on link "Cisco Fall Show" at bounding box center [266, 336] width 87 height 15
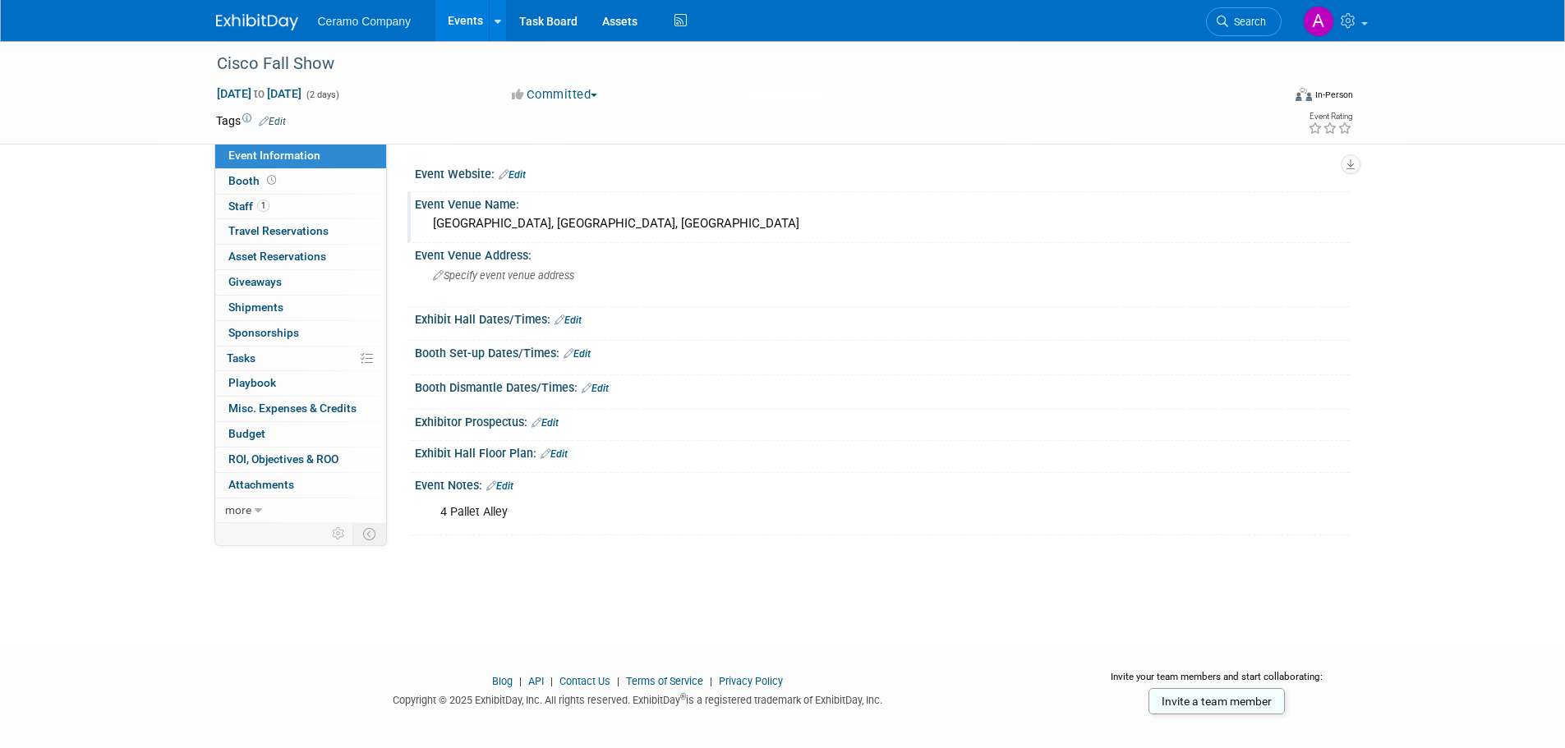
click at [452, 228] on div "Grand Park Sports Campus, Westfield, IN" at bounding box center [882, 223] width 910 height 25
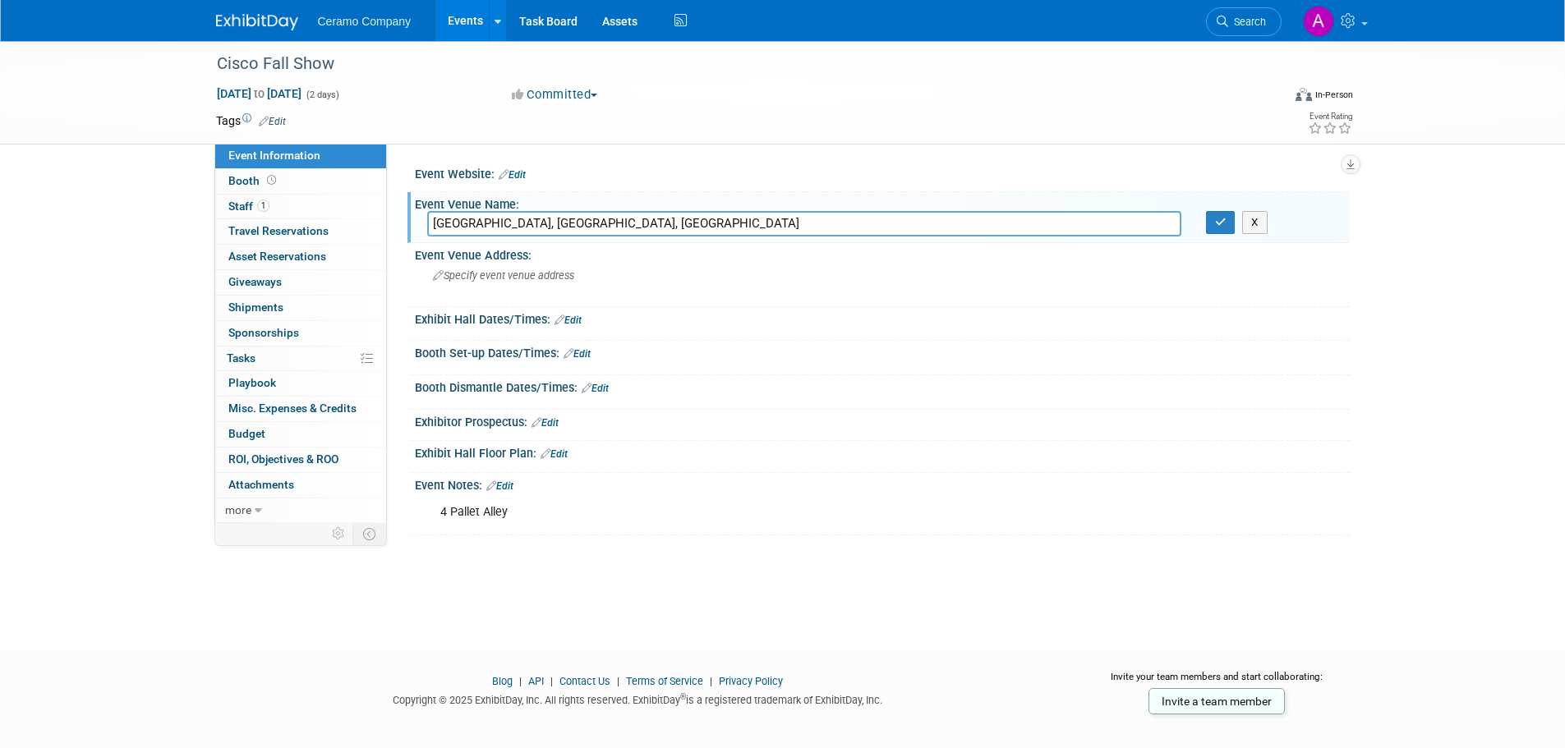
drag, startPoint x: 679, startPoint y: 225, endPoint x: 417, endPoint y: 214, distance: 261.5
click at [417, 214] on div "Grand Park Sports Campus, Westfield, IN" at bounding box center [804, 223] width 779 height 25
click at [582, 320] on link "Edit" at bounding box center [568, 321] width 27 height 12
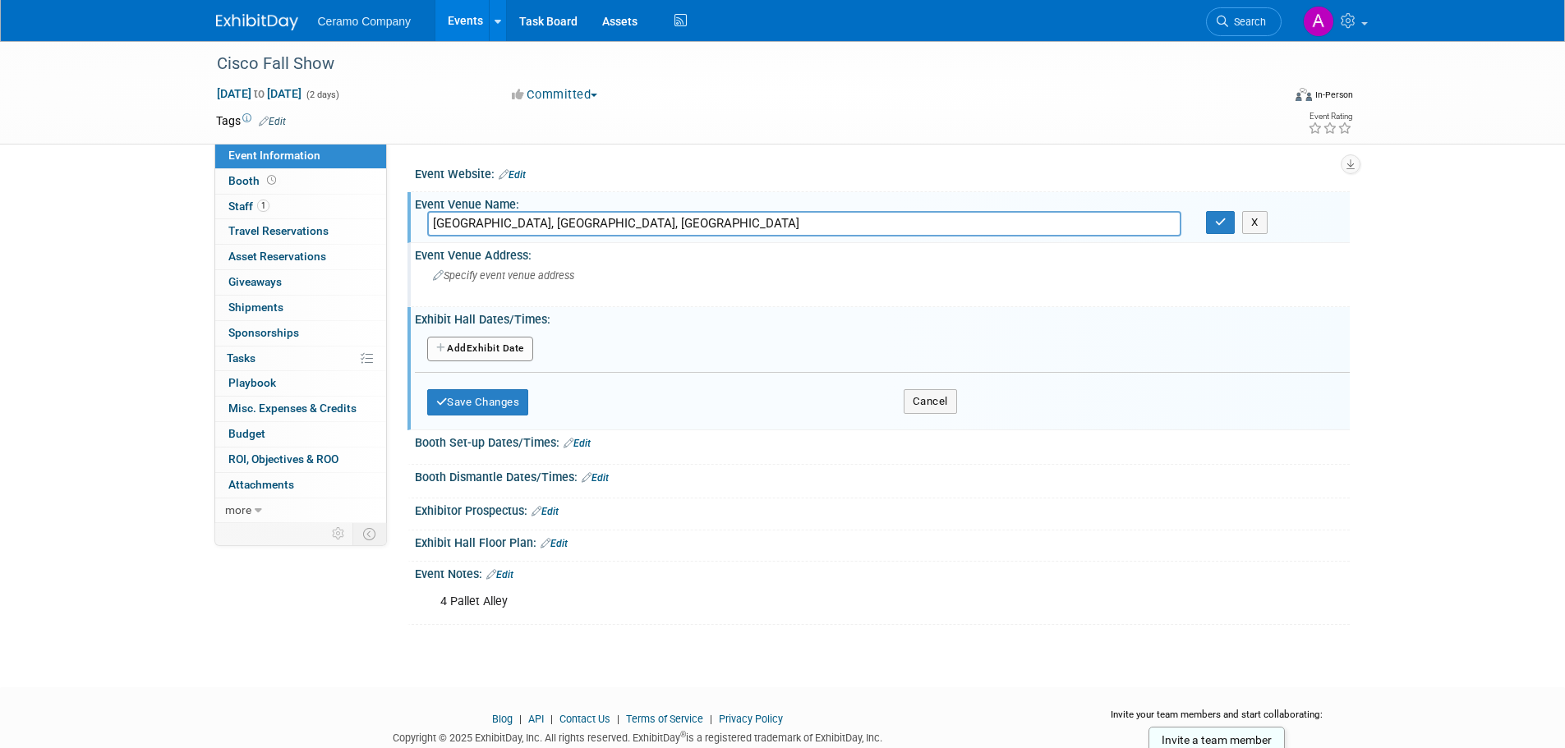
click at [490, 275] on span "Specify event venue address" at bounding box center [503, 275] width 141 height 12
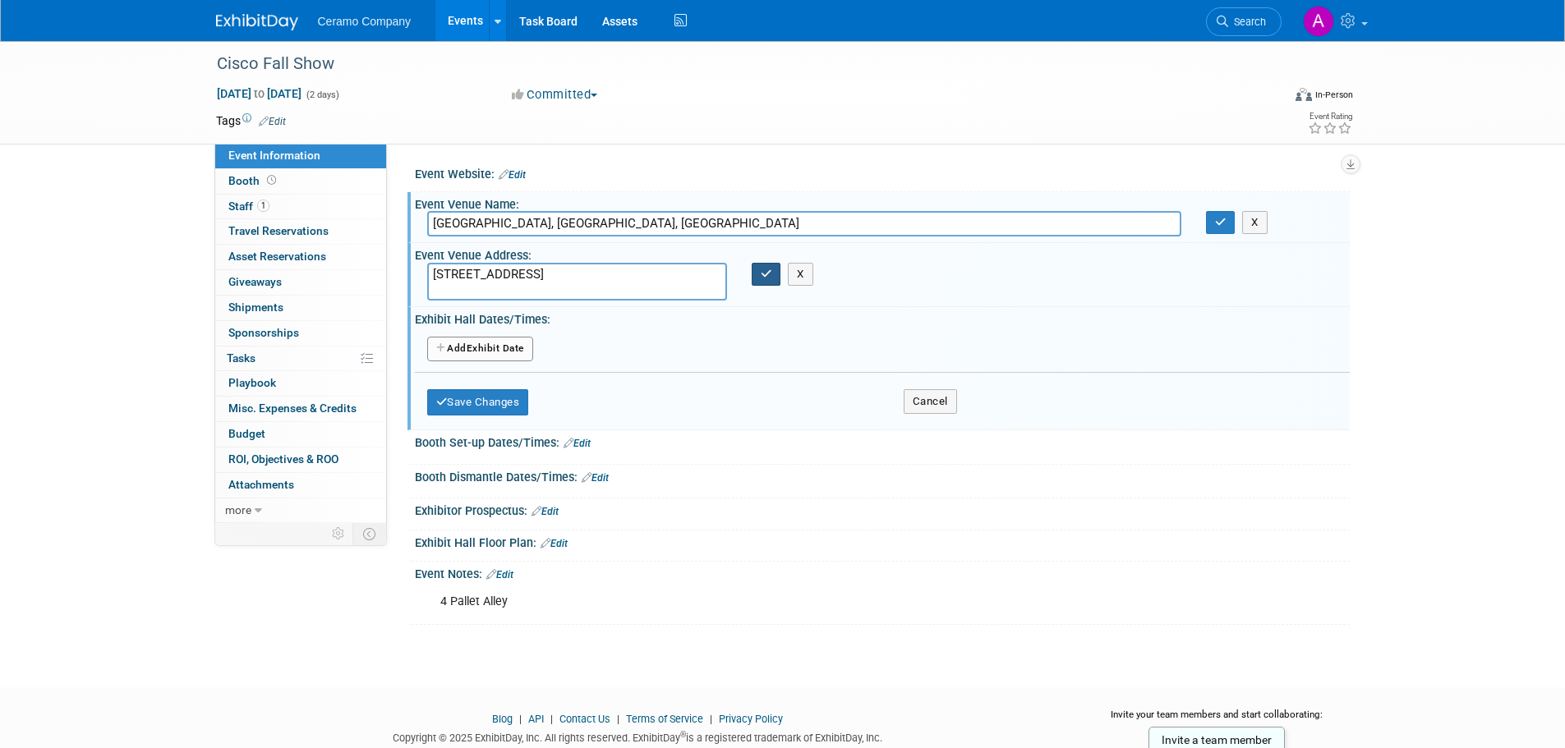
type textarea "19000 Grand Park Blvd, Westfield, IN 46074"
click at [762, 274] on icon "button" at bounding box center [767, 274] width 12 height 11
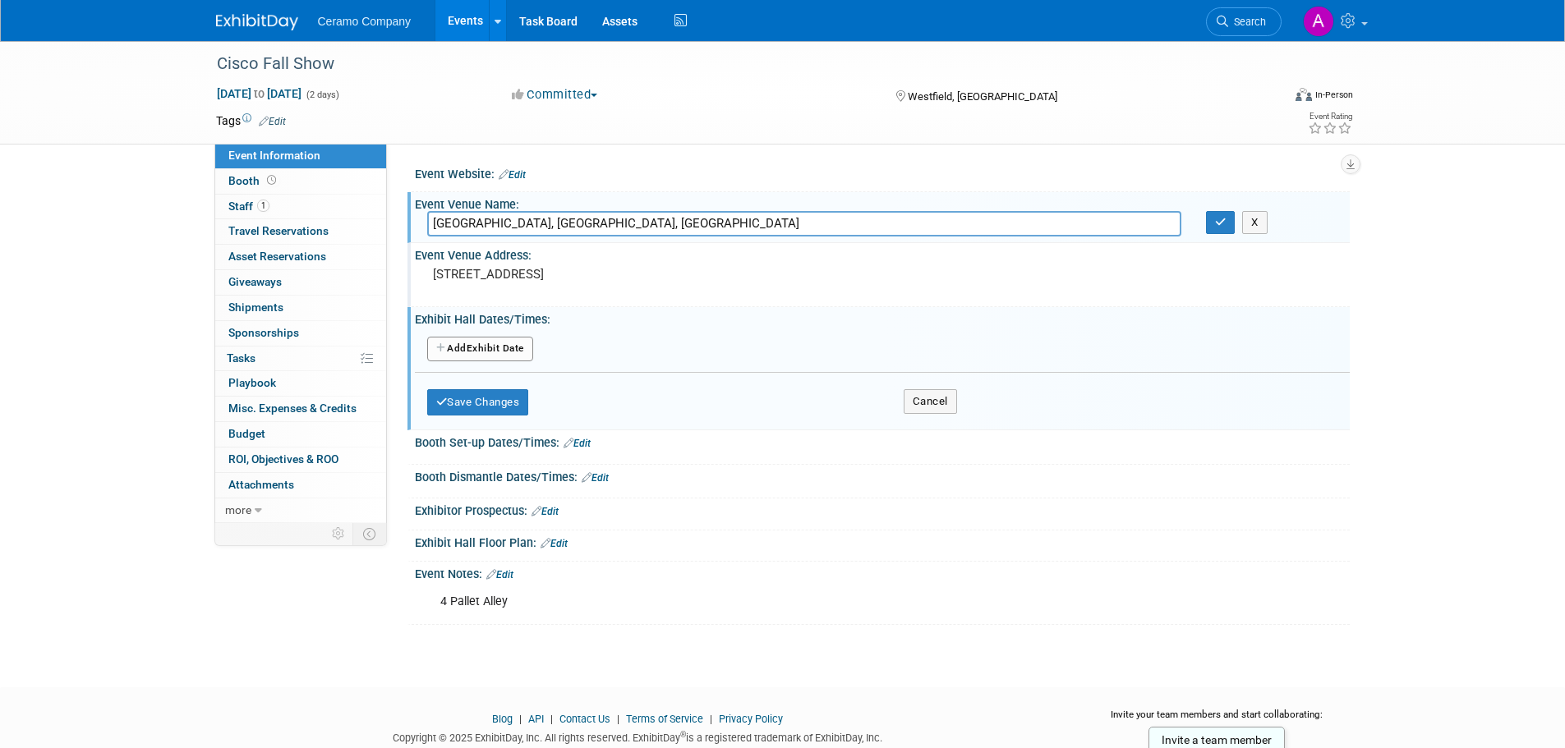
click at [490, 345] on button "Add Another Exhibit Date" at bounding box center [480, 349] width 106 height 25
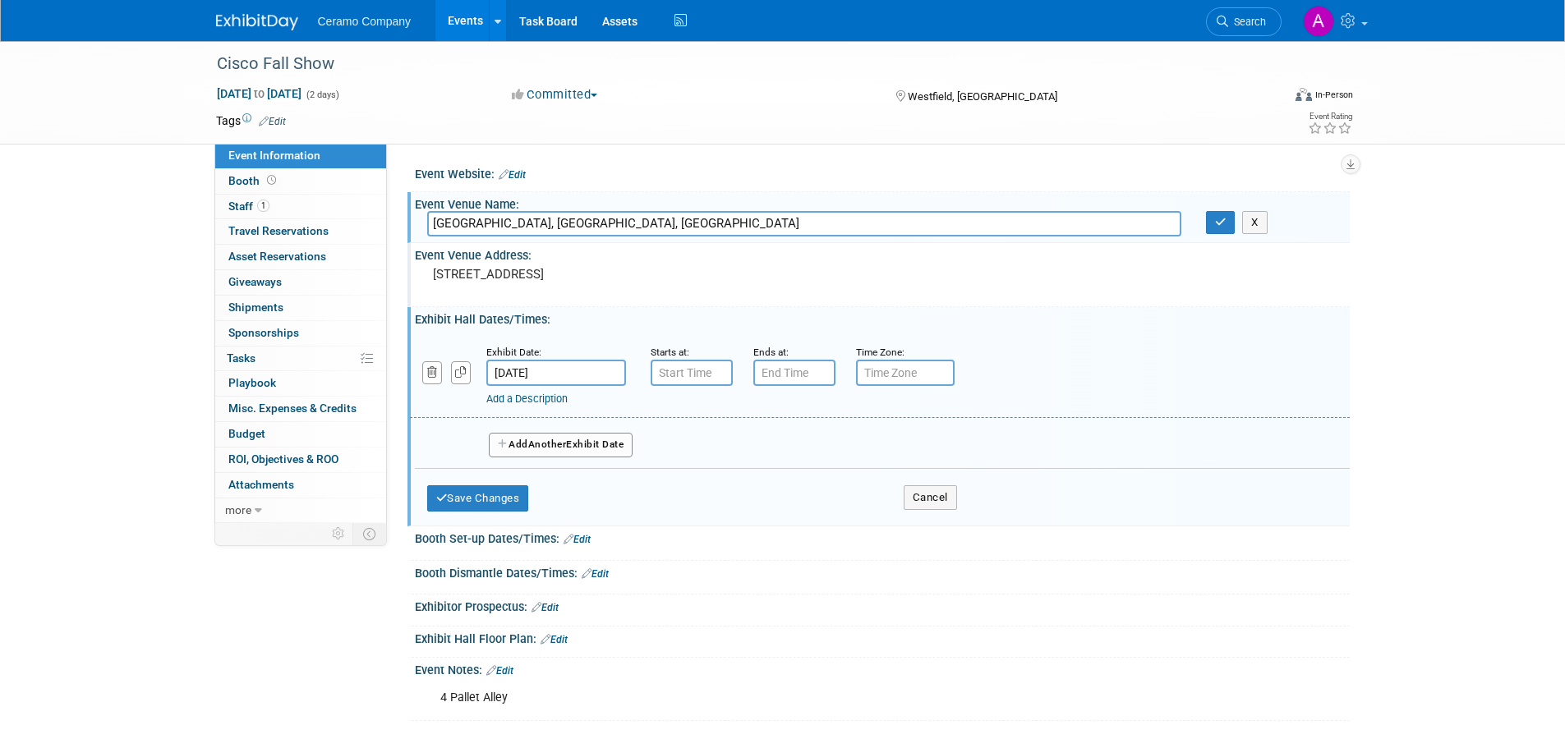
click at [554, 442] on span "Another" at bounding box center [547, 445] width 39 height 12
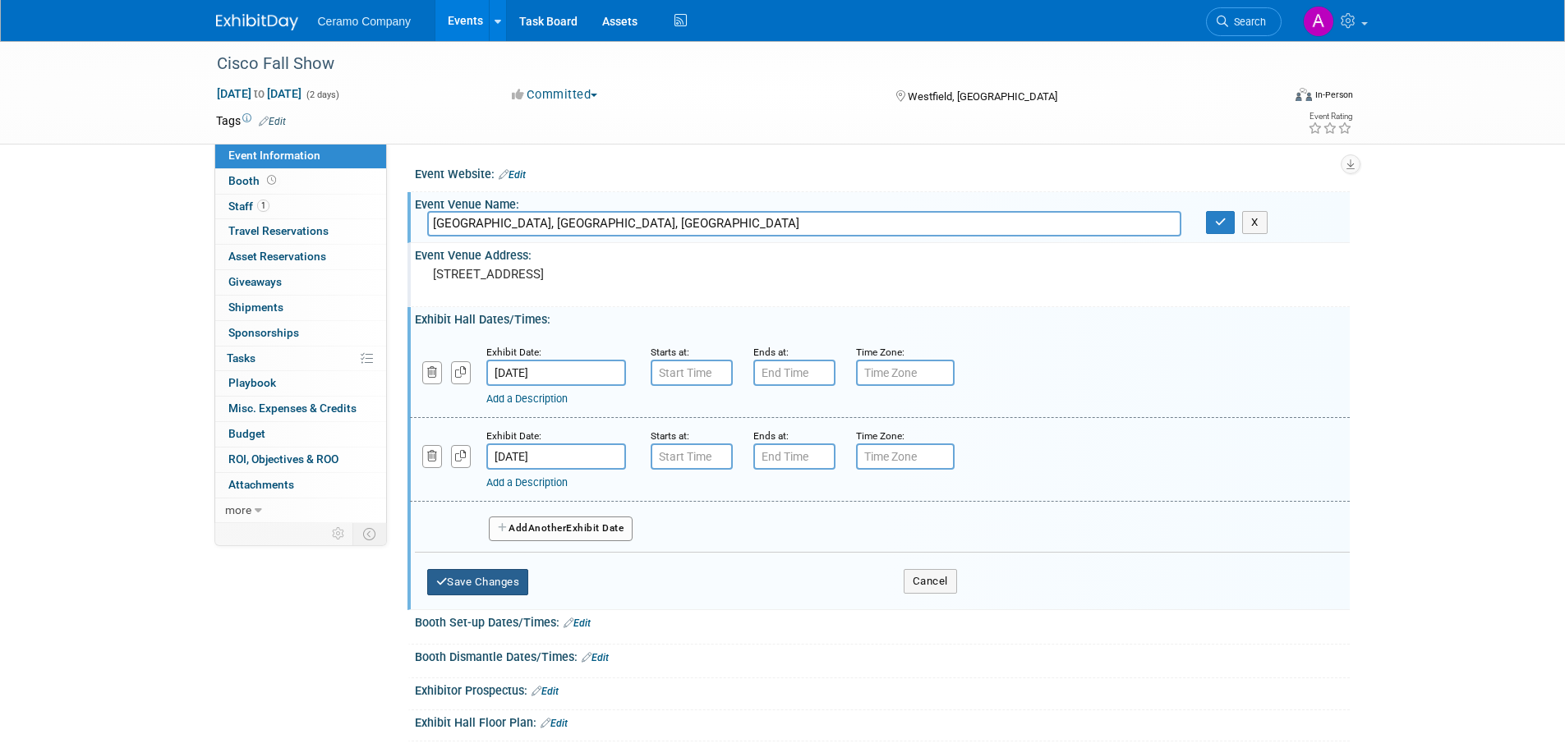
click at [458, 581] on button "Save Changes" at bounding box center [478, 582] width 102 height 26
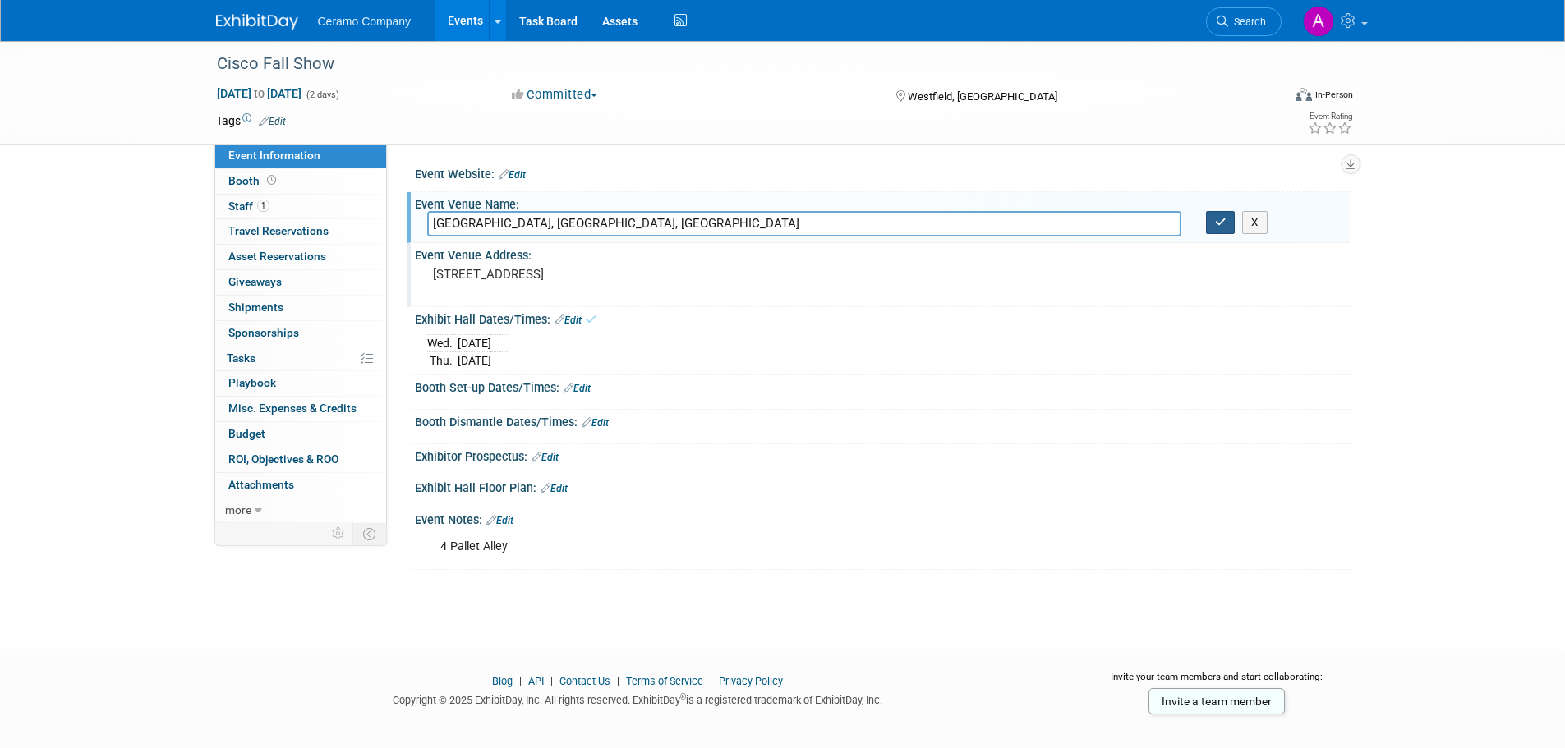
click at [1224, 226] on icon "button" at bounding box center [1221, 222] width 12 height 11
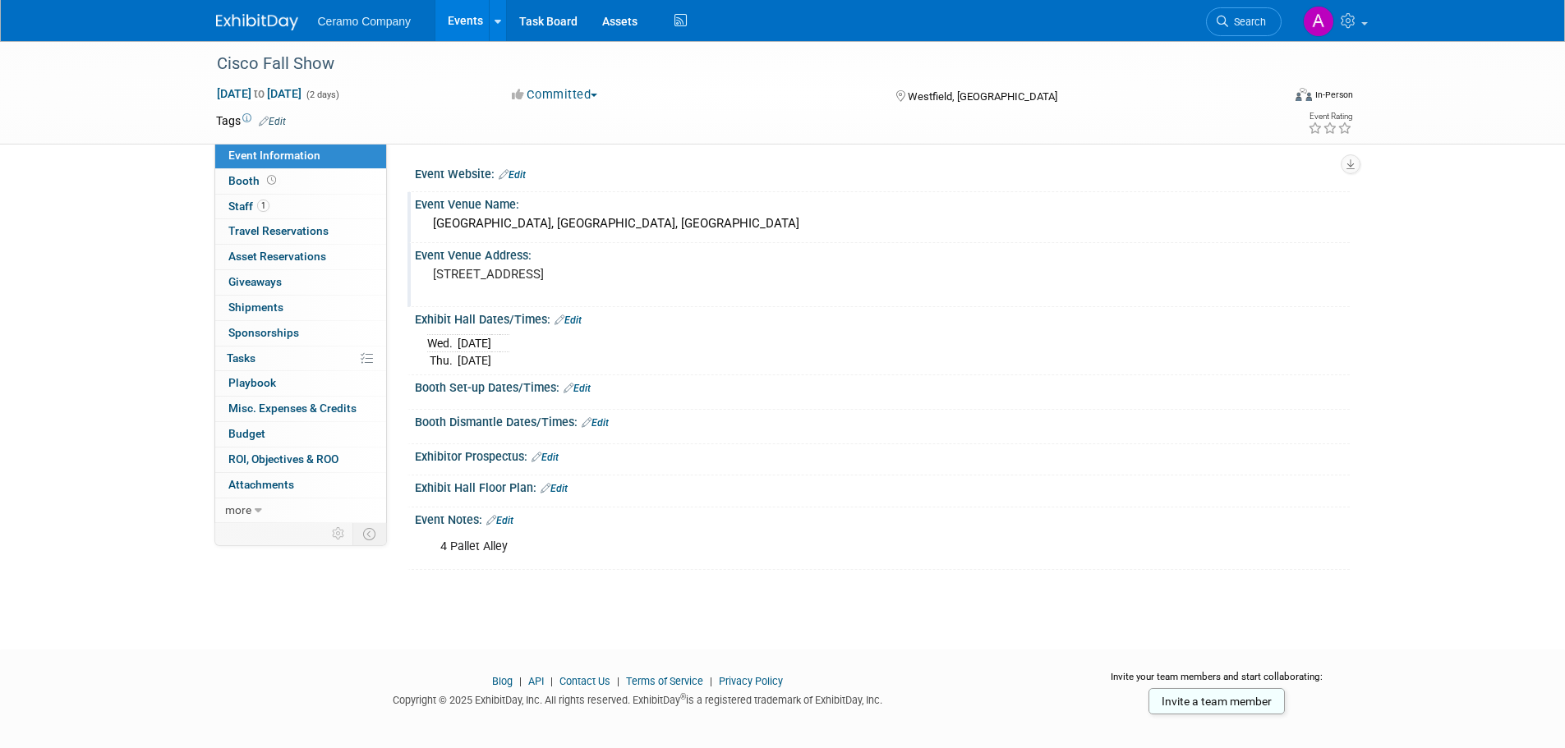
click at [584, 384] on link "Edit" at bounding box center [577, 389] width 27 height 12
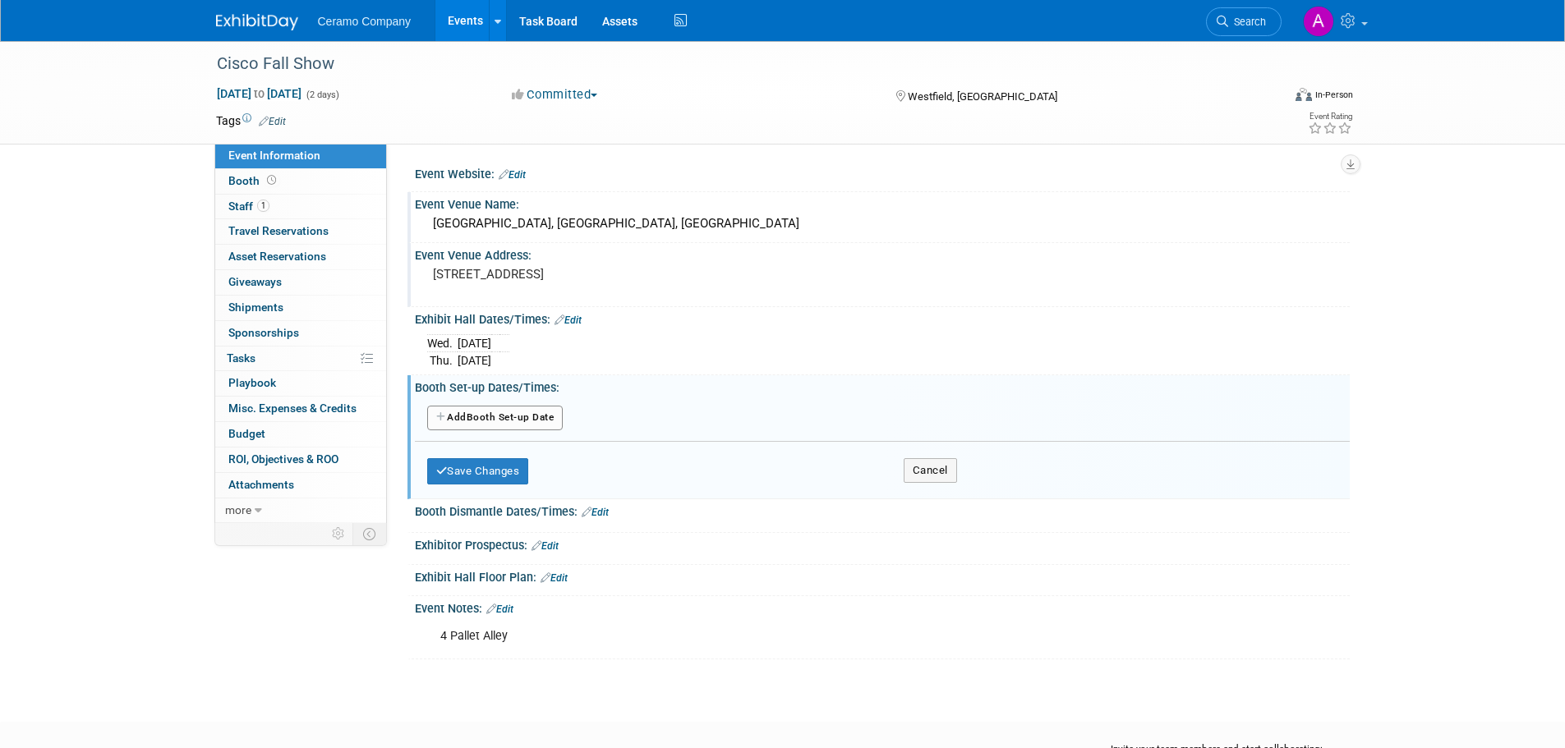
click at [505, 416] on button "Add Another Booth Set-up Date" at bounding box center [495, 418] width 136 height 25
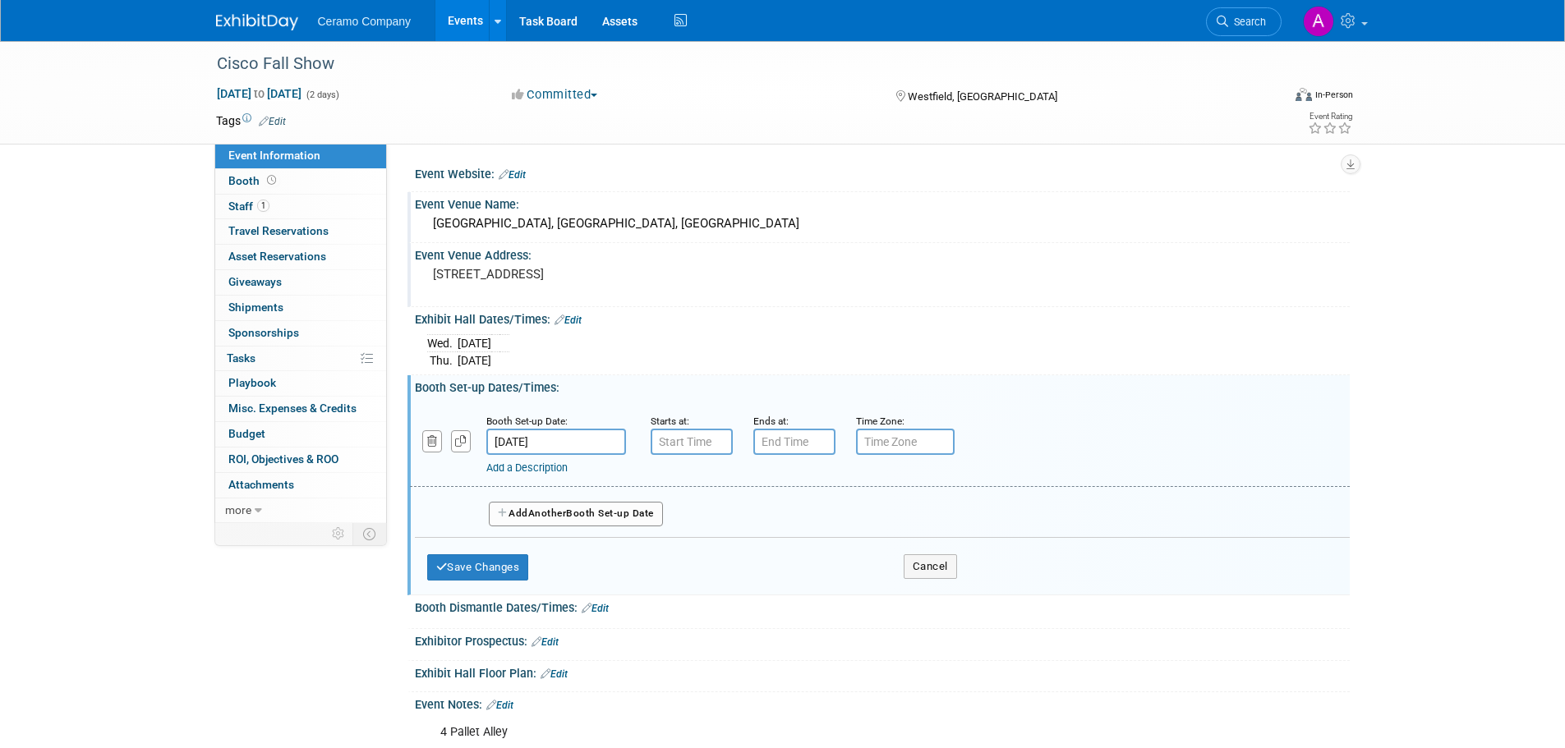
click at [881, 440] on input "text" at bounding box center [905, 442] width 99 height 26
click at [548, 465] on link "Add a Description" at bounding box center [526, 468] width 81 height 12
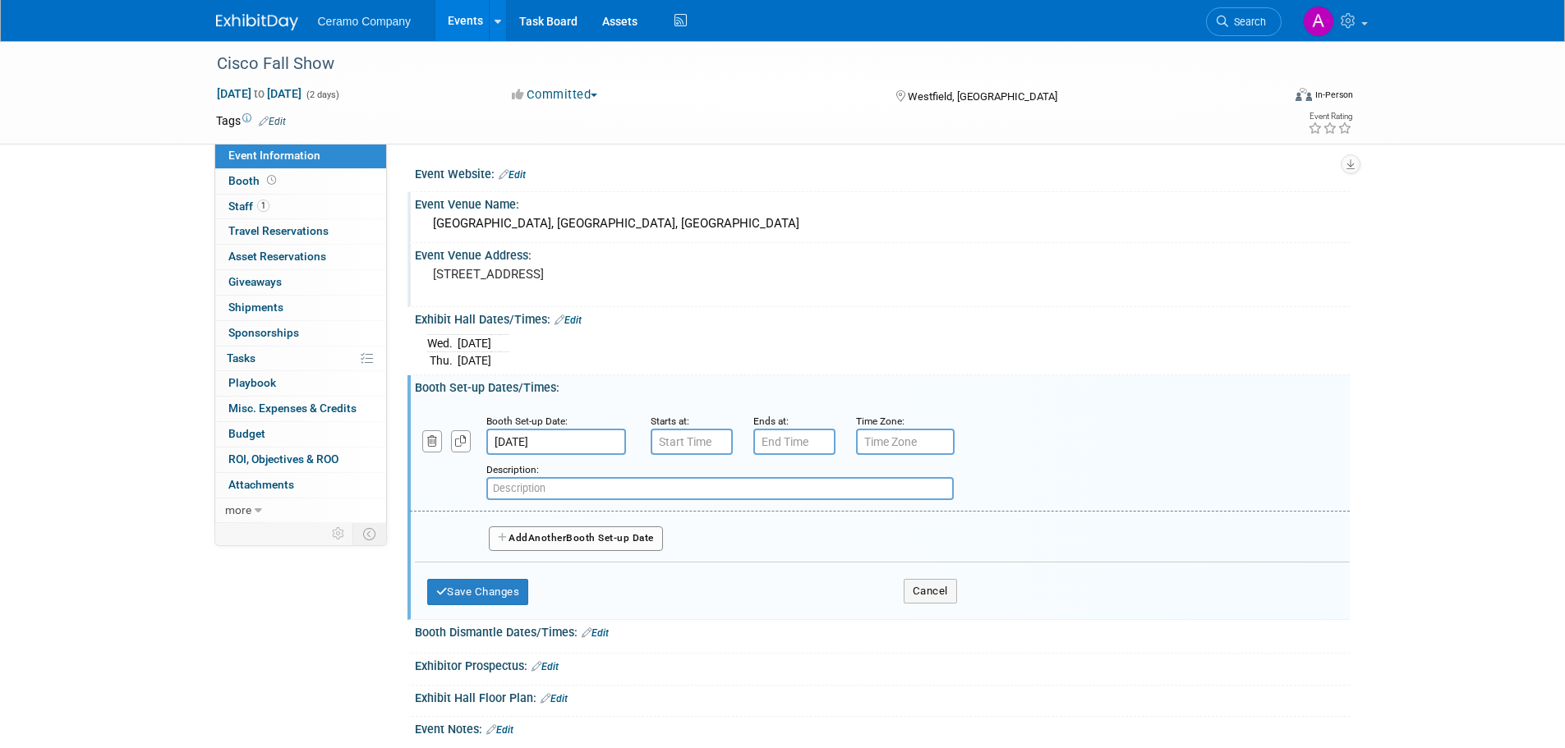
click at [527, 541] on button "Add Another Booth Set-up Date" at bounding box center [576, 539] width 174 height 25
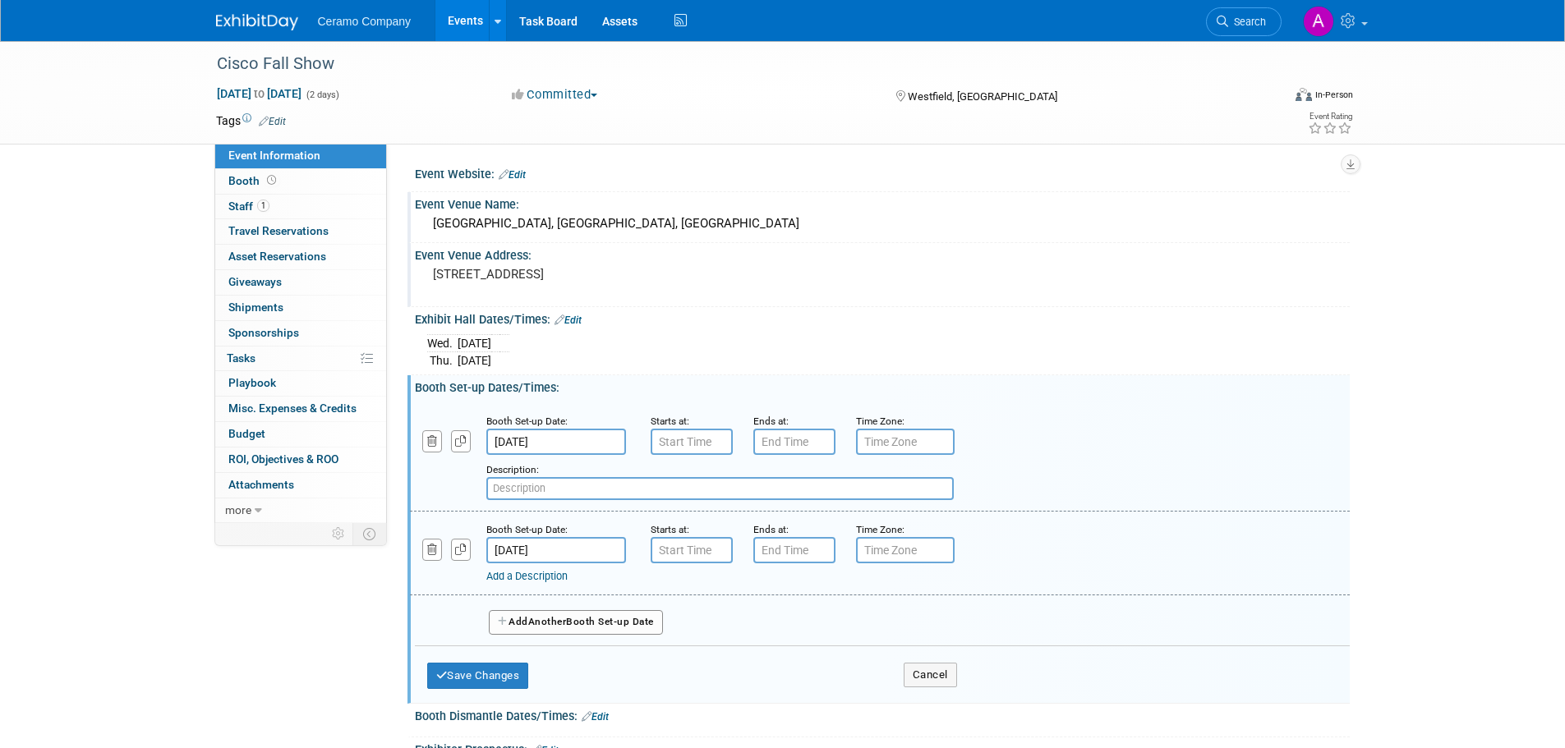
click at [507, 446] on input "Oct 1, 2025" at bounding box center [556, 442] width 140 height 26
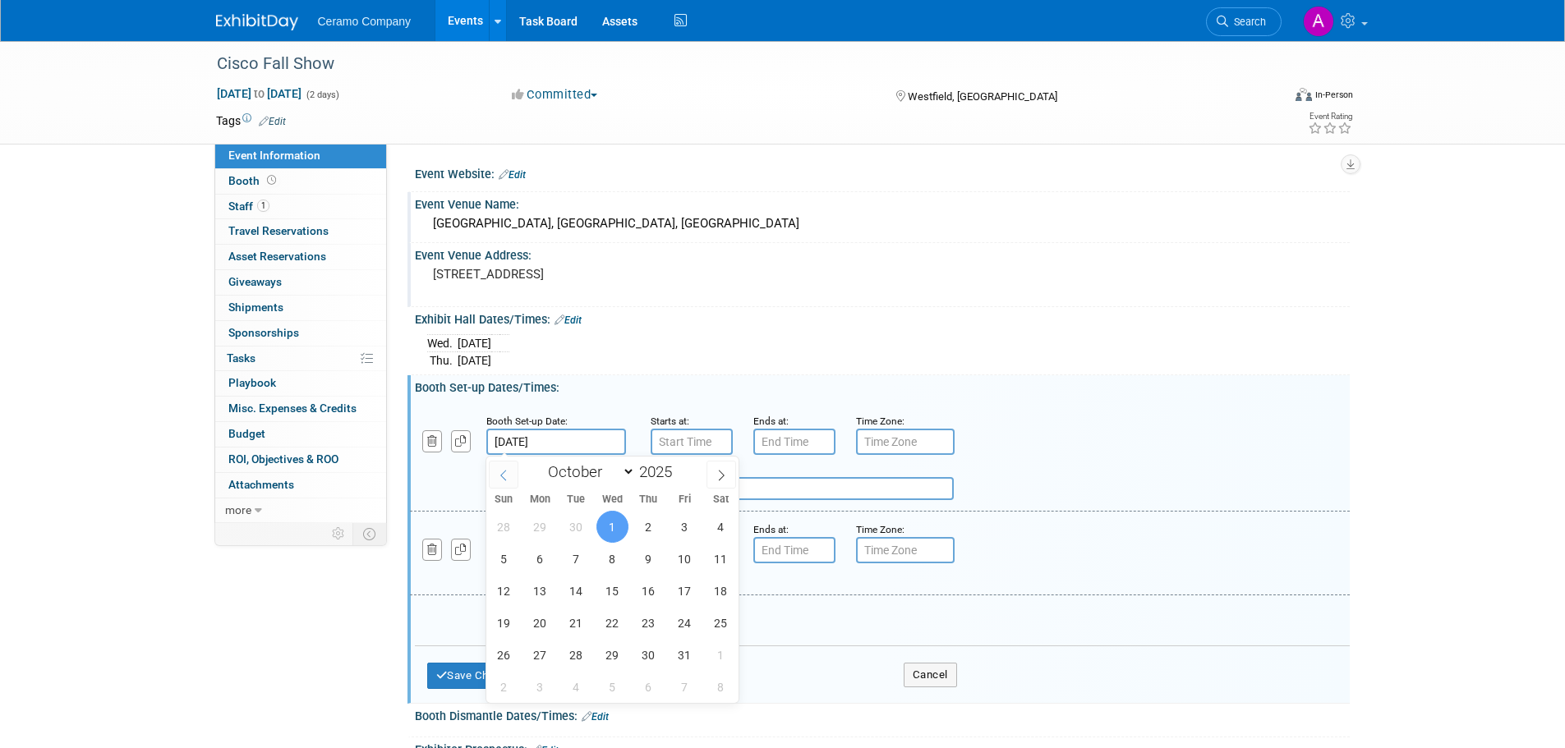
click at [504, 470] on icon at bounding box center [504, 476] width 12 height 12
select select "8"
click at [569, 647] on span "30" at bounding box center [576, 655] width 32 height 32
type input "Sep 30, 2025"
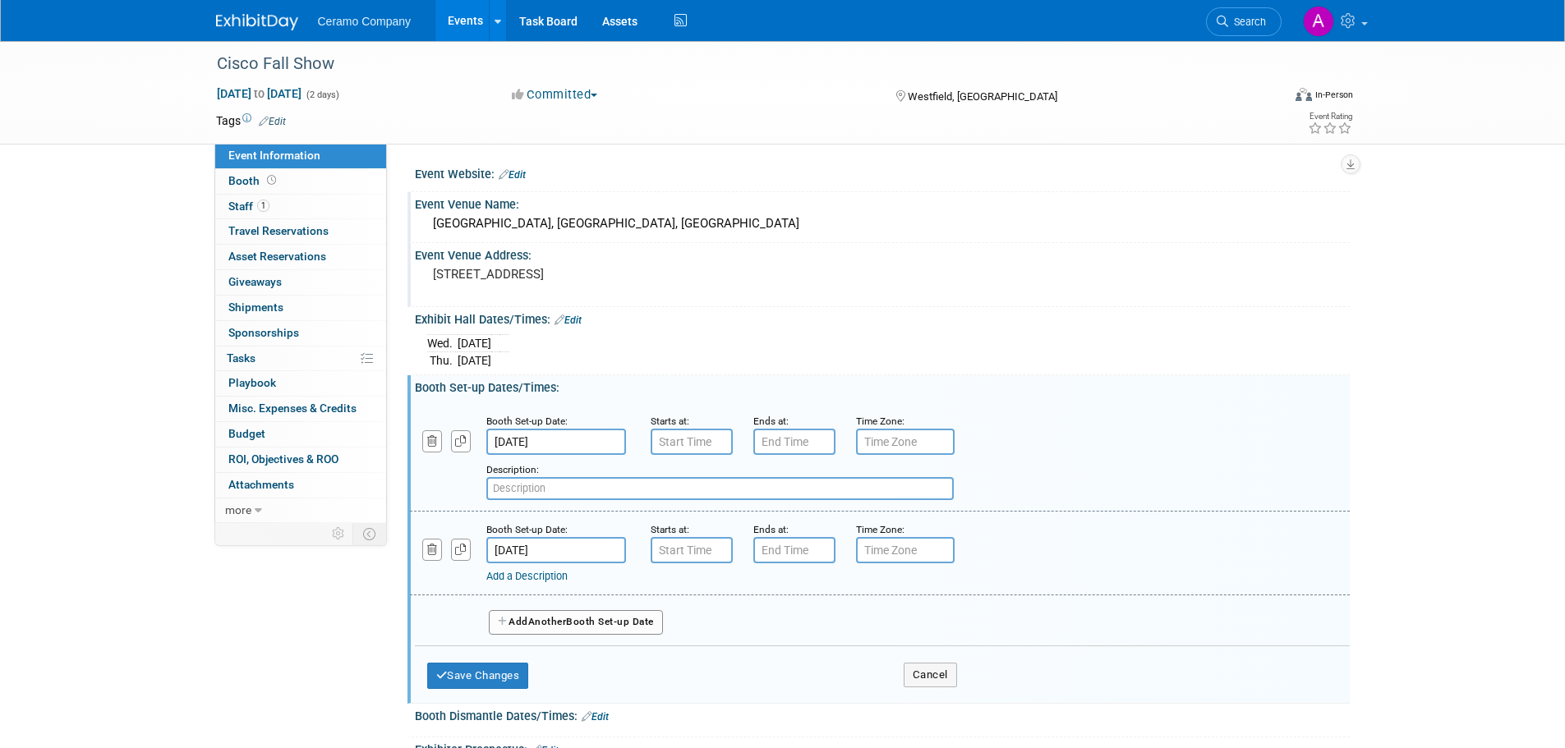
click at [536, 445] on input "Sep 30, 2025" at bounding box center [556, 442] width 140 height 26
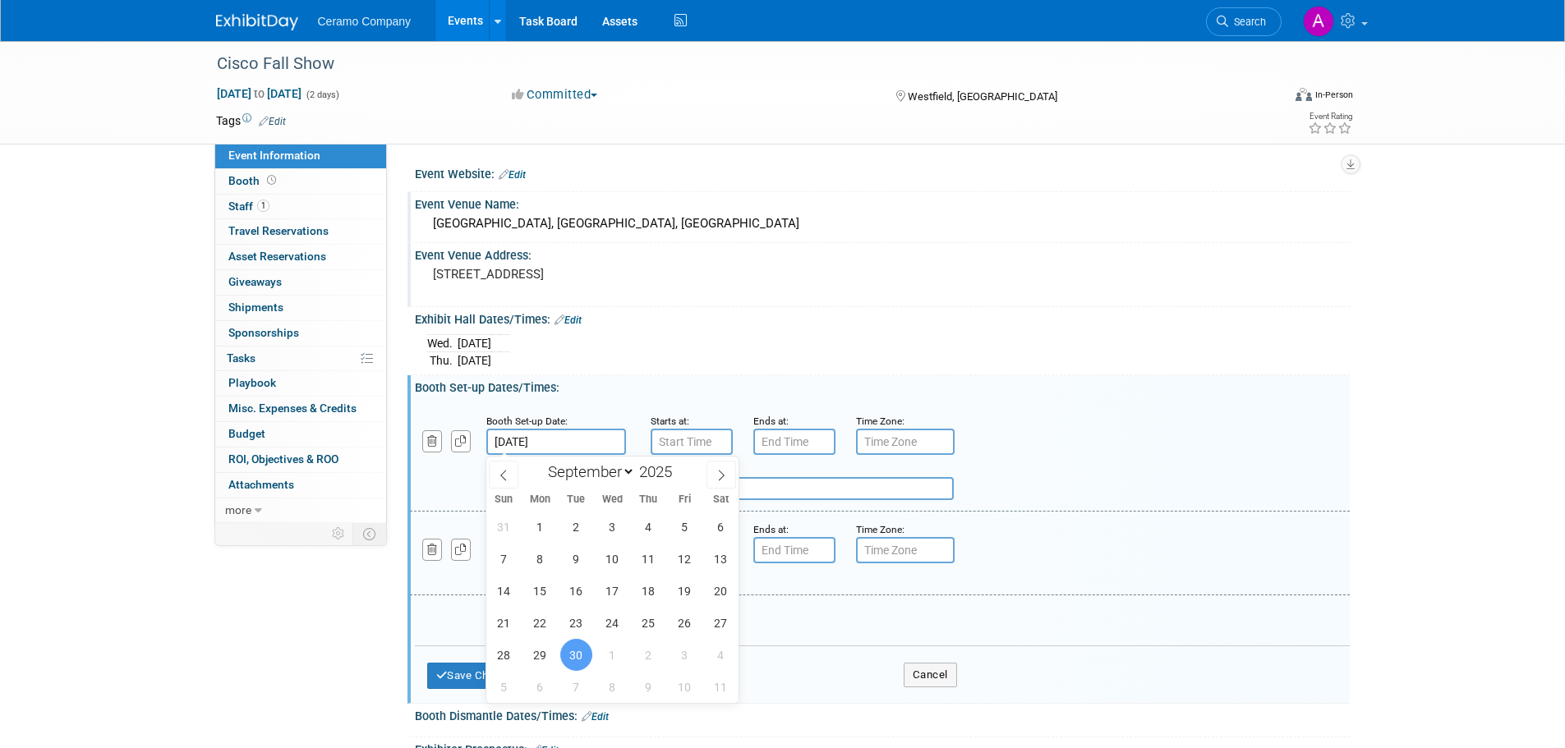
click at [455, 472] on div "Add a Description Description:" at bounding box center [800, 477] width 804 height 45
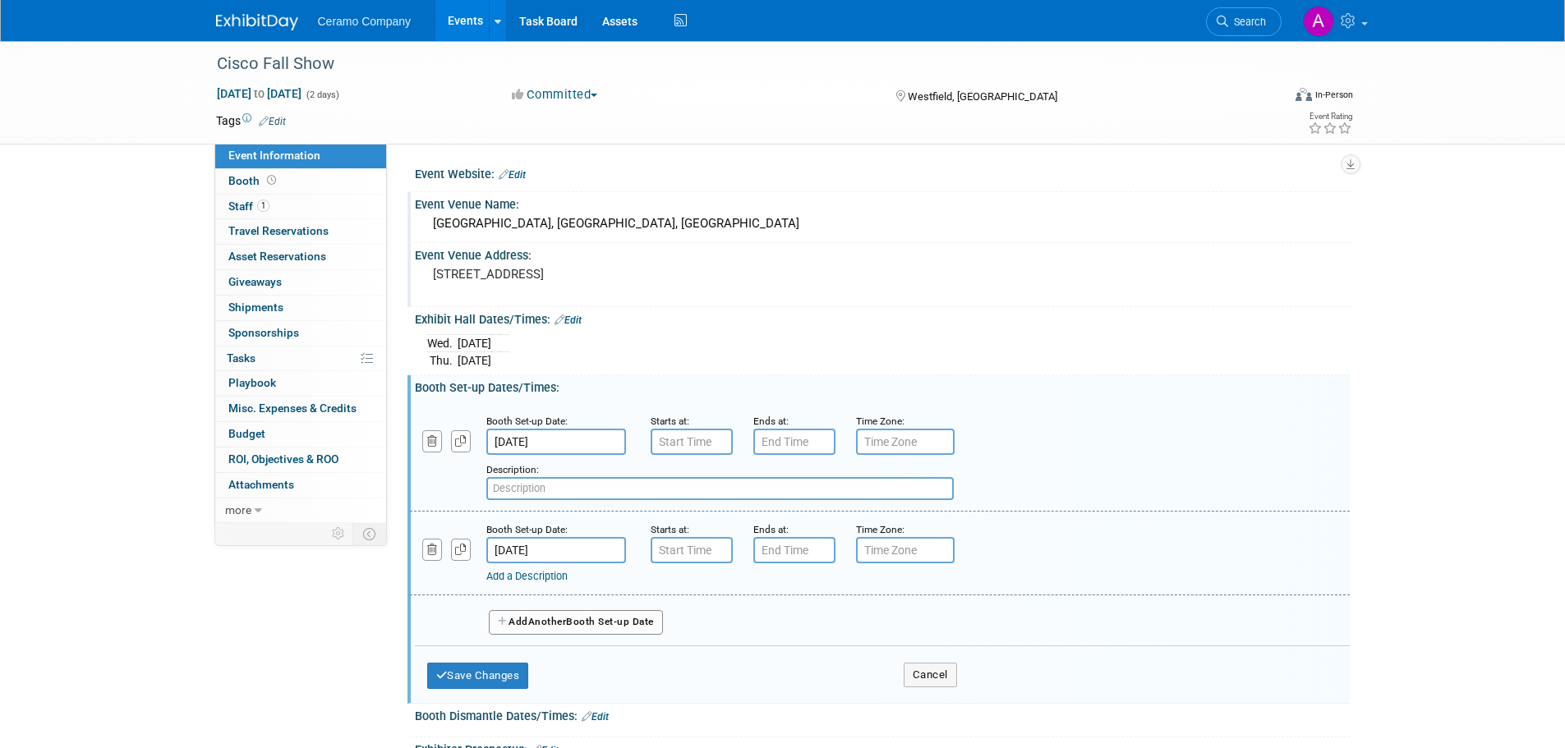
click at [531, 496] on input "text" at bounding box center [719, 488] width 467 height 23
type input "Tuesday"
click at [435, 549] on icon "button" at bounding box center [432, 550] width 11 height 11
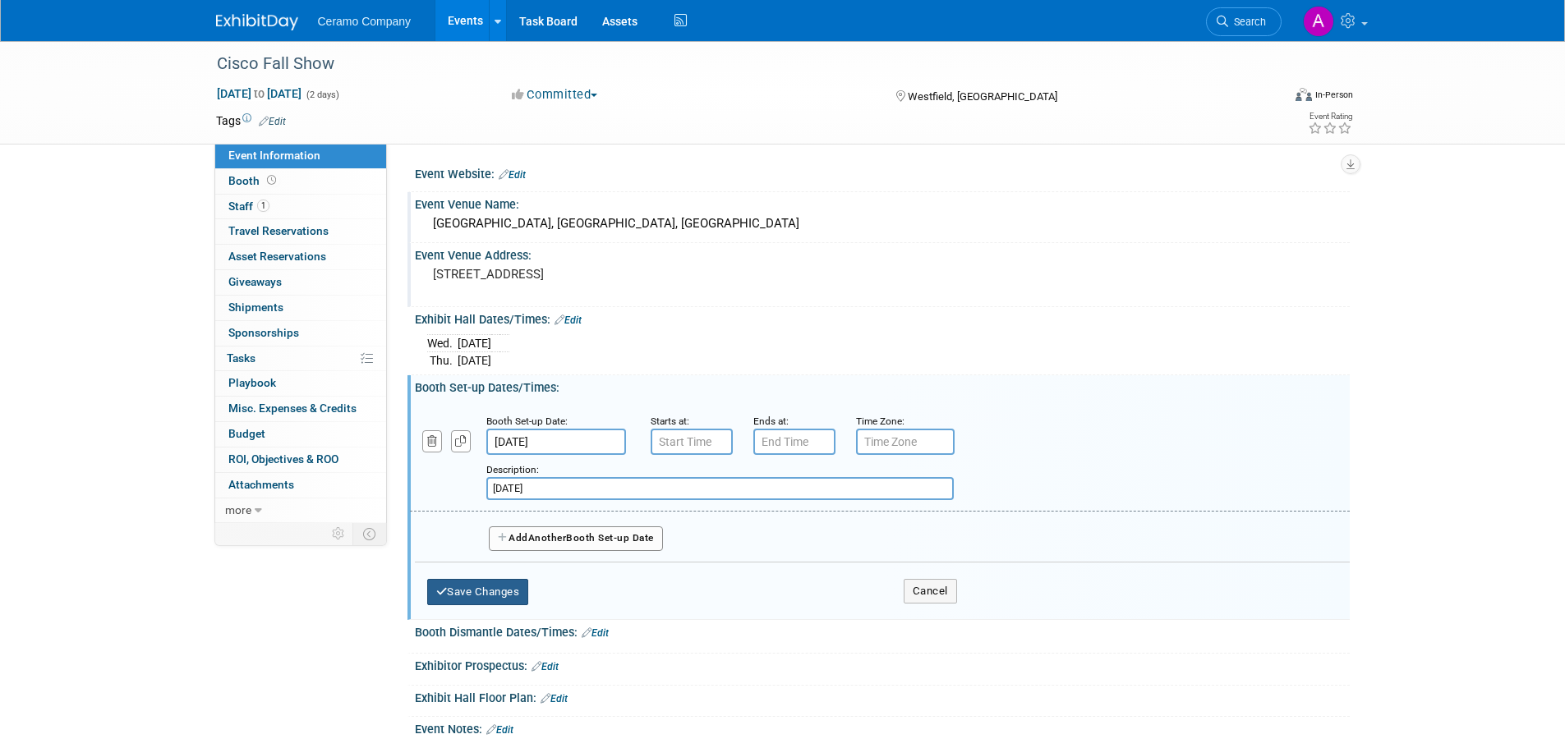
click at [482, 593] on button "Save Changes" at bounding box center [478, 592] width 102 height 26
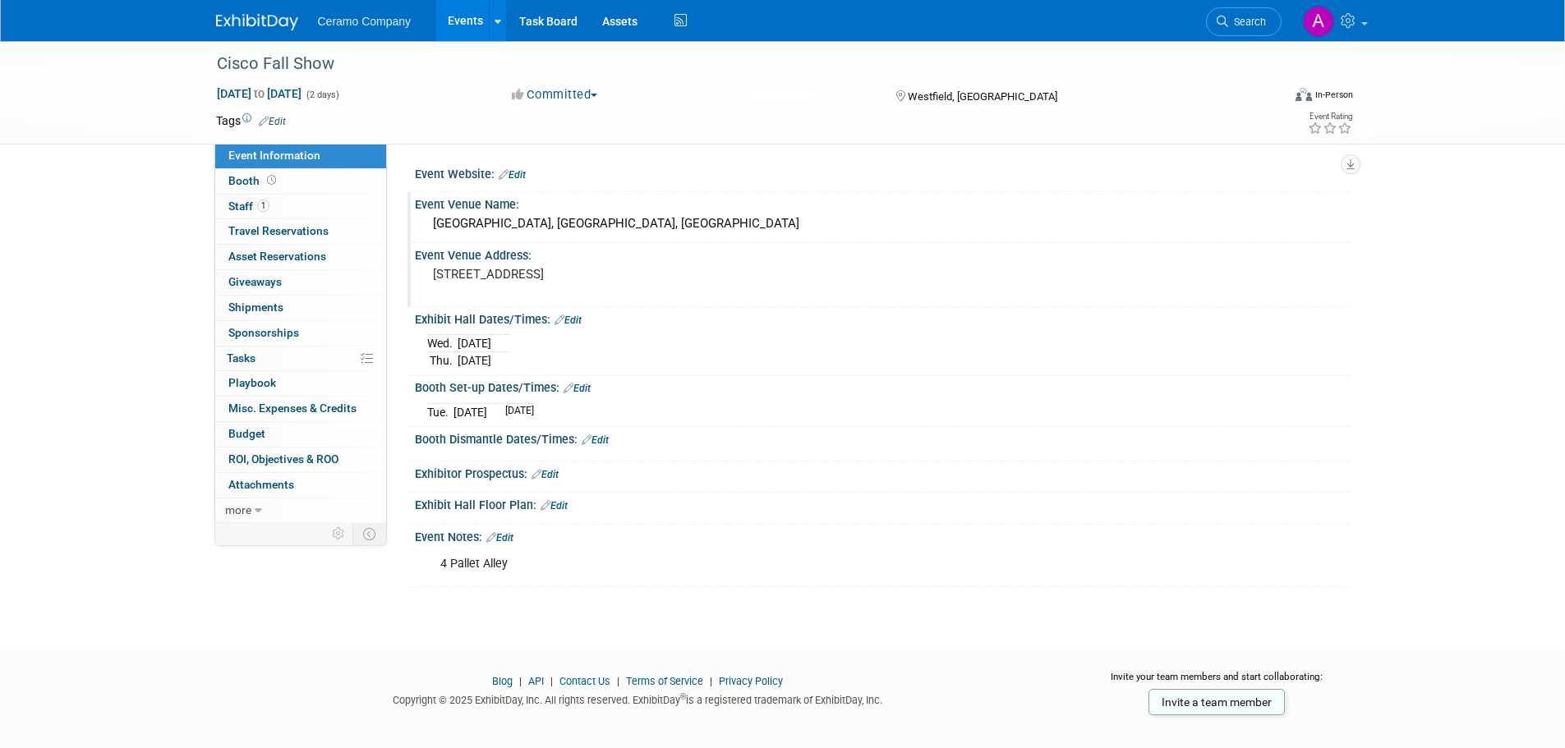
click at [573, 318] on link "Edit" at bounding box center [568, 321] width 27 height 12
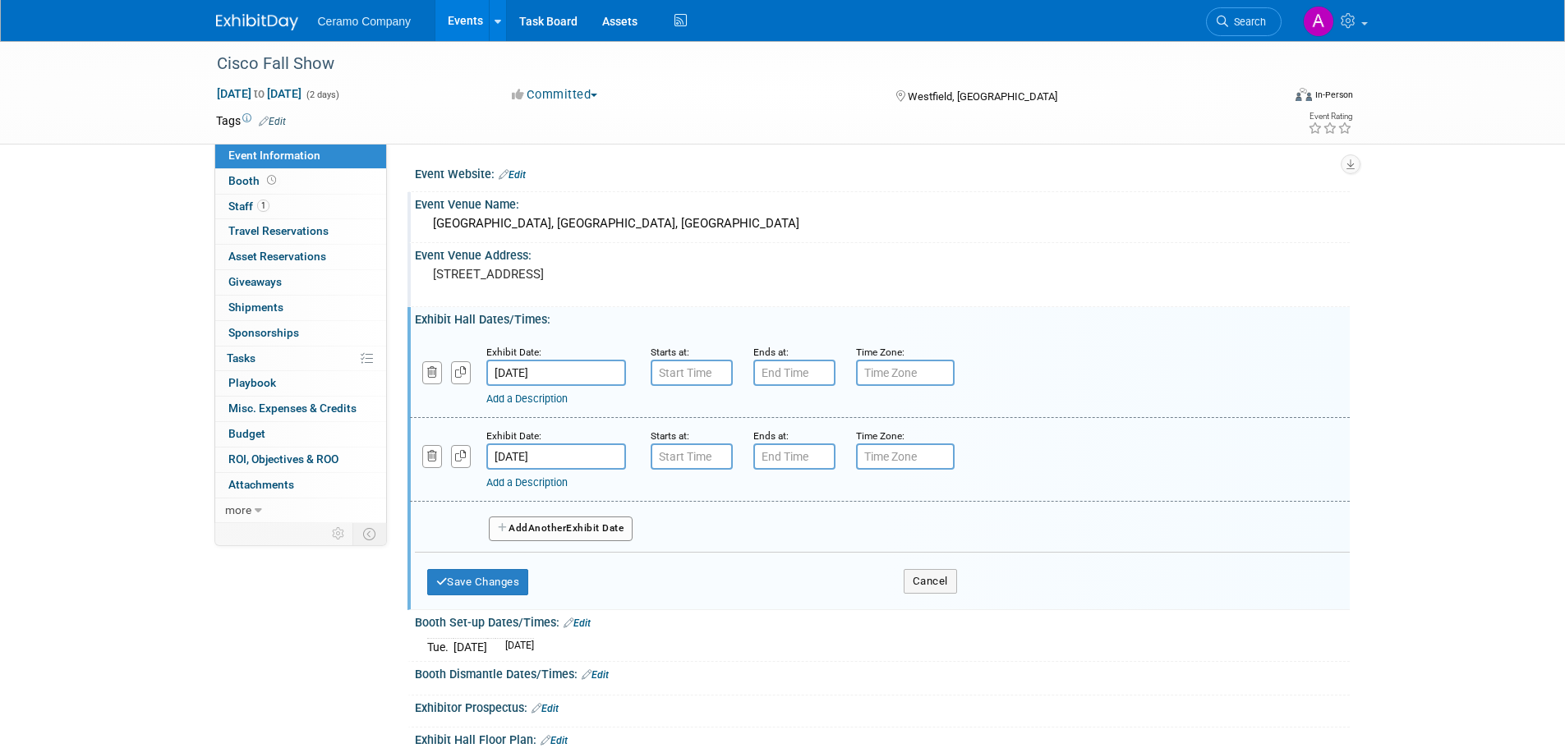
click at [531, 396] on link "Add a Description" at bounding box center [526, 399] width 81 height 12
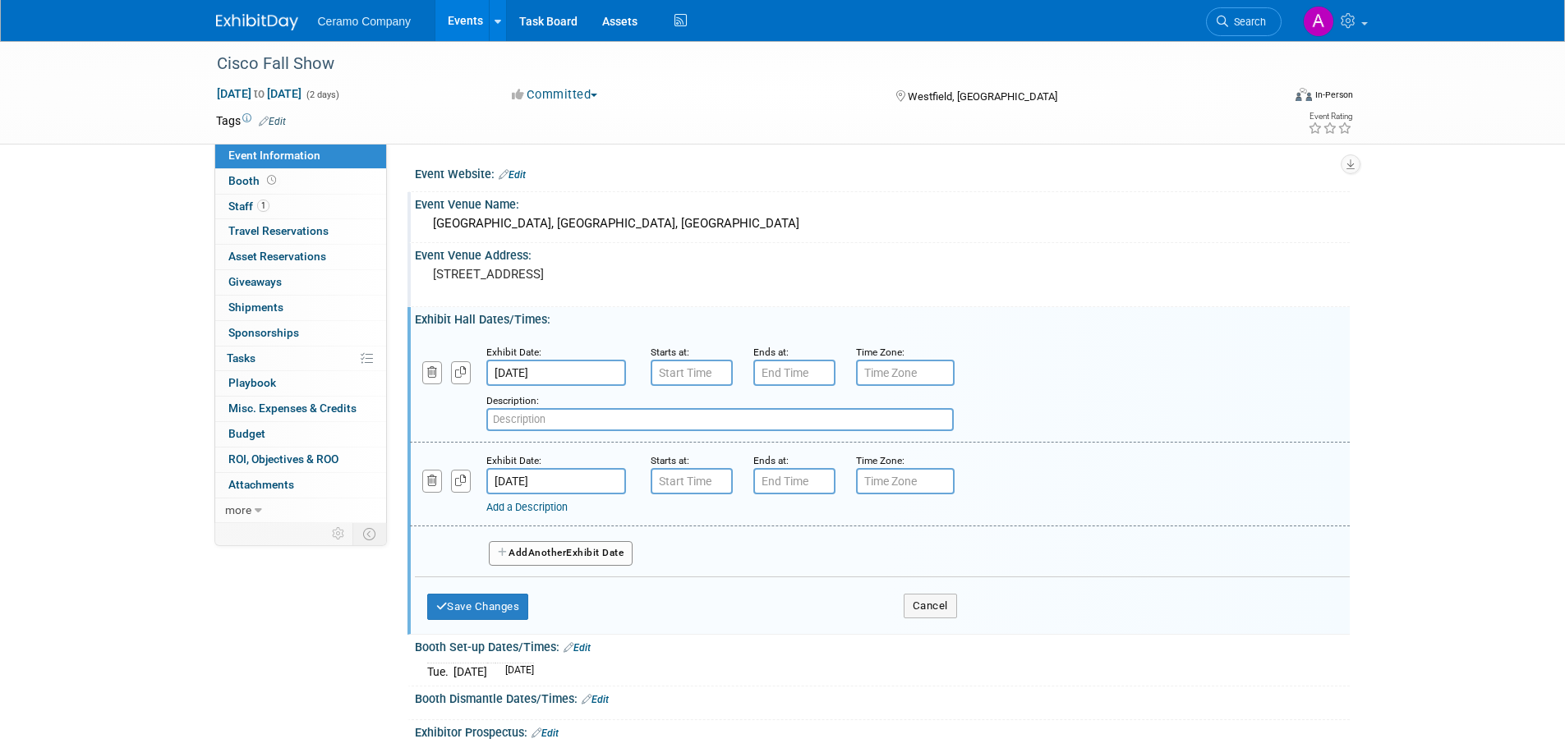
click at [530, 377] on input "Oct 1, 2025" at bounding box center [556, 373] width 140 height 26
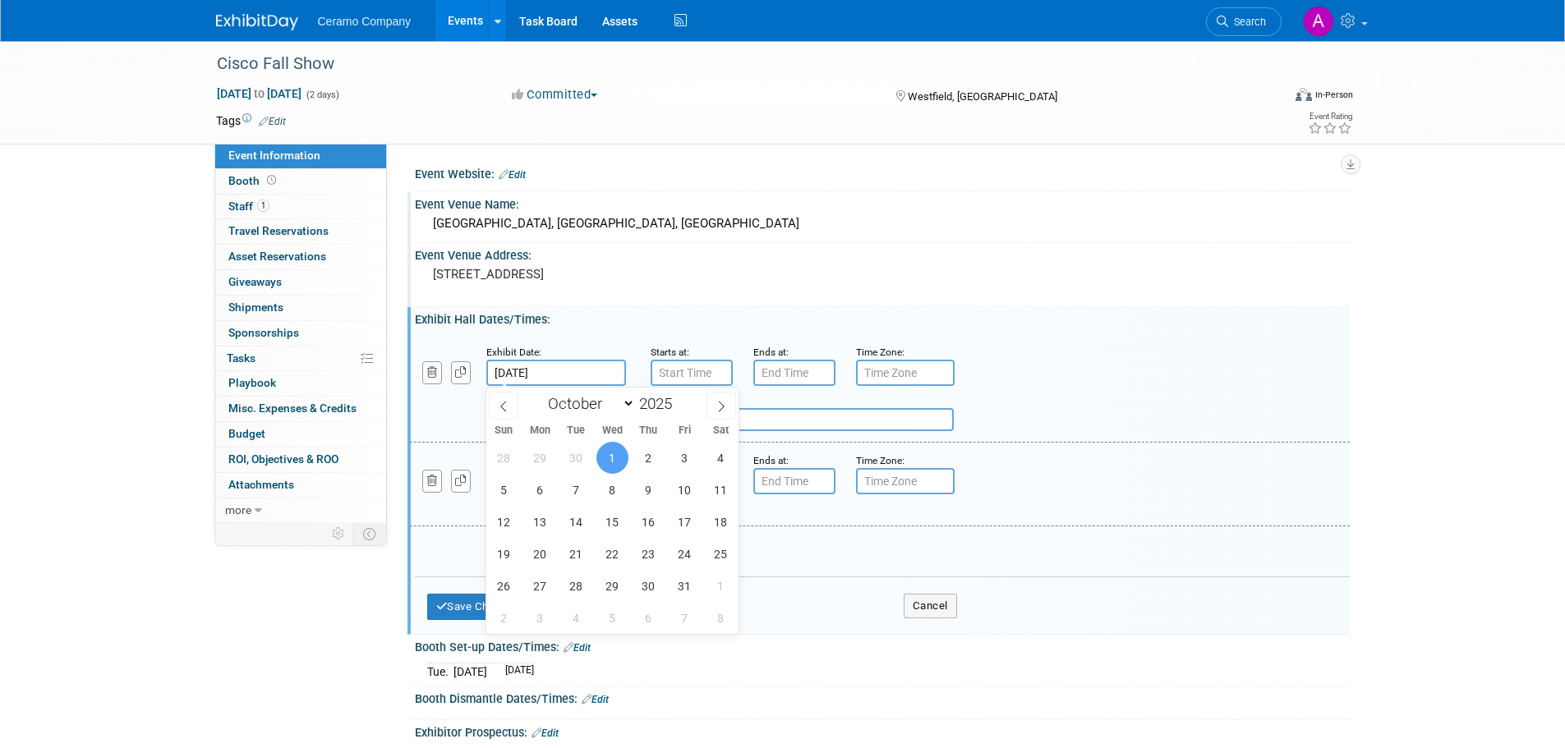
click at [465, 413] on div "Add a Description Description:" at bounding box center [800, 408] width 804 height 45
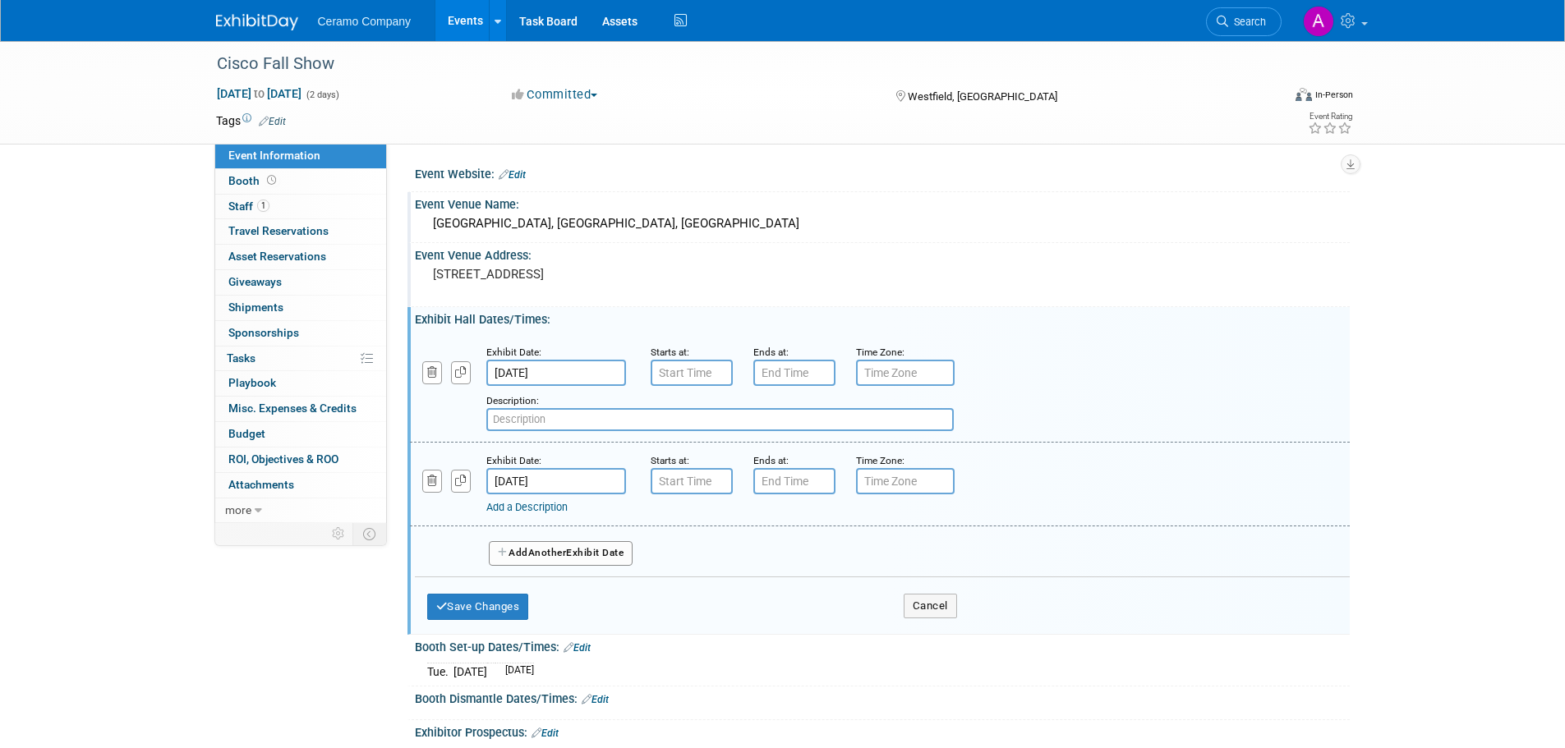
click at [512, 417] on input "text" at bounding box center [719, 419] width 467 height 23
type input "Wednesday"
click at [545, 509] on link "Add a Description" at bounding box center [526, 507] width 81 height 12
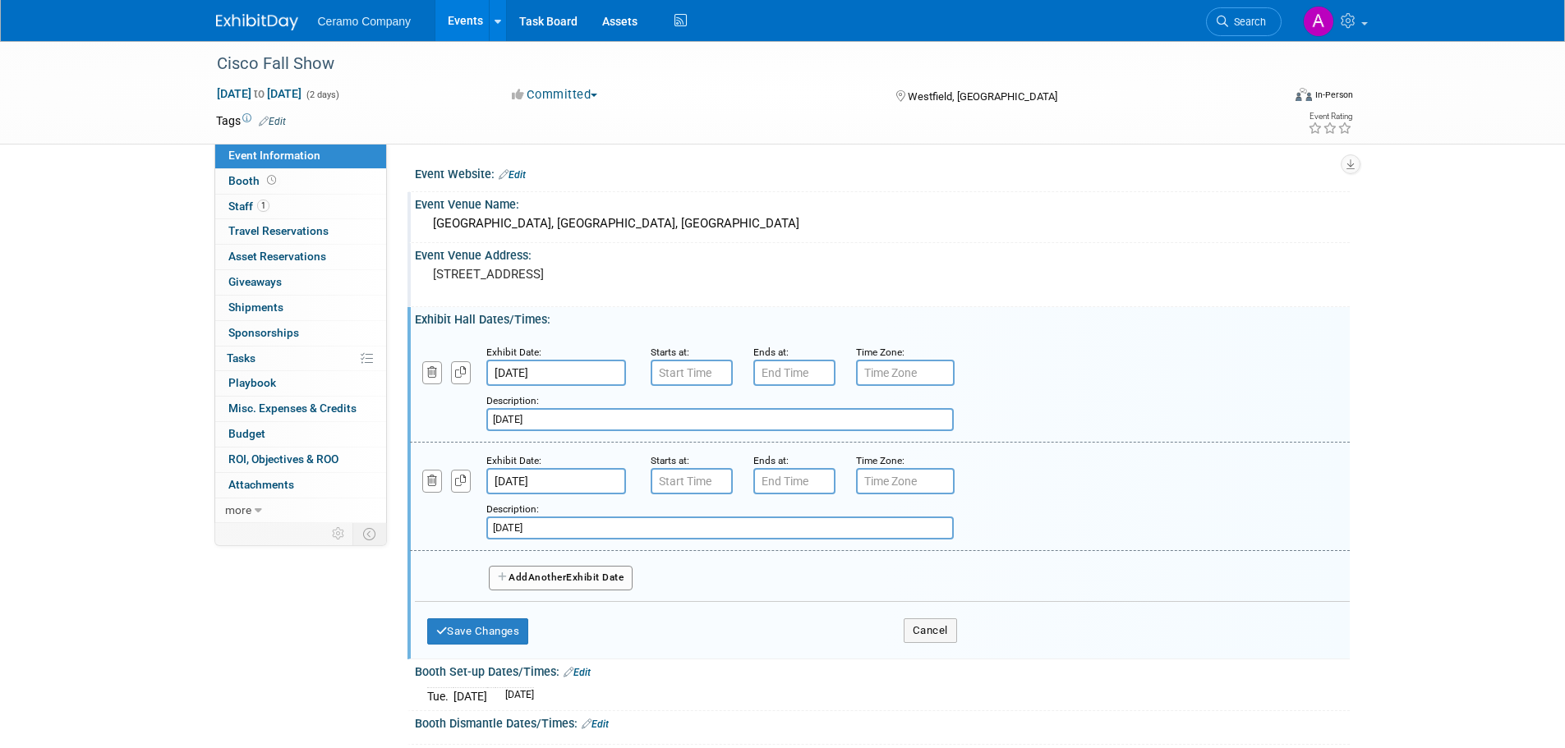
type input "Thursday"
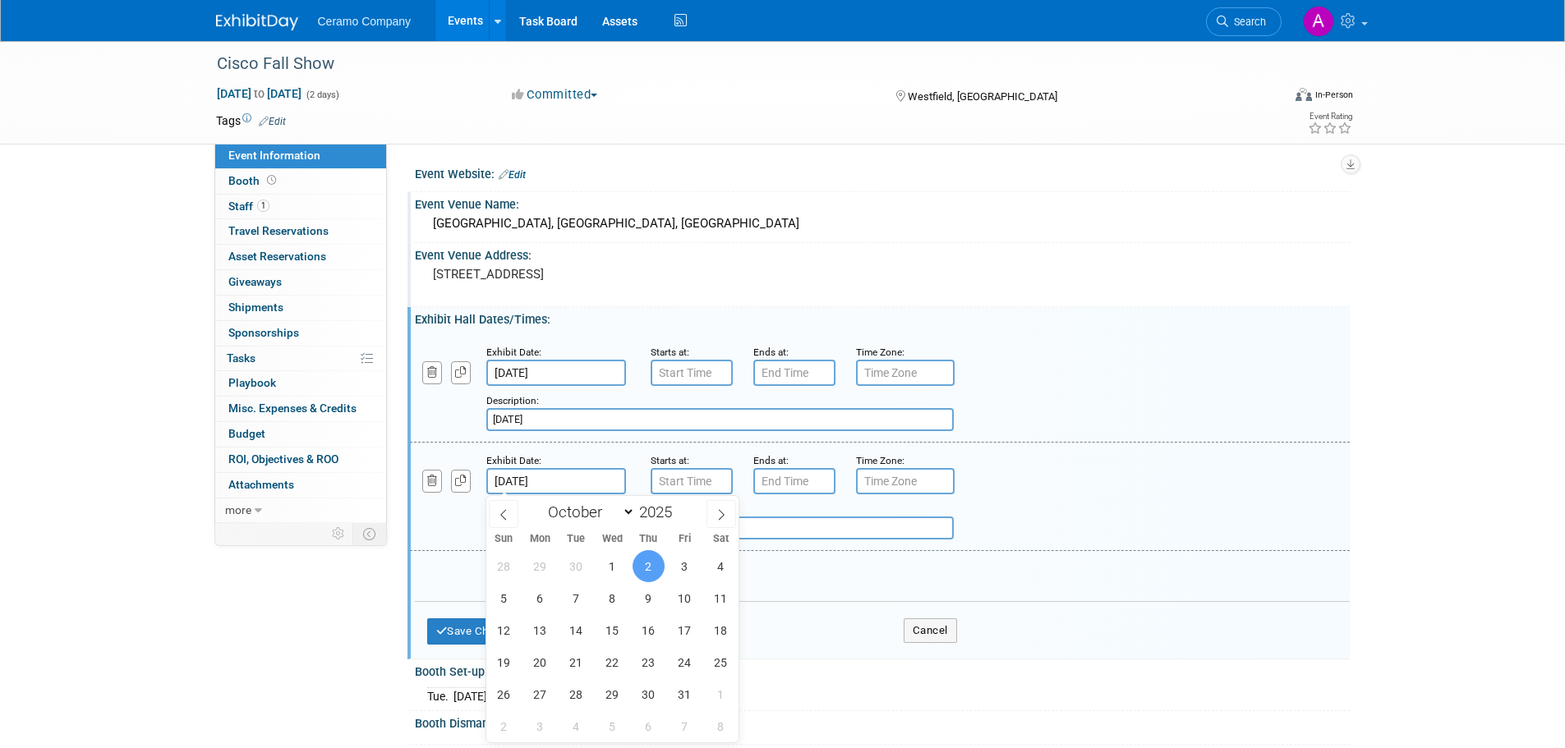
click at [577, 479] on input "Oct 2, 2025" at bounding box center [556, 481] width 140 height 26
click at [445, 532] on div "Add a Description Description: Thursday" at bounding box center [800, 517] width 804 height 45
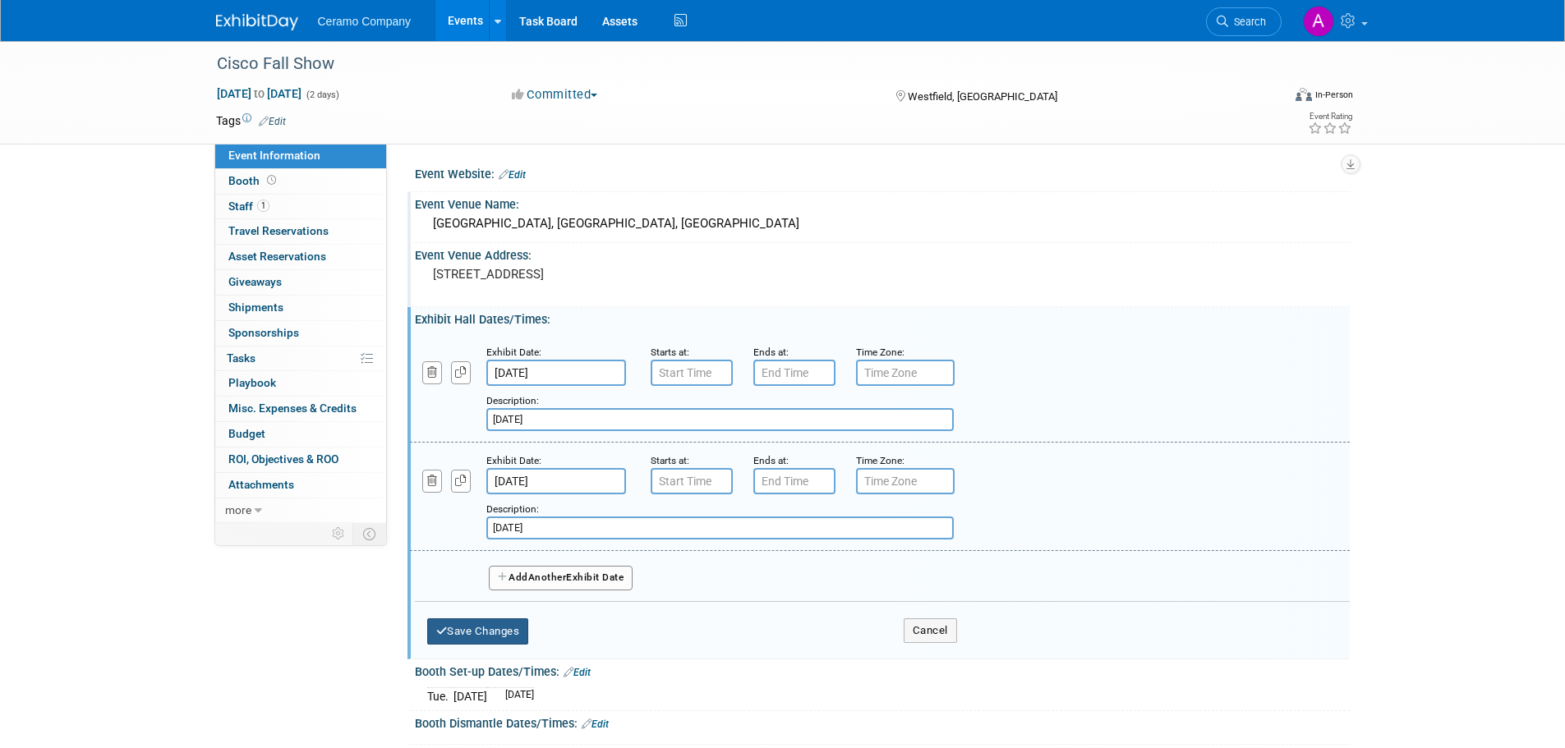
click at [471, 628] on button "Save Changes" at bounding box center [478, 632] width 102 height 26
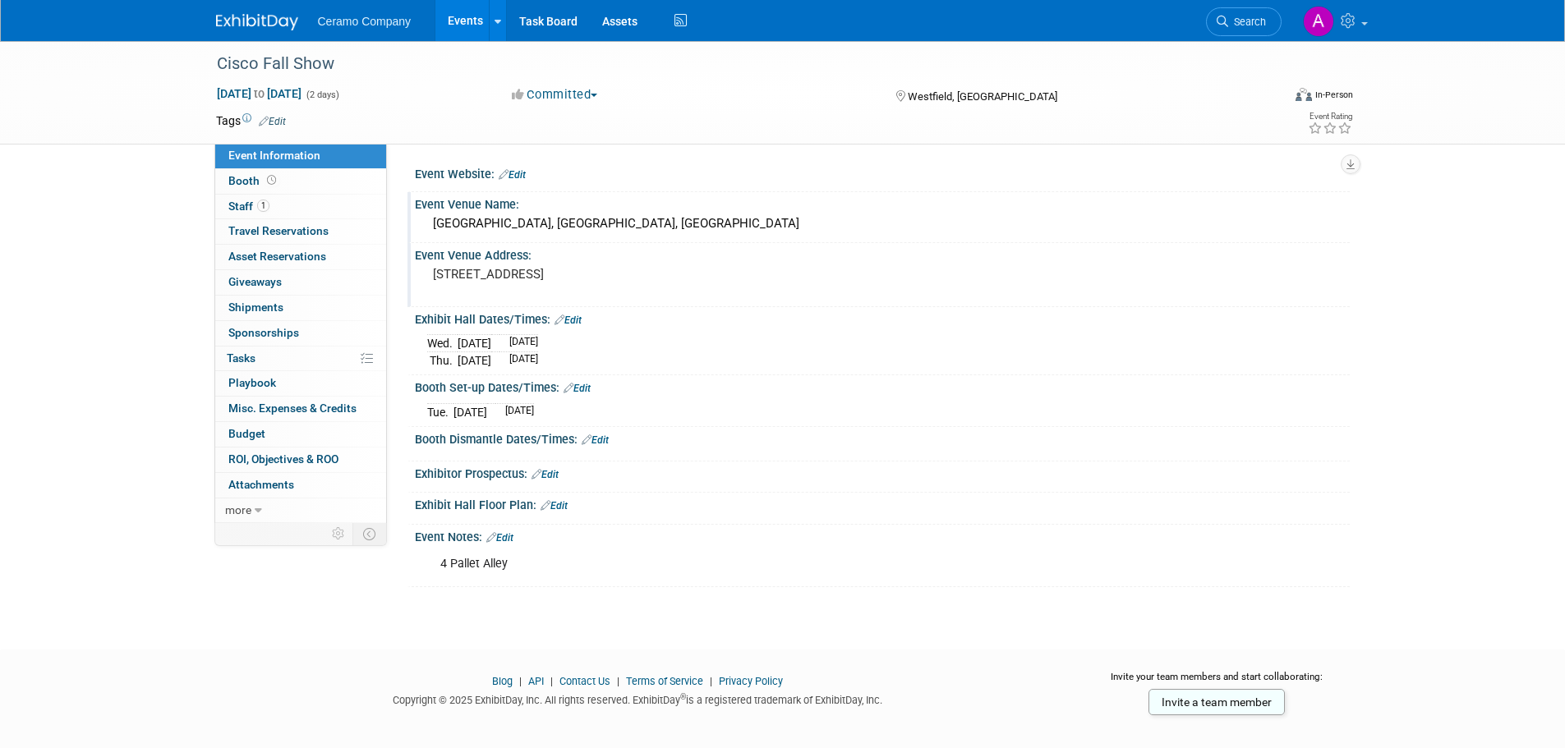
click at [596, 435] on link "Edit" at bounding box center [595, 441] width 27 height 12
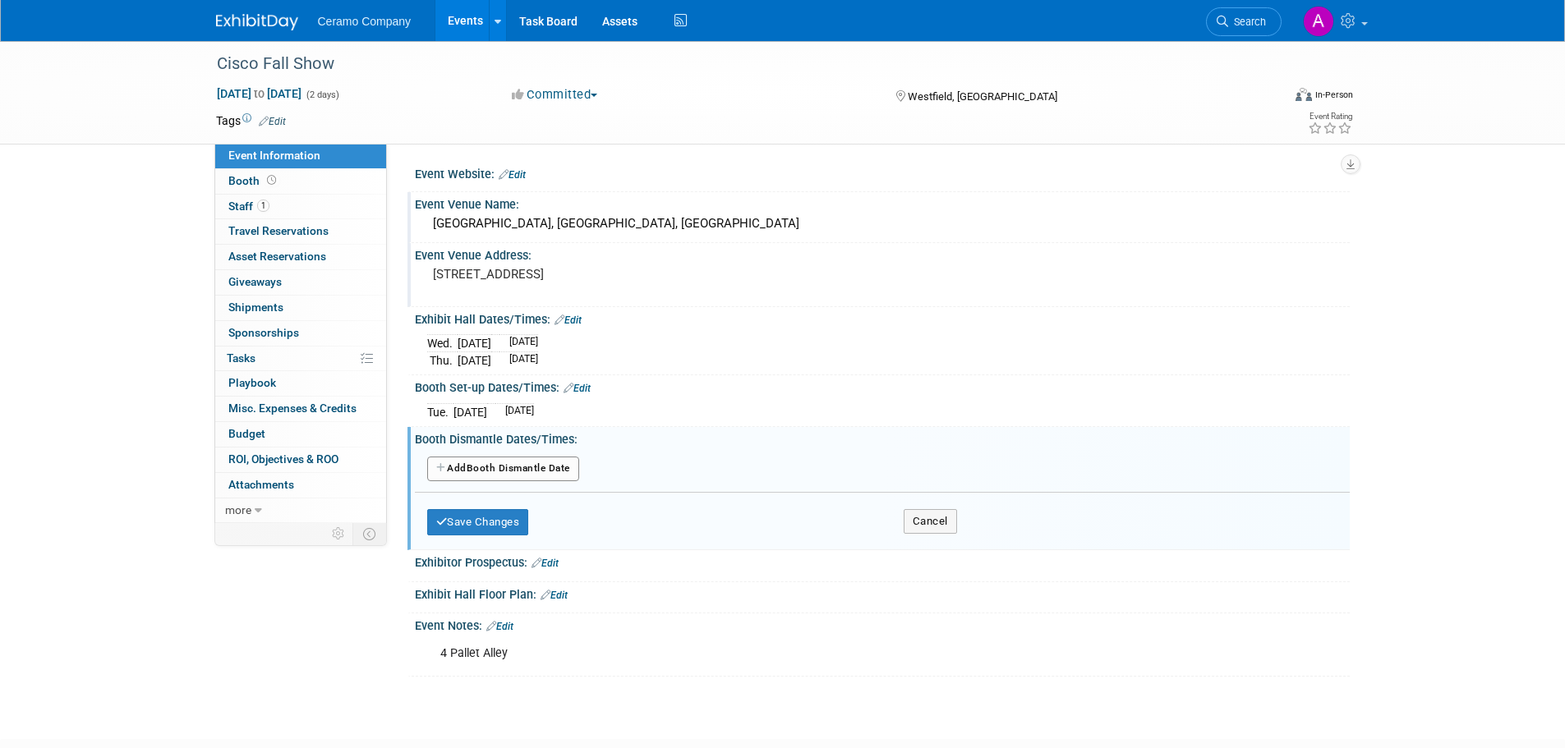
click at [509, 471] on button "Add Another Booth Dismantle Date" at bounding box center [503, 469] width 152 height 25
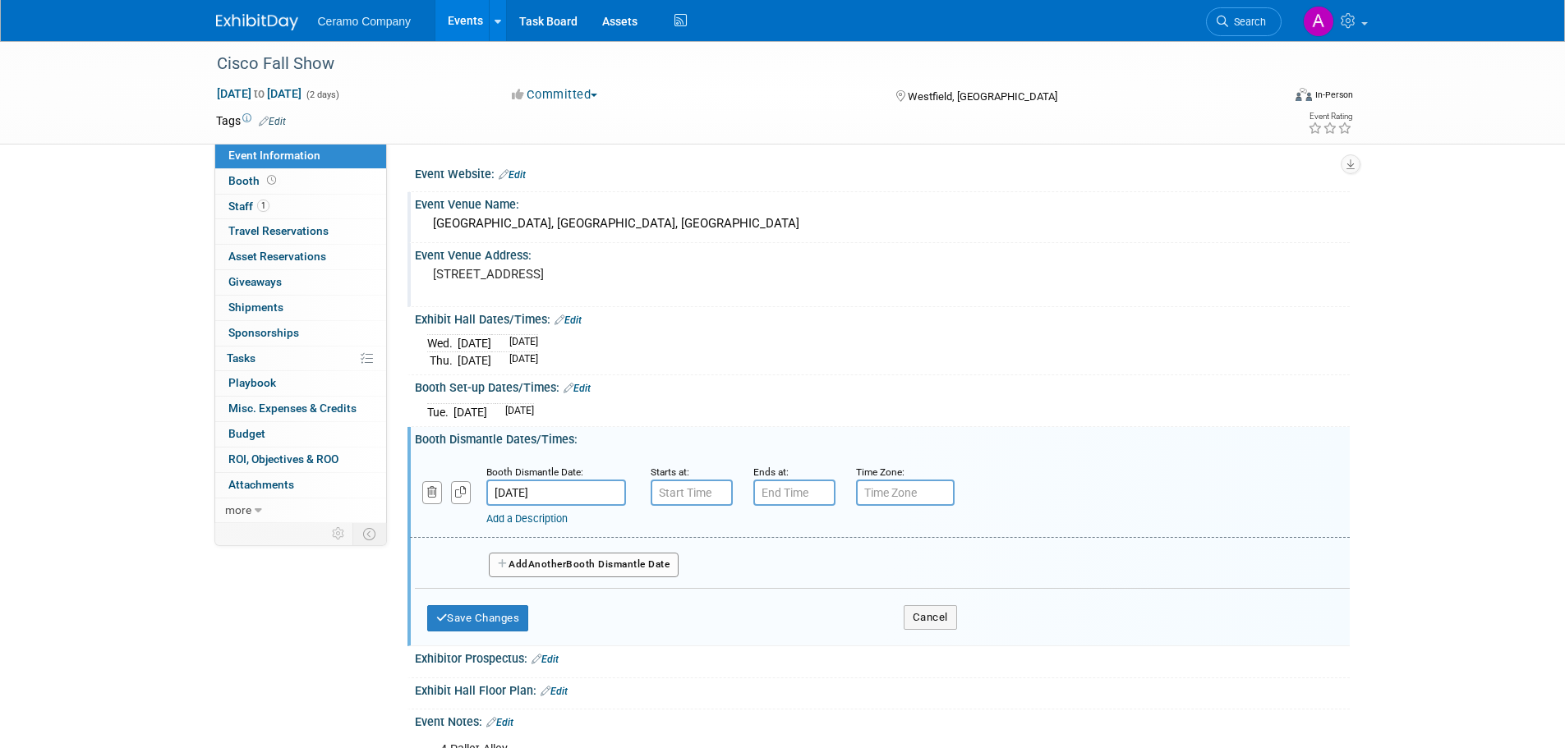
click at [520, 490] on input "Oct 2, 2025" at bounding box center [556, 493] width 140 height 26
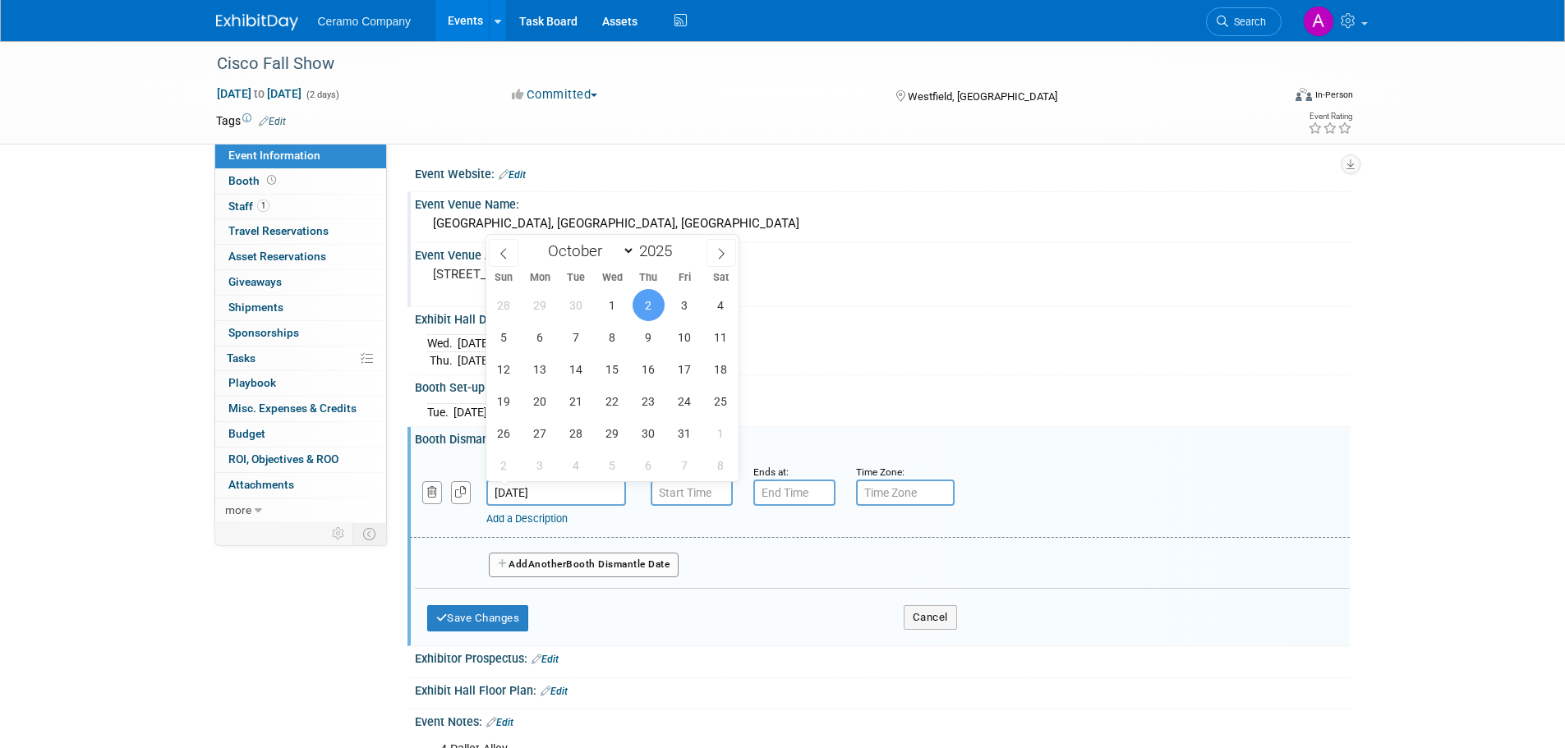
click at [647, 299] on span "2" at bounding box center [649, 305] width 32 height 32
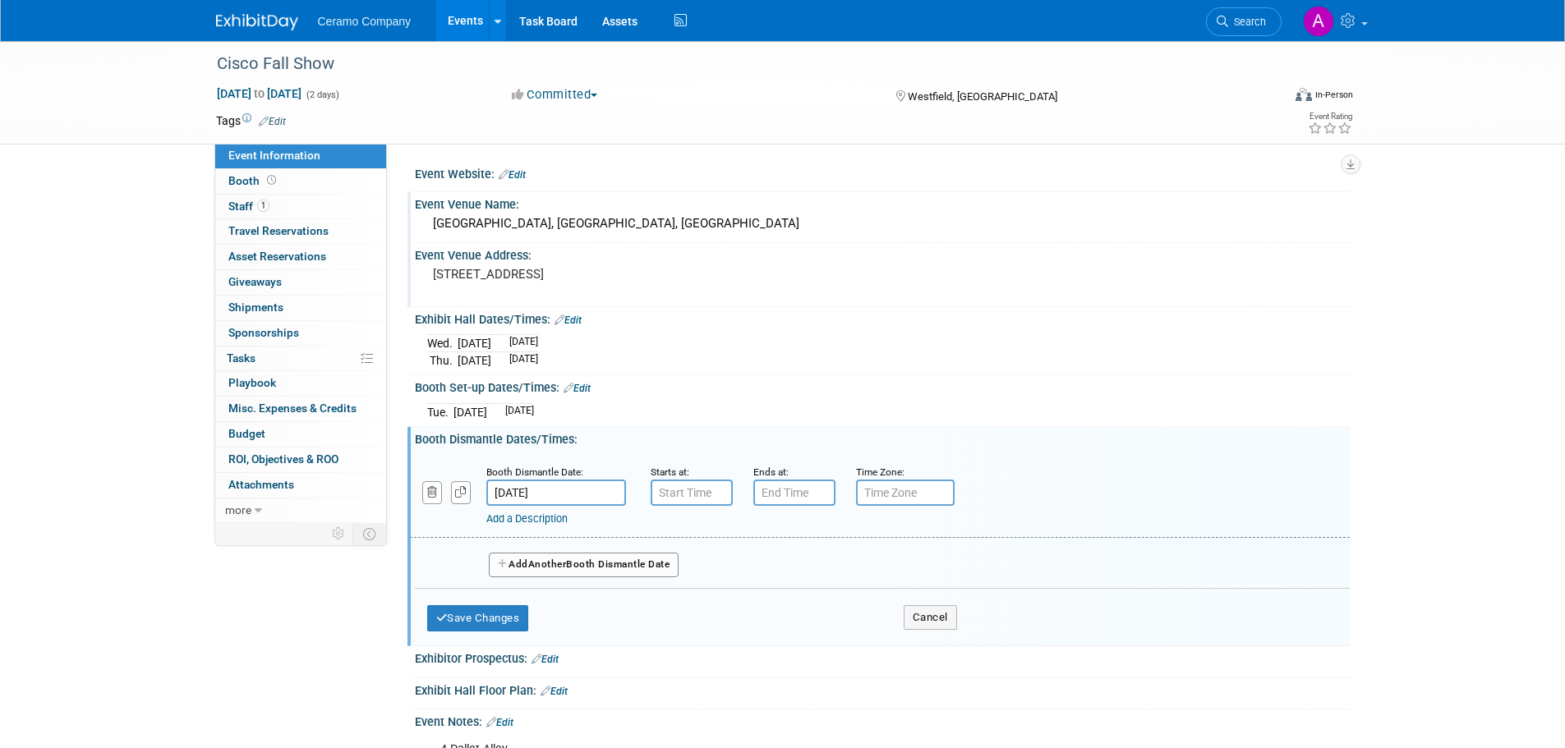
click at [540, 487] on input "Oct 2, 2025" at bounding box center [556, 493] width 140 height 26
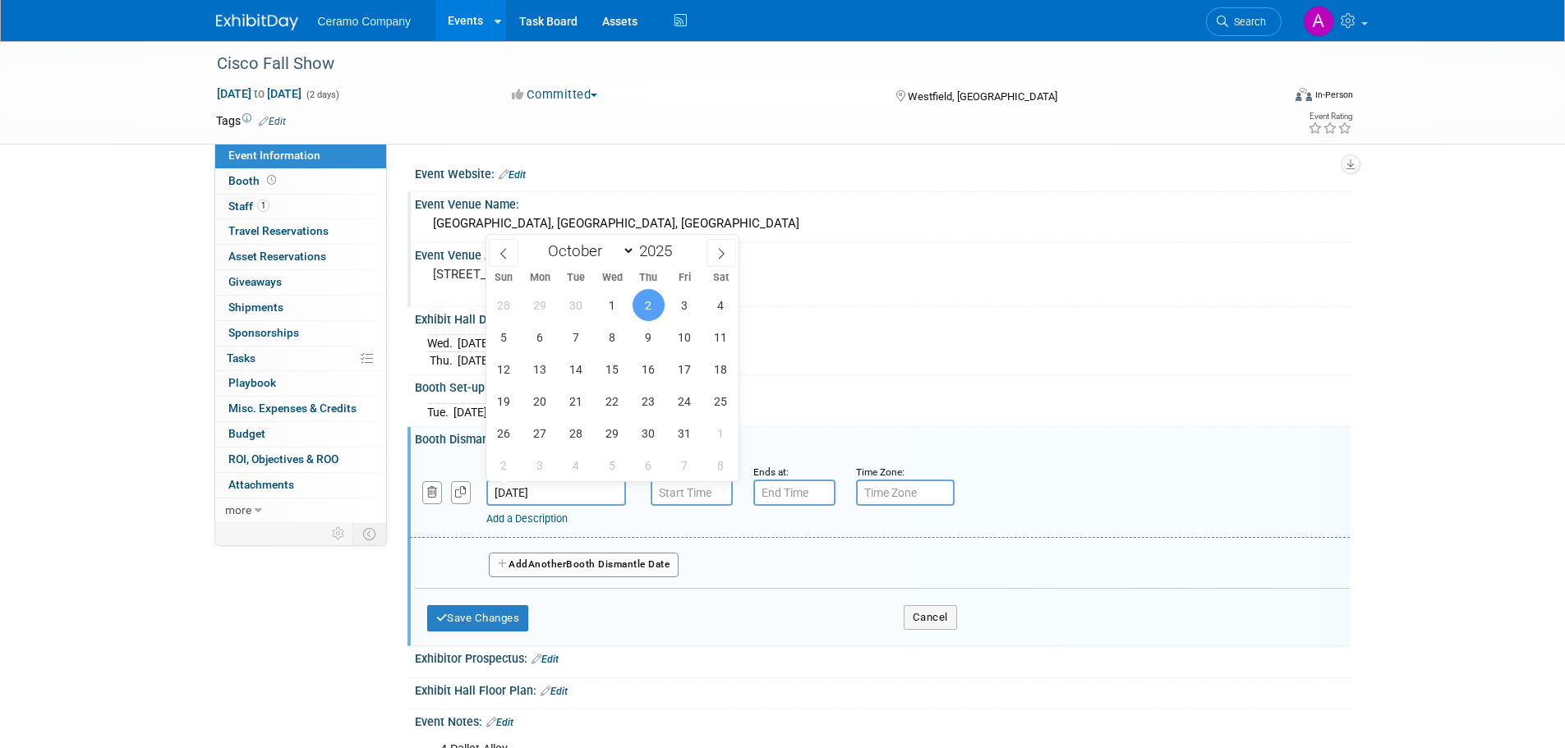
click at [535, 519] on link "Add a Description" at bounding box center [526, 519] width 81 height 12
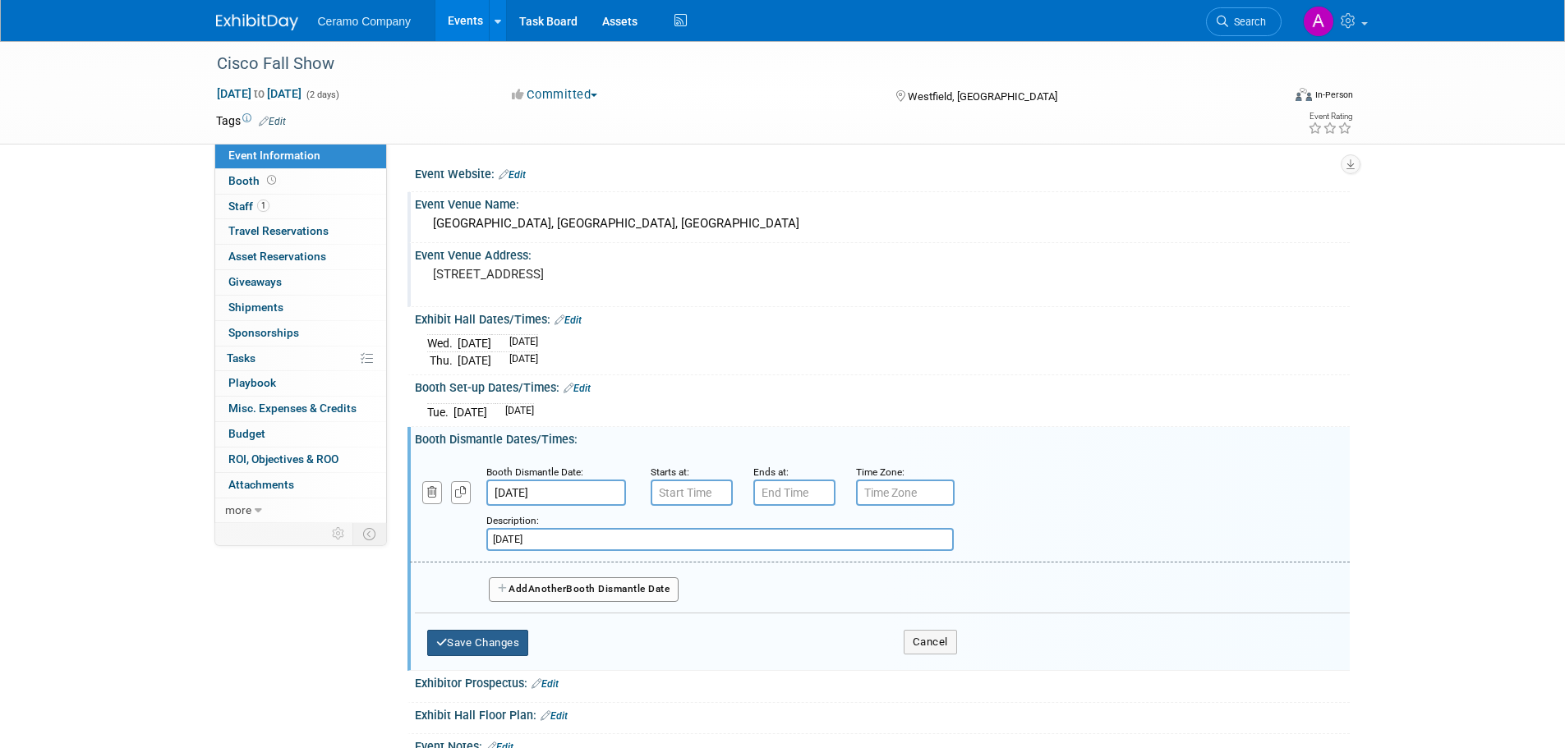
type input "Thursday"
click at [493, 645] on button "Save Changes" at bounding box center [478, 643] width 102 height 26
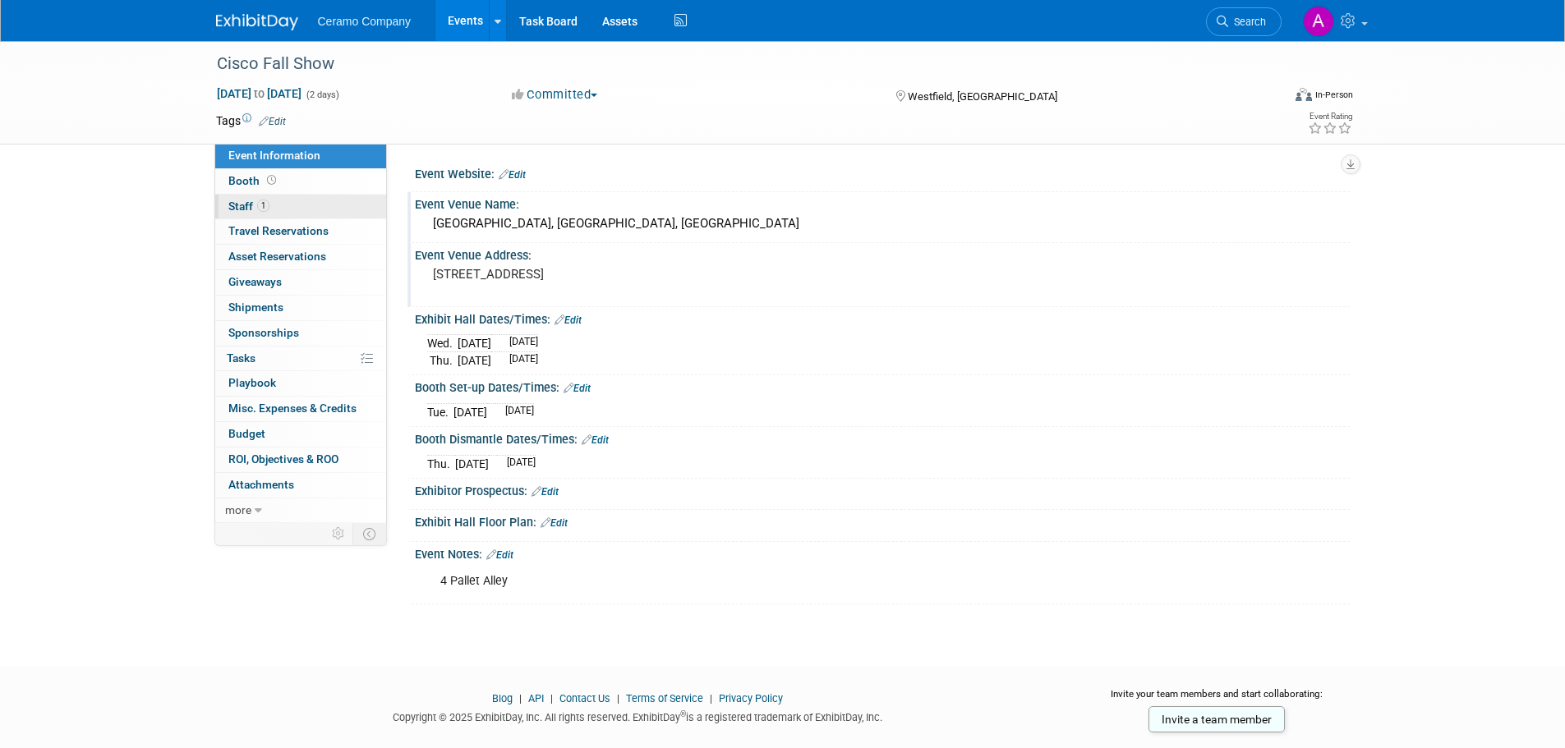
click at [269, 202] on span "1" at bounding box center [263, 206] width 12 height 12
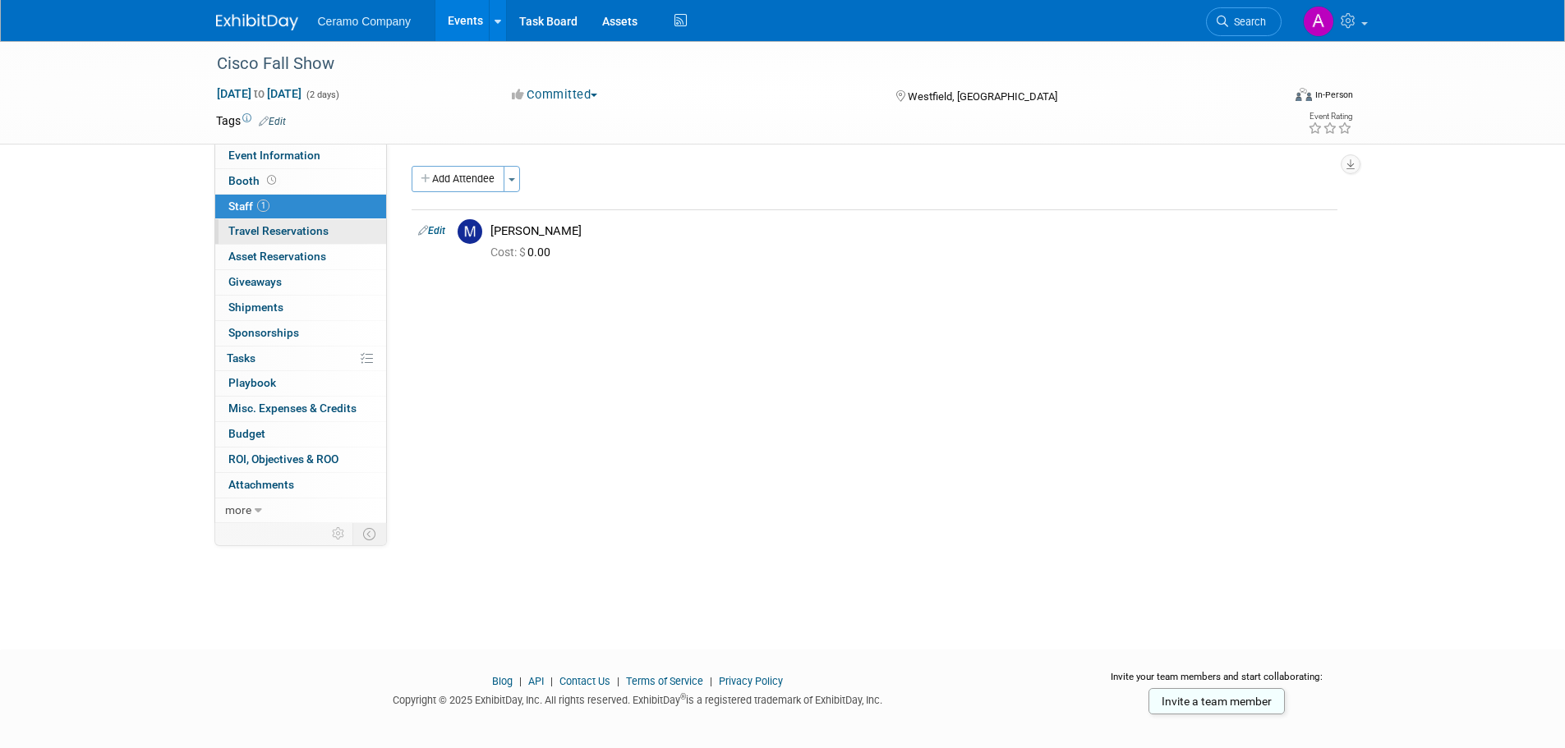
click at [274, 229] on span "Travel Reservations 0" at bounding box center [278, 230] width 100 height 13
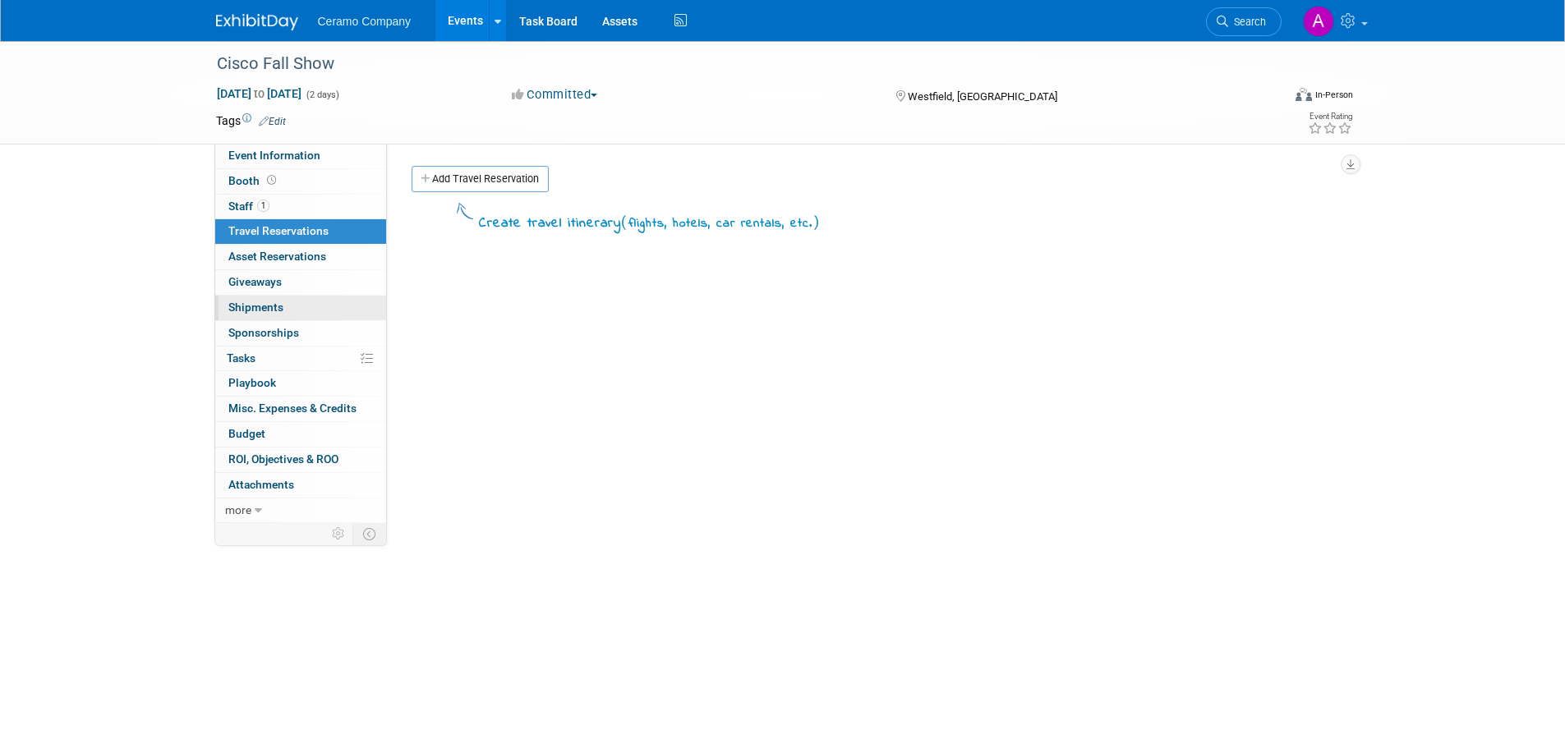
click at [266, 311] on span "Shipments 0" at bounding box center [255, 307] width 55 height 13
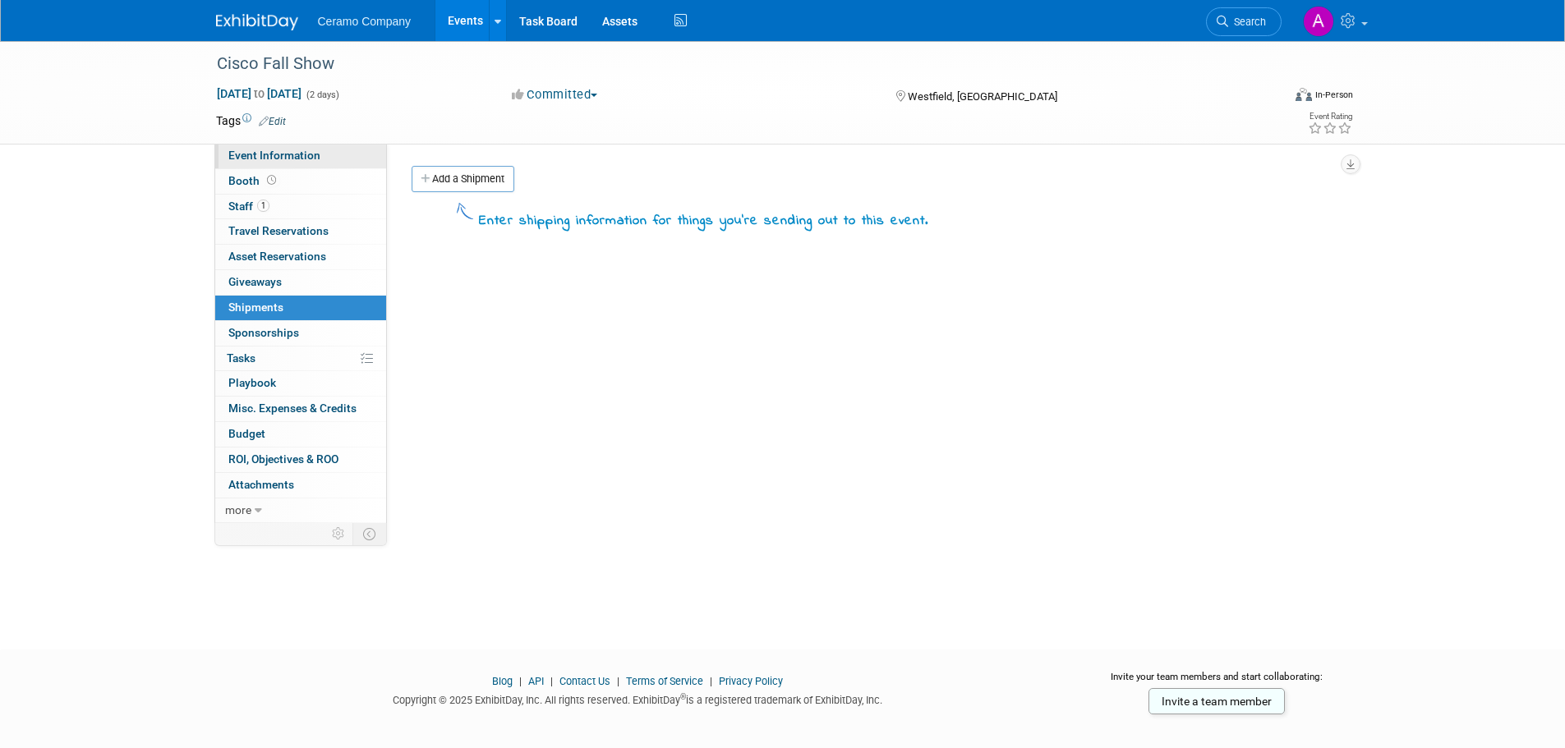
click at [285, 154] on span "Event Information" at bounding box center [274, 155] width 92 height 13
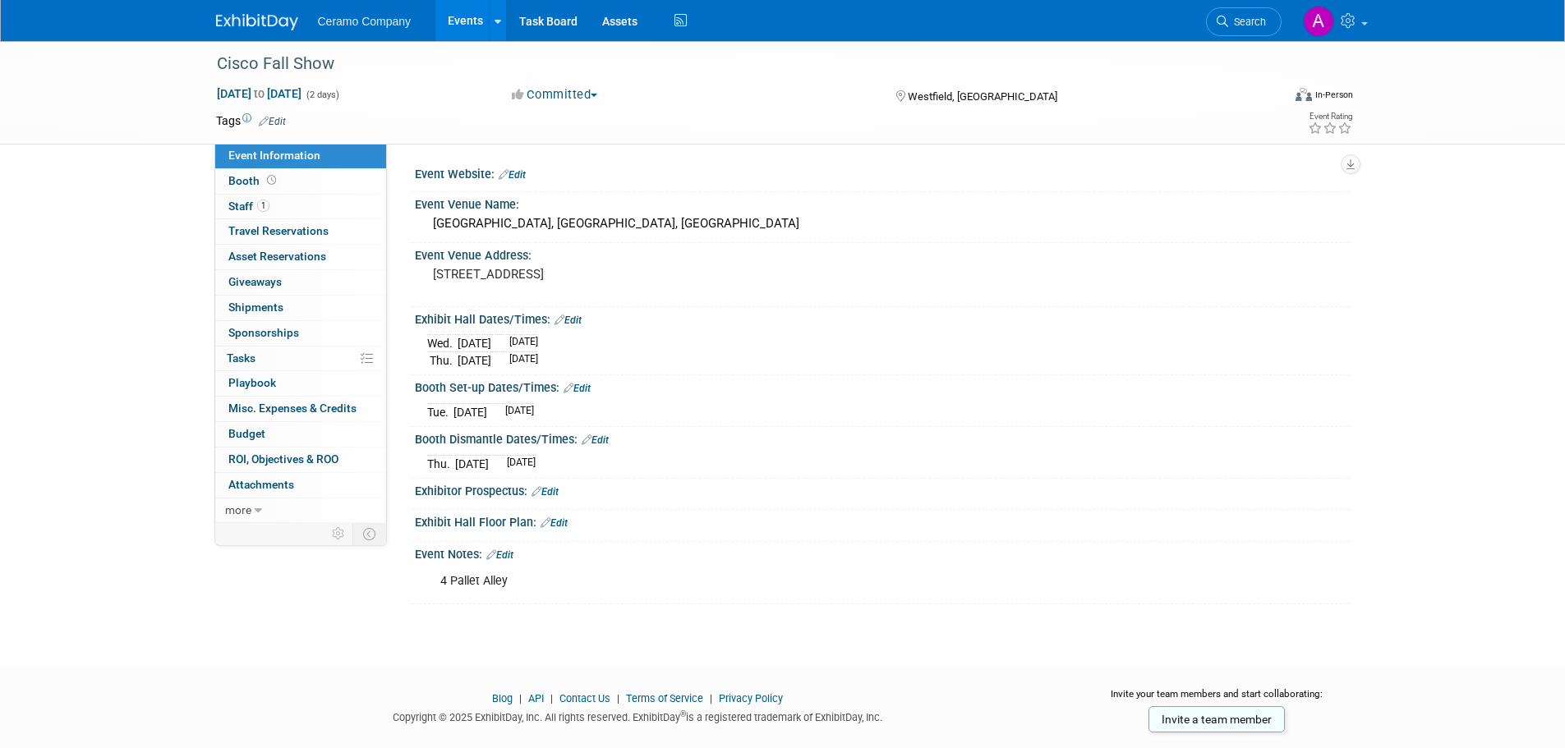
click at [445, 22] on link "Events" at bounding box center [465, 20] width 60 height 41
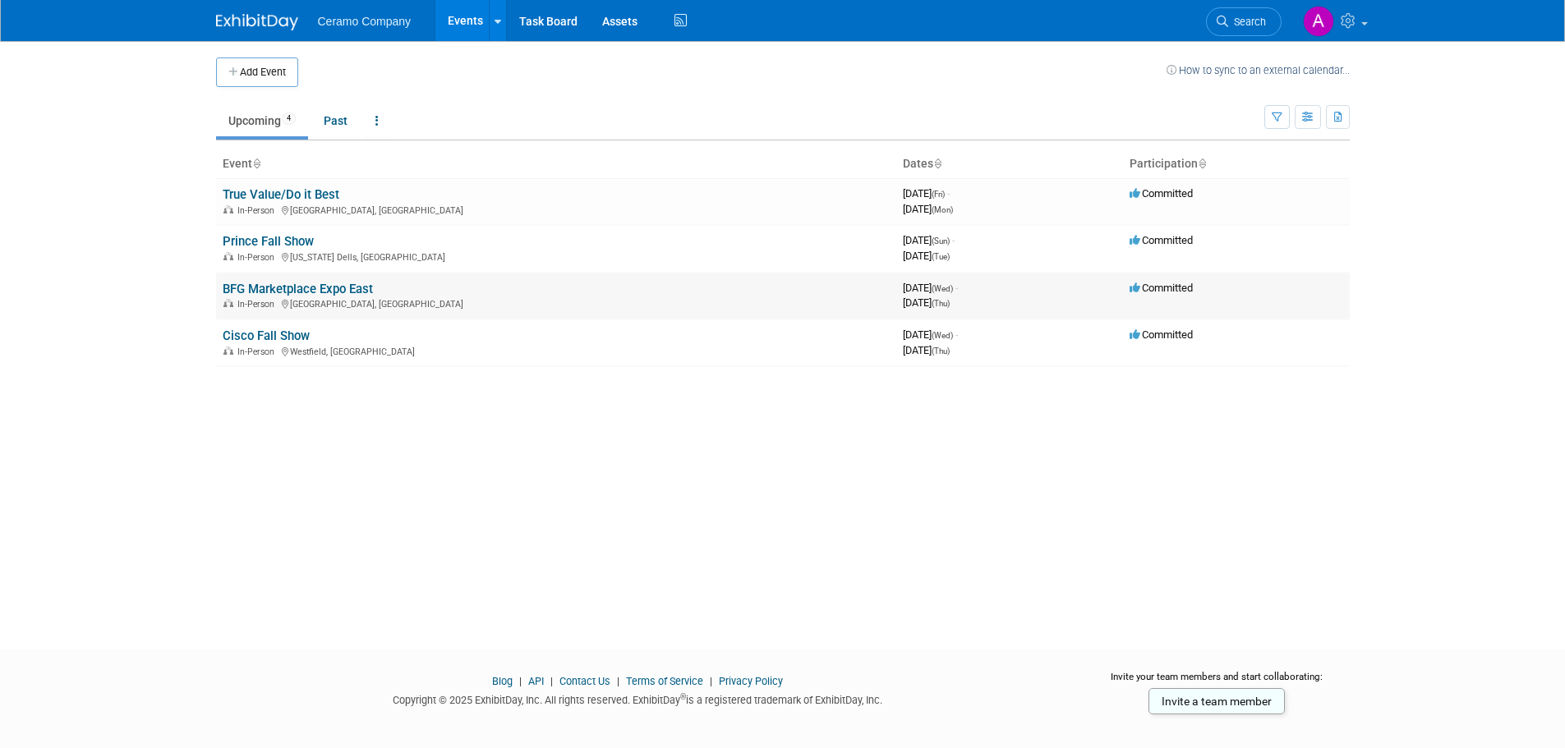
click at [279, 284] on link "BFG Marketplace Expo East" at bounding box center [298, 289] width 150 height 15
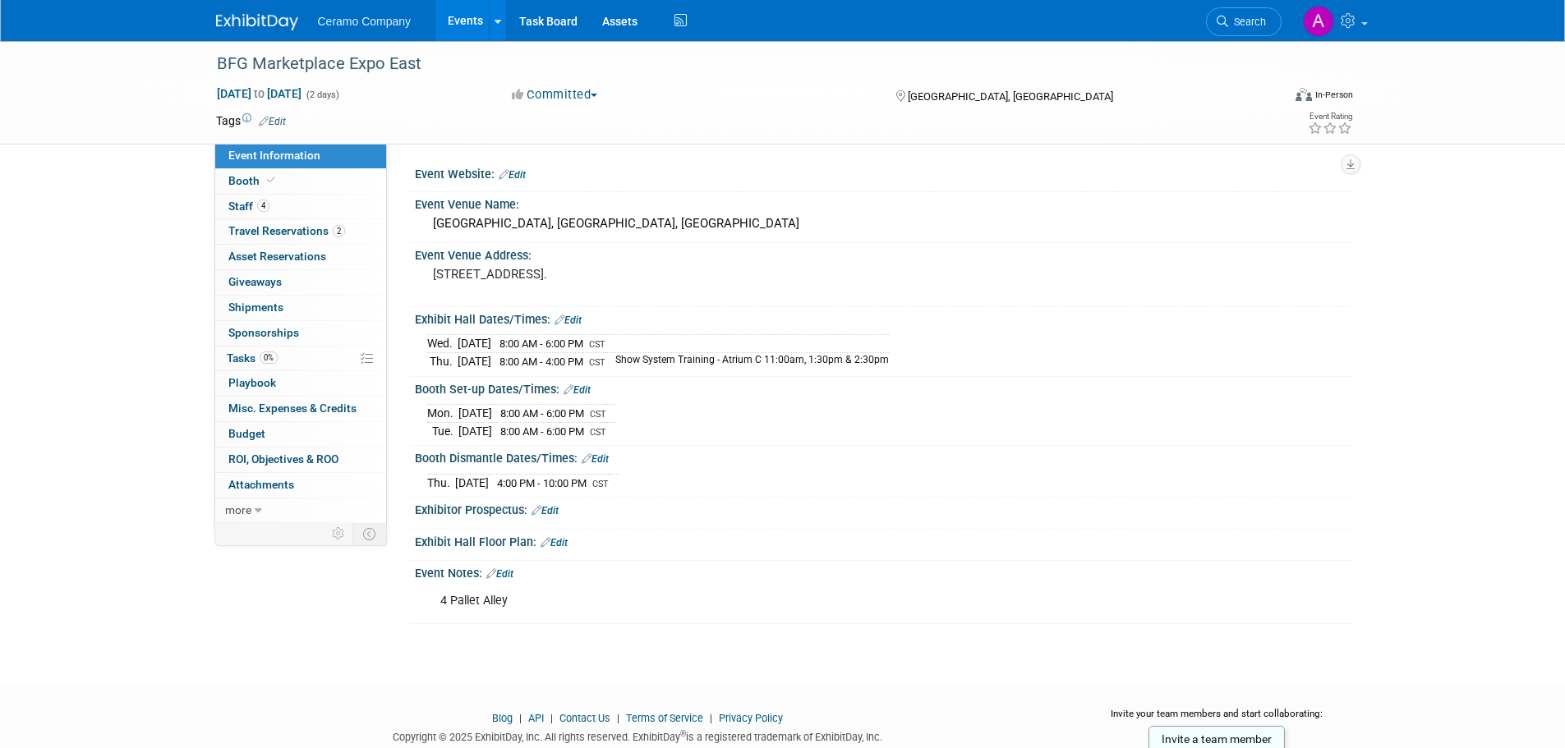
click at [463, 17] on link "Events" at bounding box center [465, 20] width 60 height 41
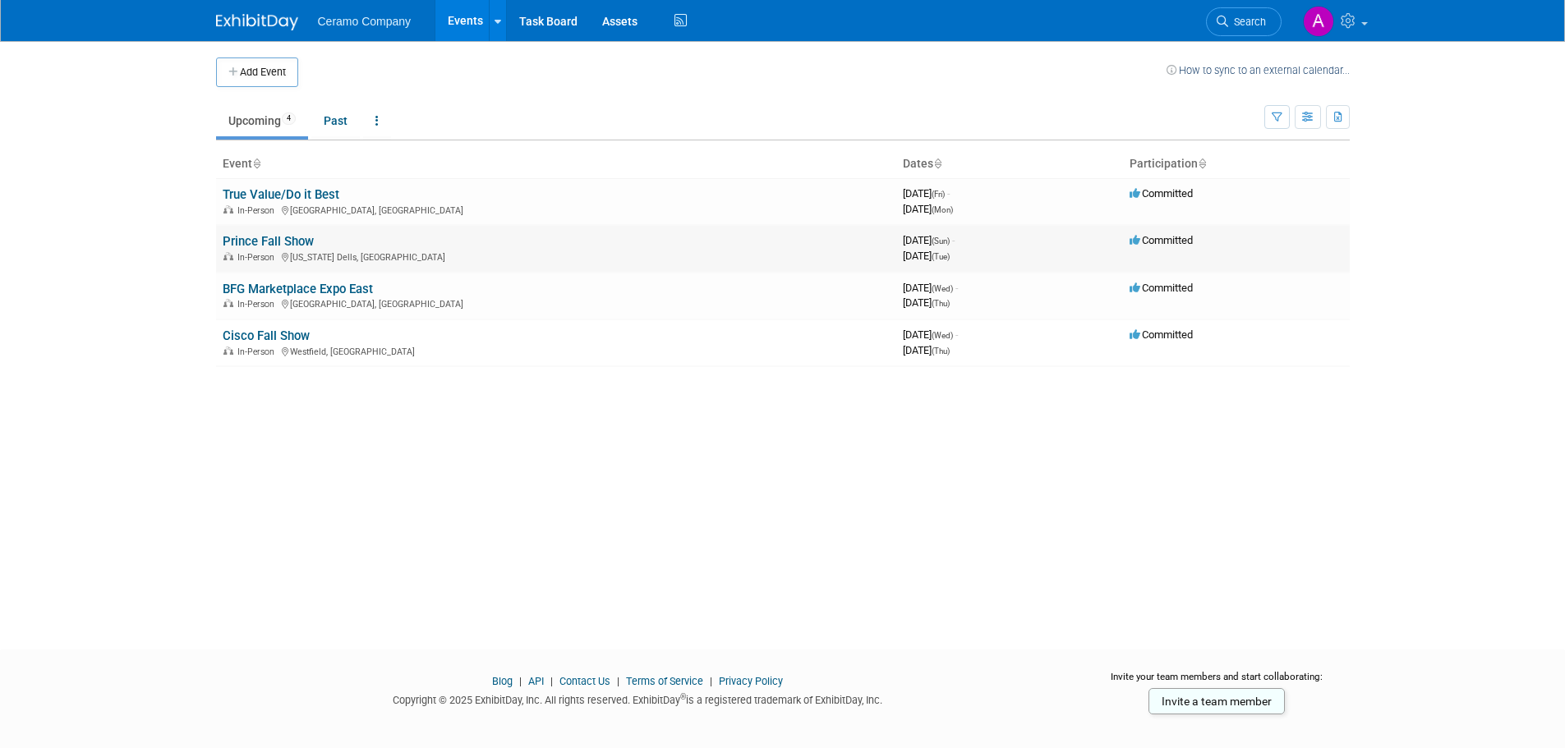
click at [278, 235] on link "Prince Fall Show" at bounding box center [268, 241] width 91 height 15
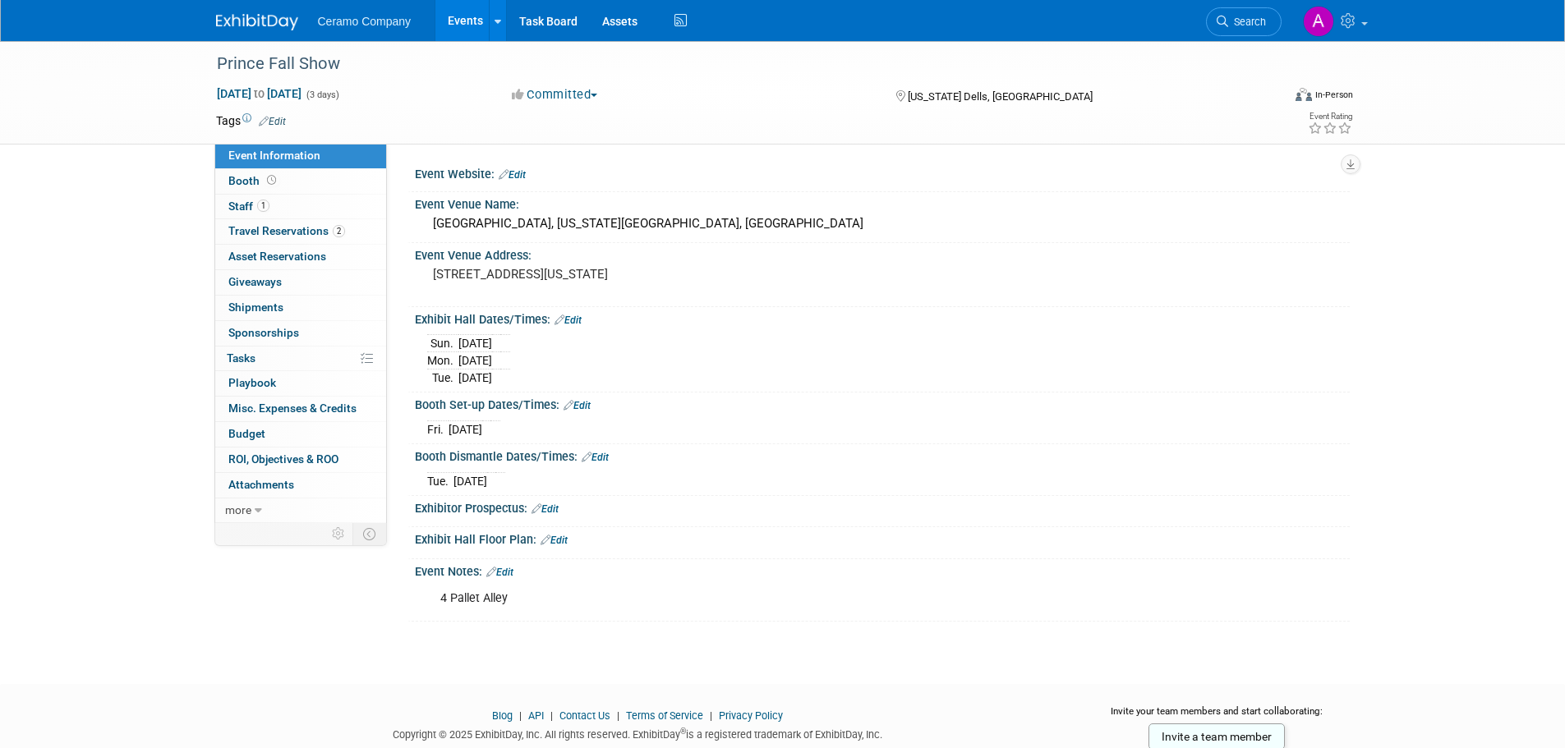
click at [469, 344] on td "[DATE]" at bounding box center [475, 343] width 34 height 17
click at [572, 318] on link "Edit" at bounding box center [568, 321] width 27 height 12
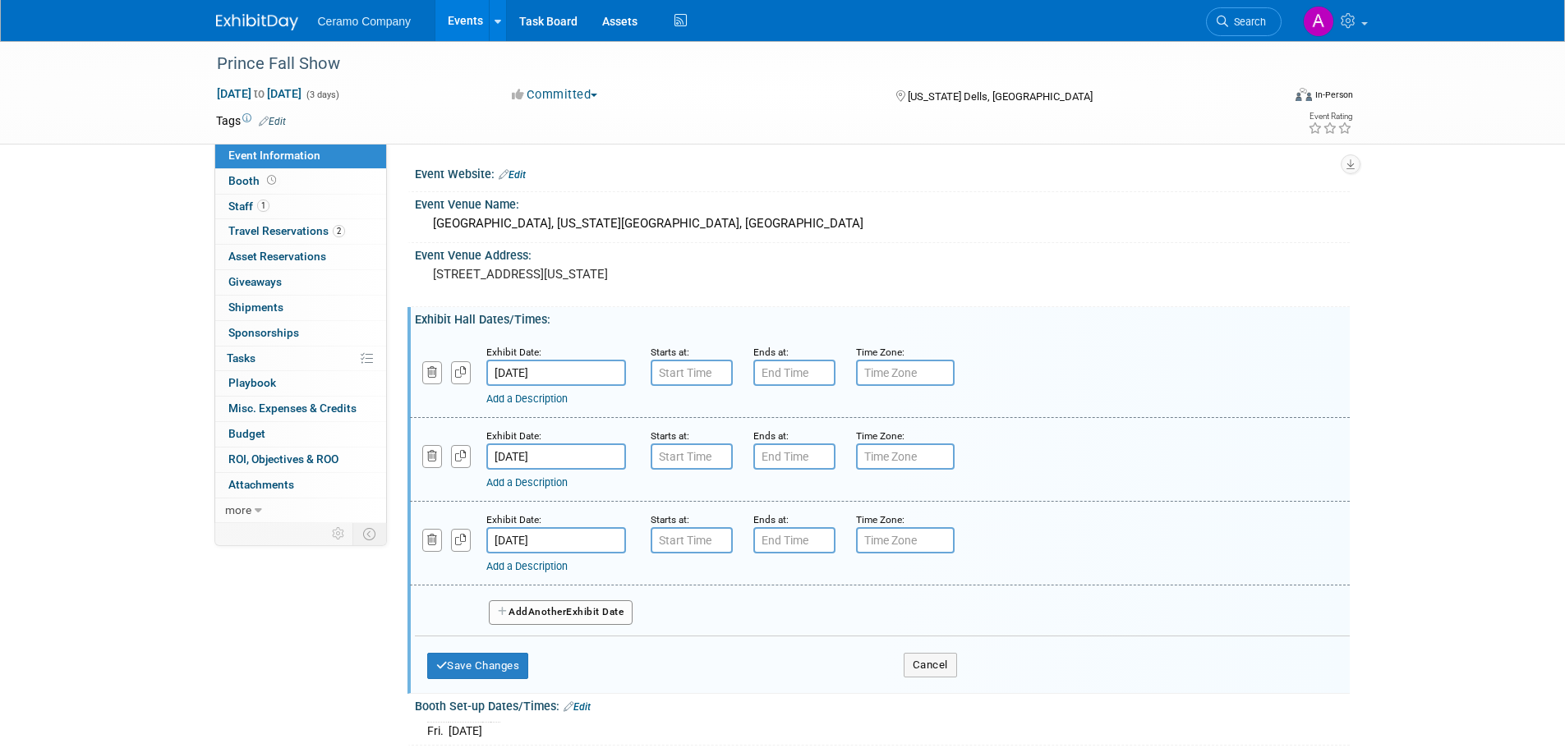
click at [525, 571] on link "Add a Description" at bounding box center [526, 566] width 81 height 12
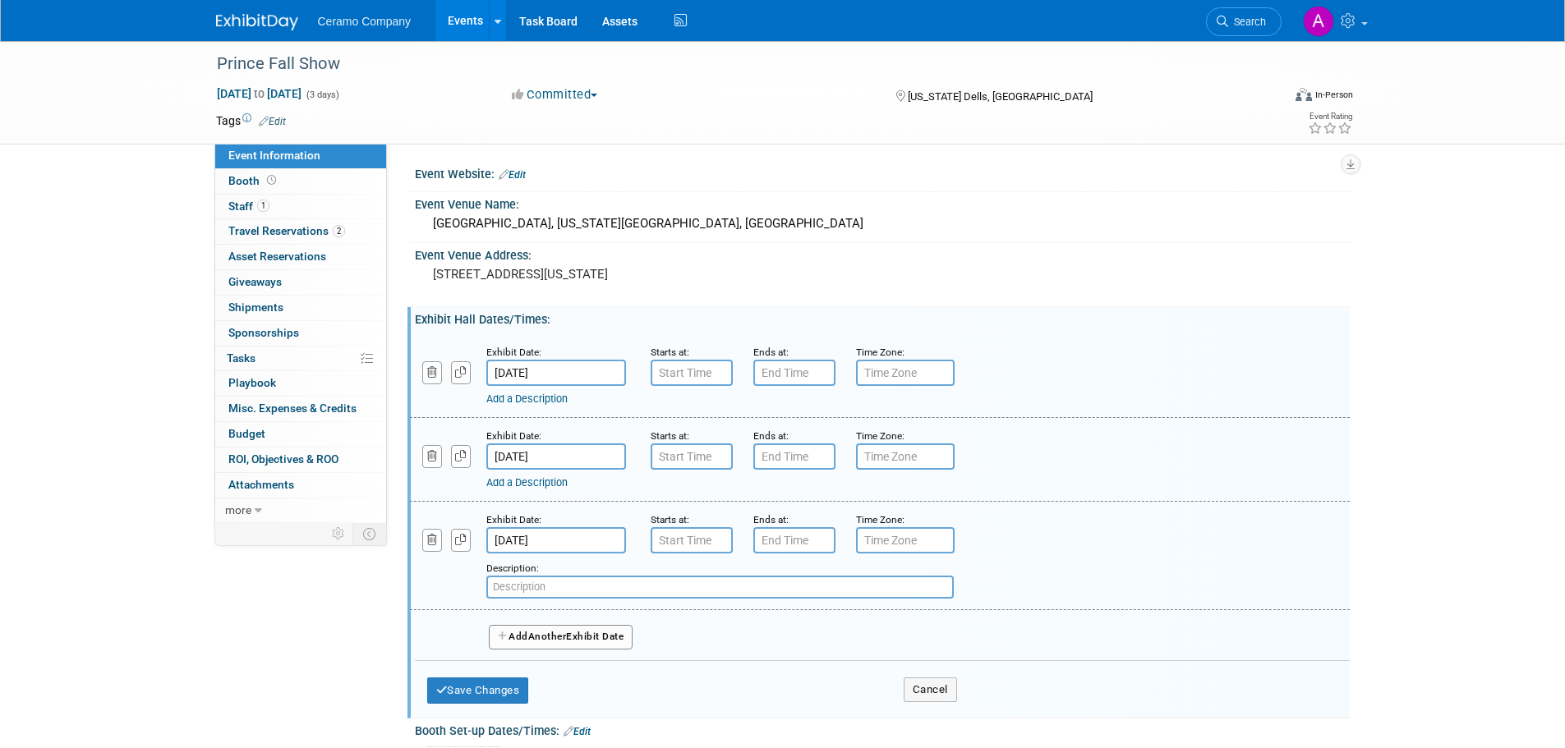
click at [519, 566] on small "Description:" at bounding box center [512, 569] width 53 height 12
click at [928, 686] on button "Cancel" at bounding box center [930, 690] width 53 height 25
